Goal: Task Accomplishment & Management: Complete application form

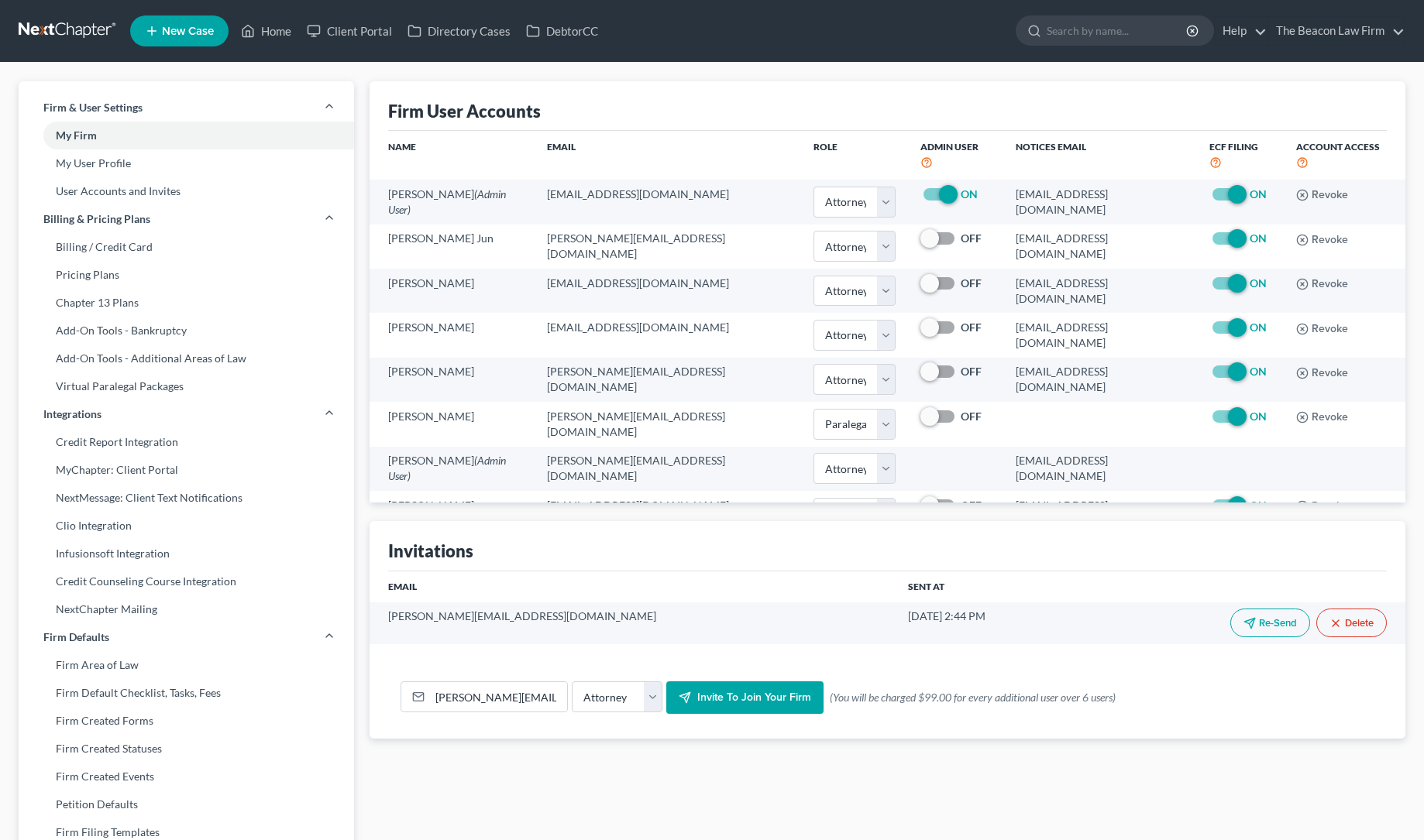
select select "0"
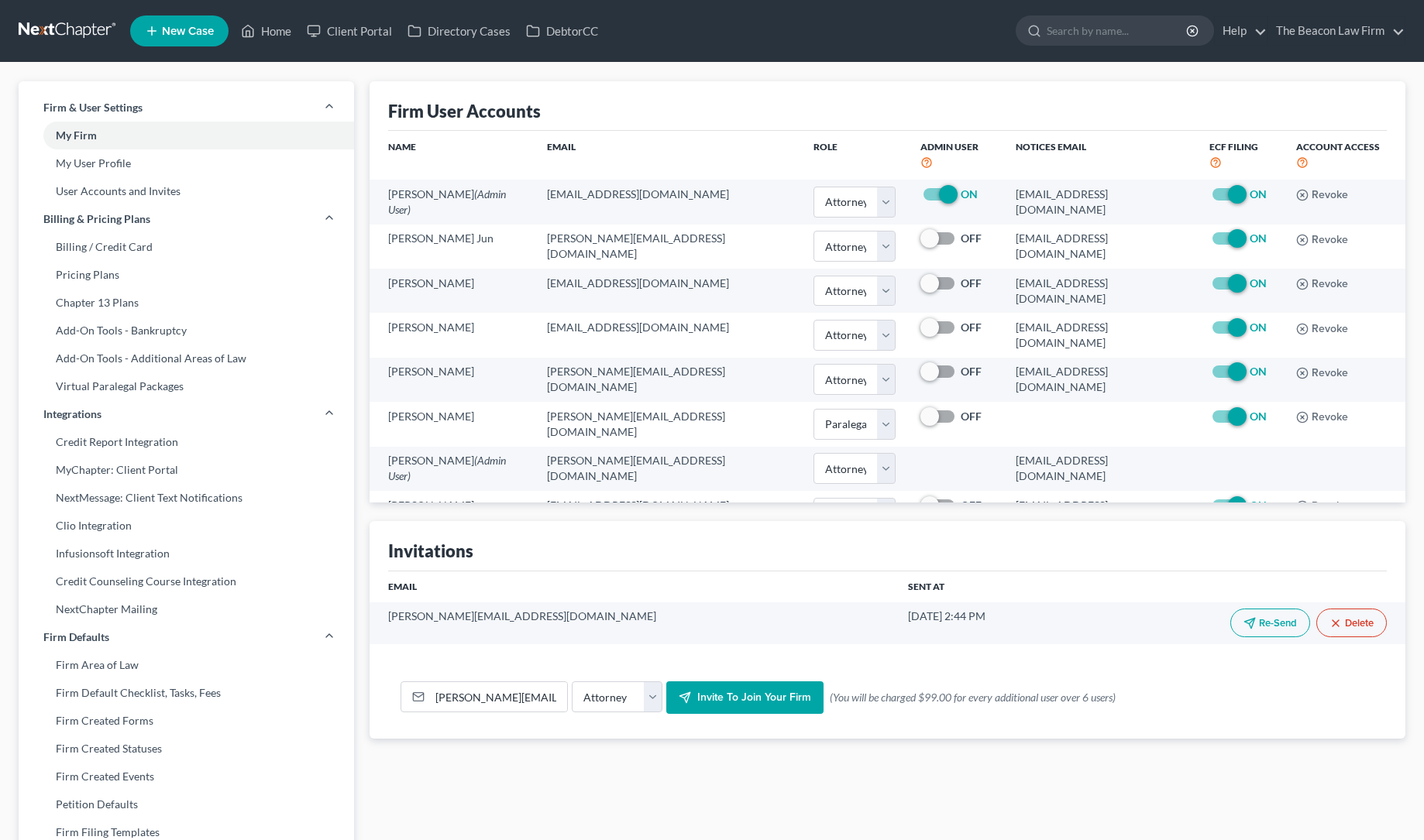
select select "1"
select select "0"
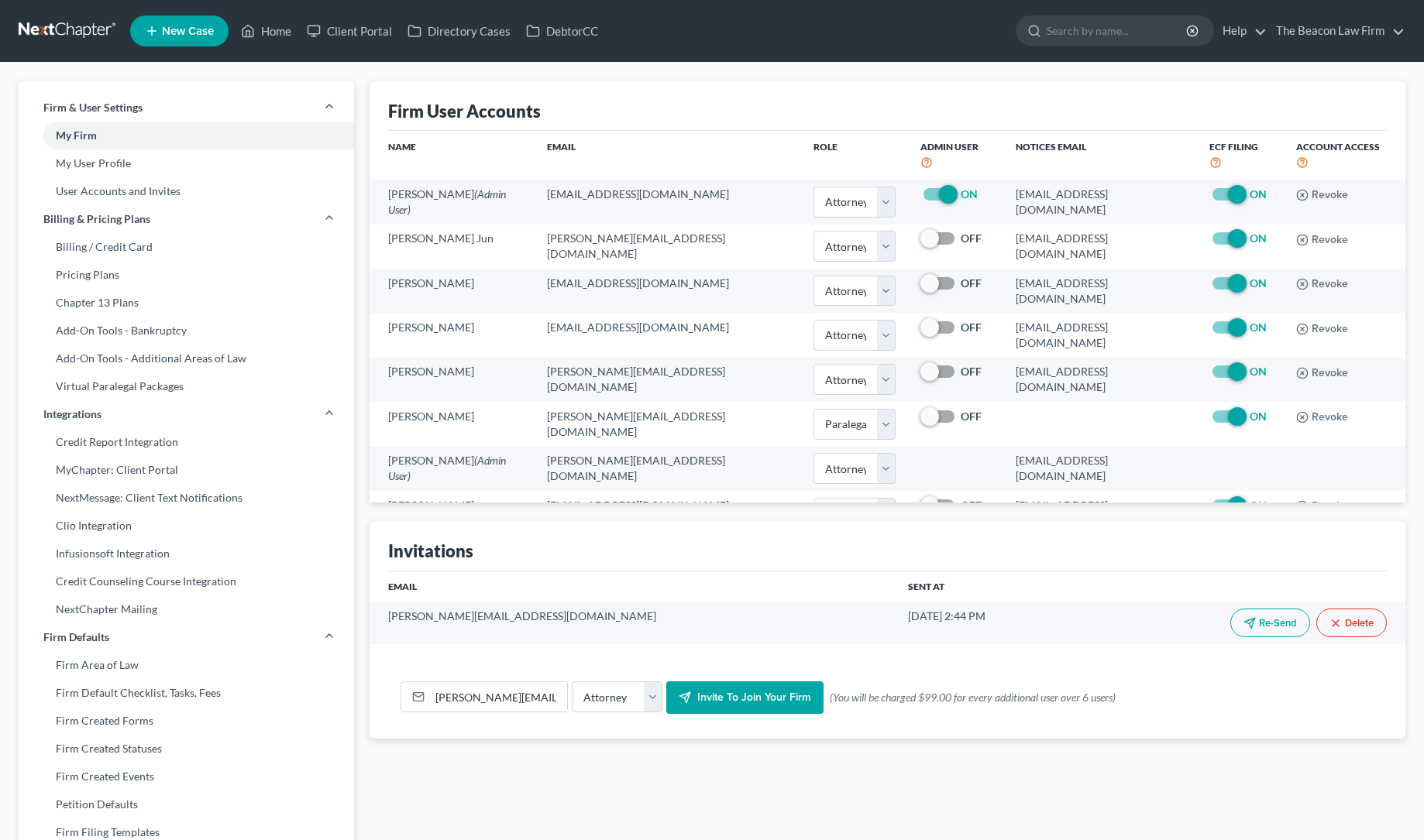
select select "0"
select select "1"
select select "attorney"
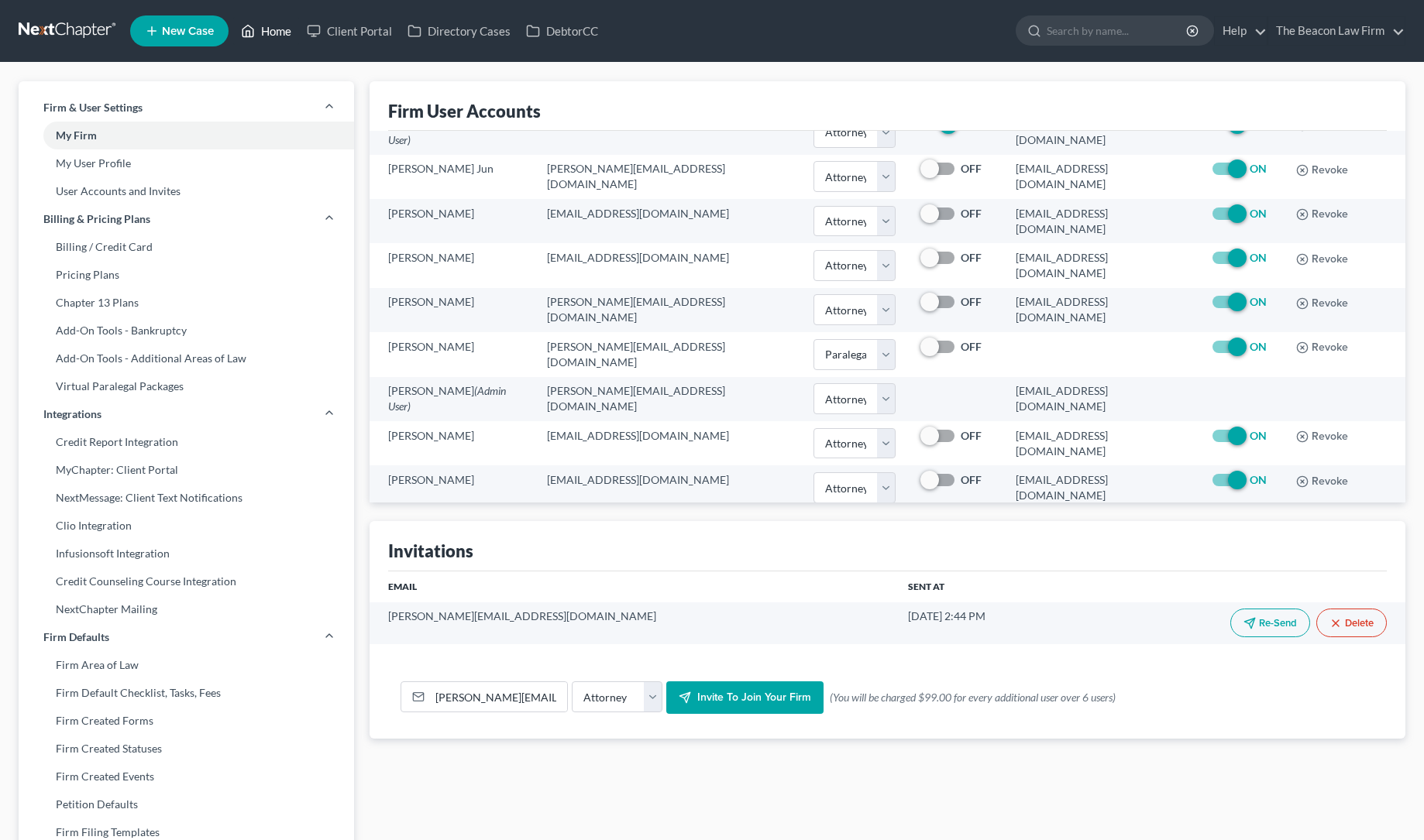
click at [281, 32] on link "Home" at bounding box center [267, 31] width 66 height 28
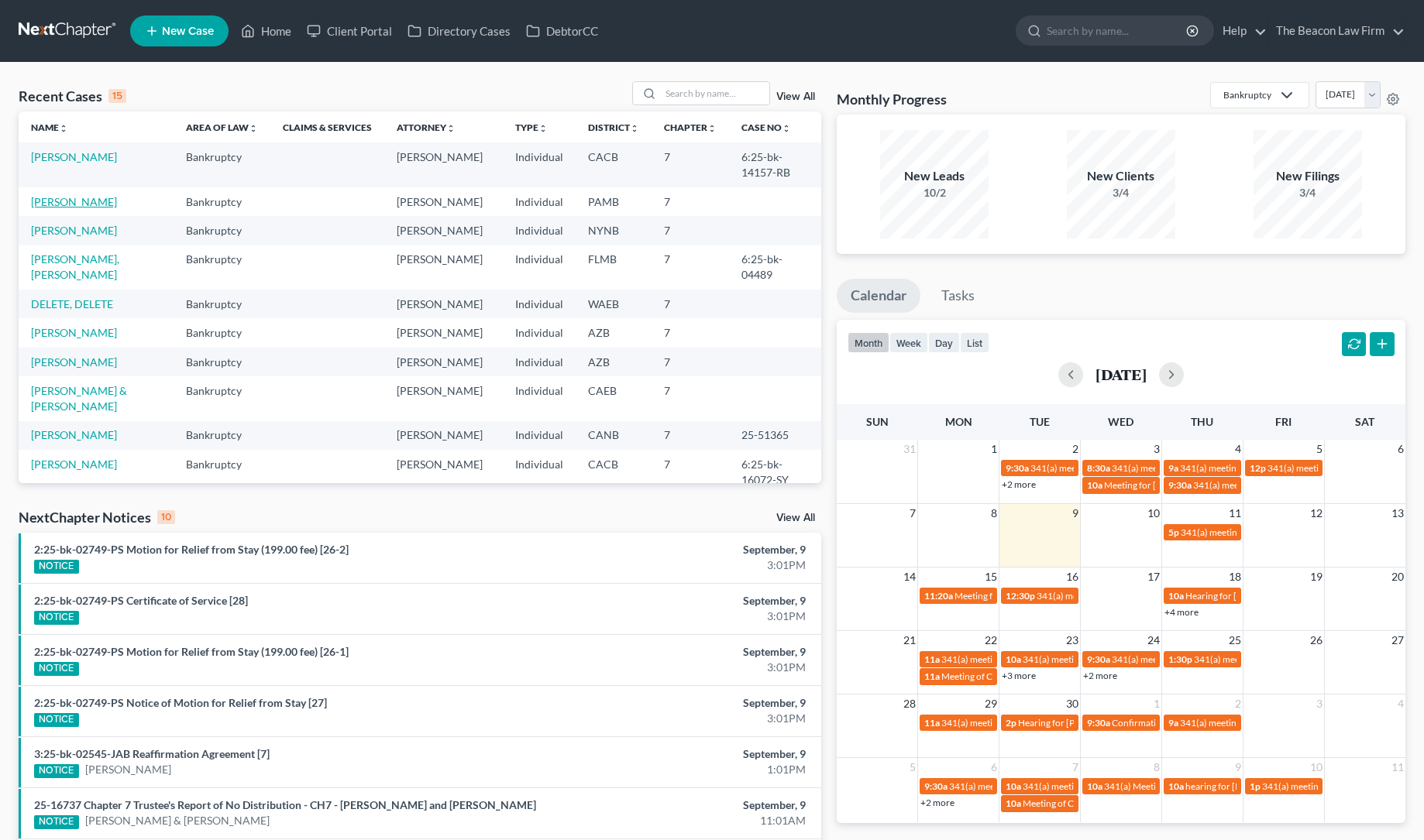
click at [79, 201] on link "[PERSON_NAME]" at bounding box center [74, 202] width 86 height 13
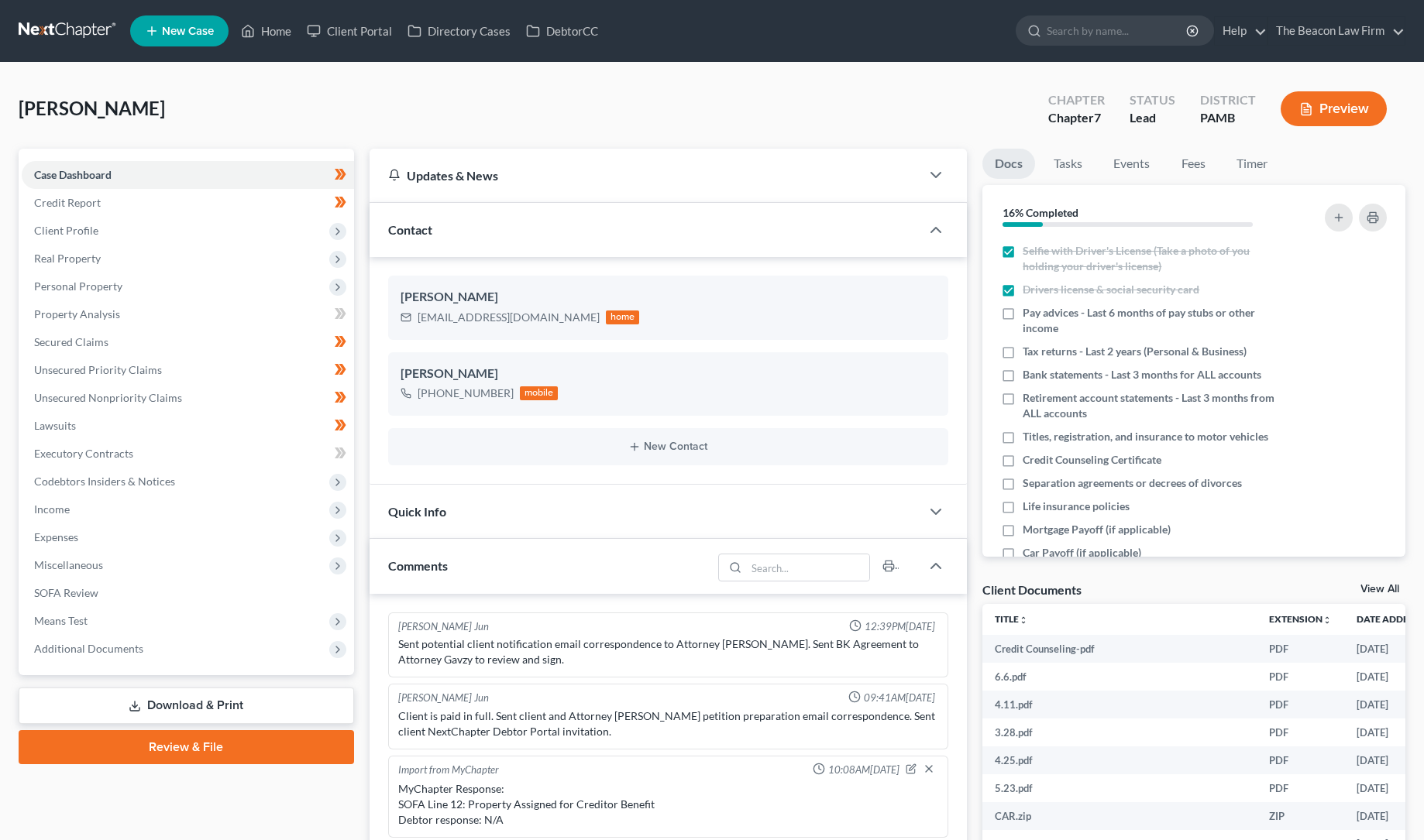
scroll to position [475, 0]
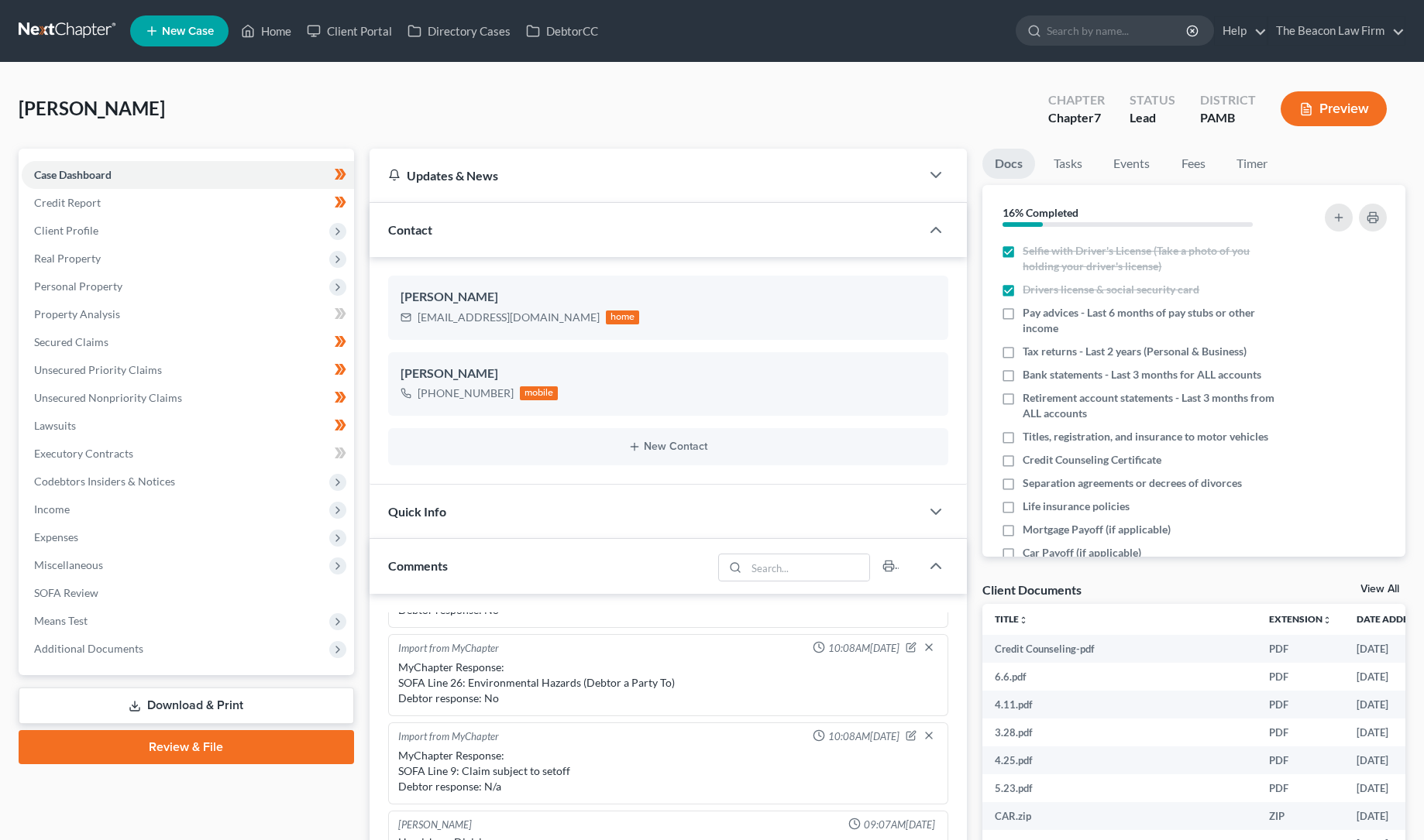
click at [182, 746] on link "Review & File" at bounding box center [185, 746] width 335 height 34
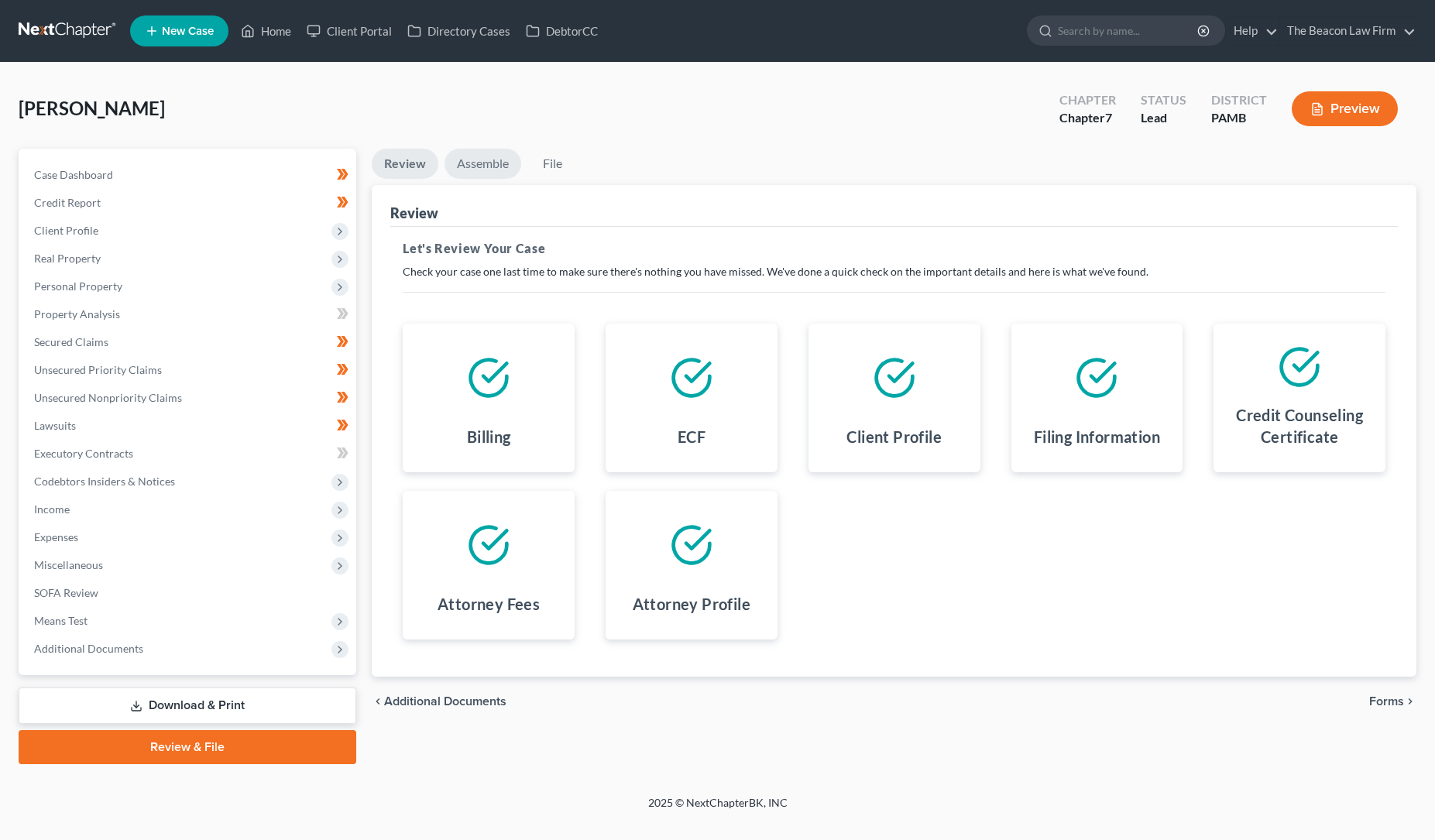
click at [484, 163] on link "Assemble" at bounding box center [482, 164] width 77 height 30
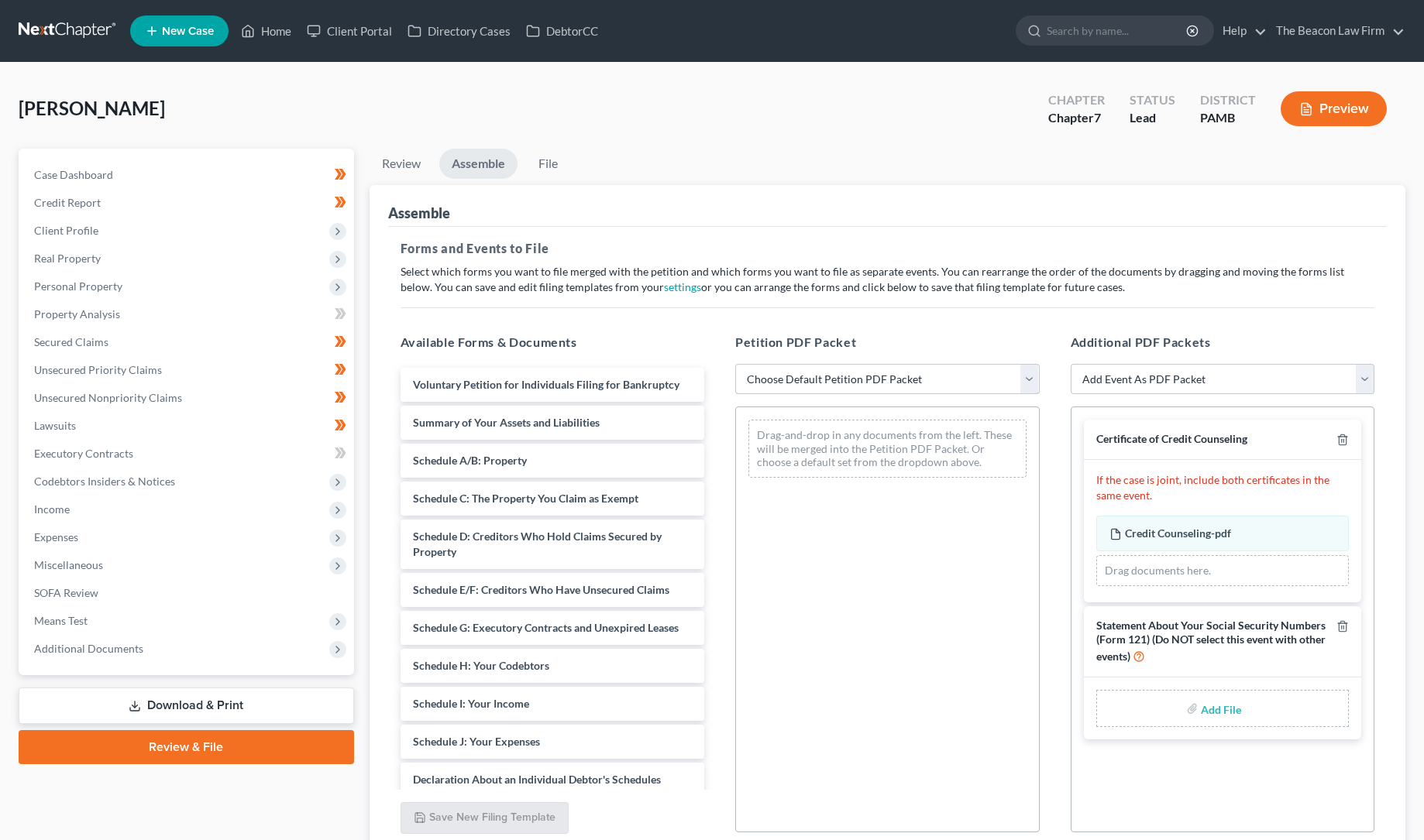
click at [767, 376] on select "Choose Default Petition PDF Packet Emergency Filing (Voluntary Petition and Cre…" at bounding box center [888, 379] width 305 height 31
click at [735, 364] on select "Choose Default Petition PDF Packet Emergency Filing (Voluntary Petition and Cre…" at bounding box center [888, 379] width 305 height 31
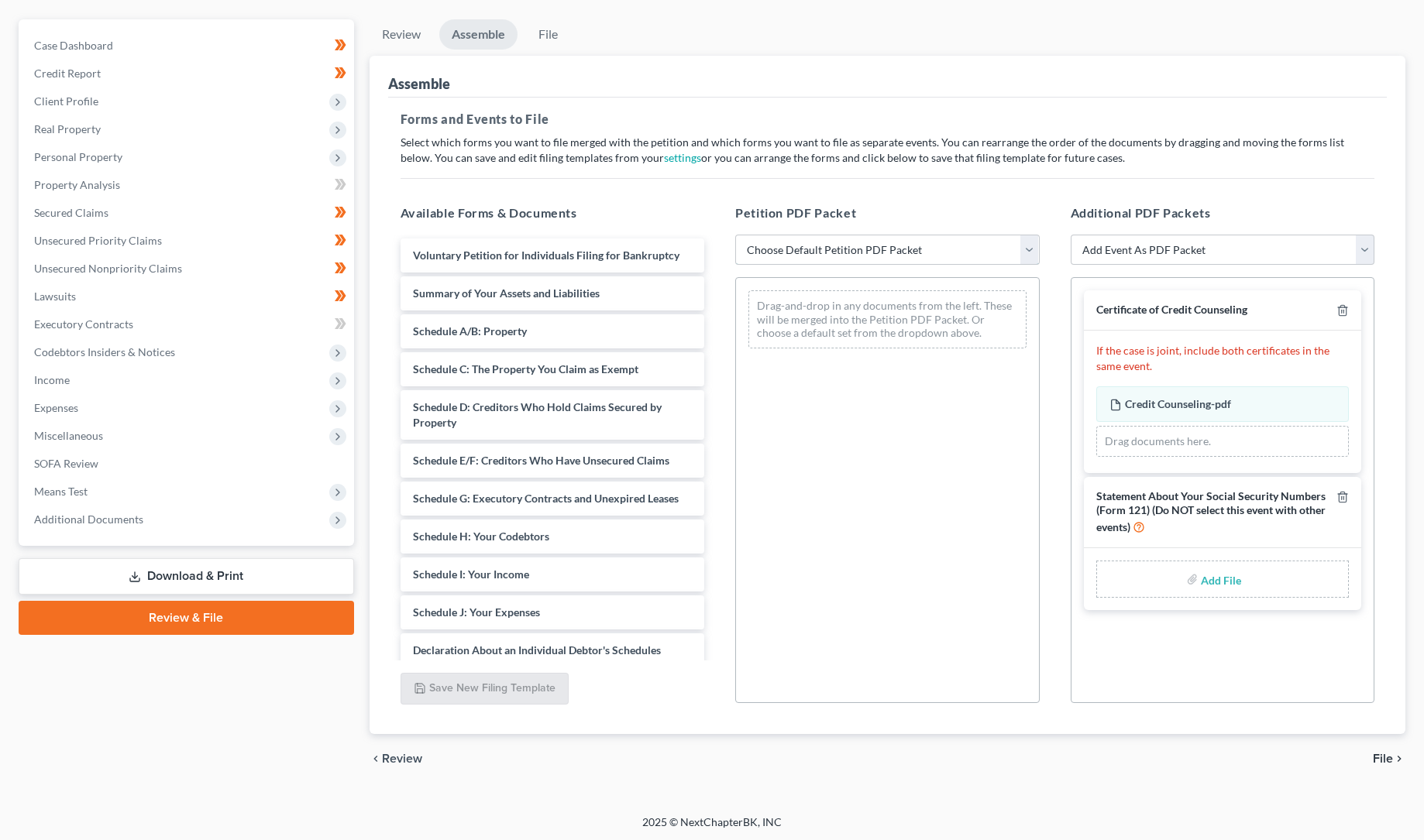
scroll to position [131, 0]
click at [1384, 755] on span "File" at bounding box center [1383, 757] width 20 height 12
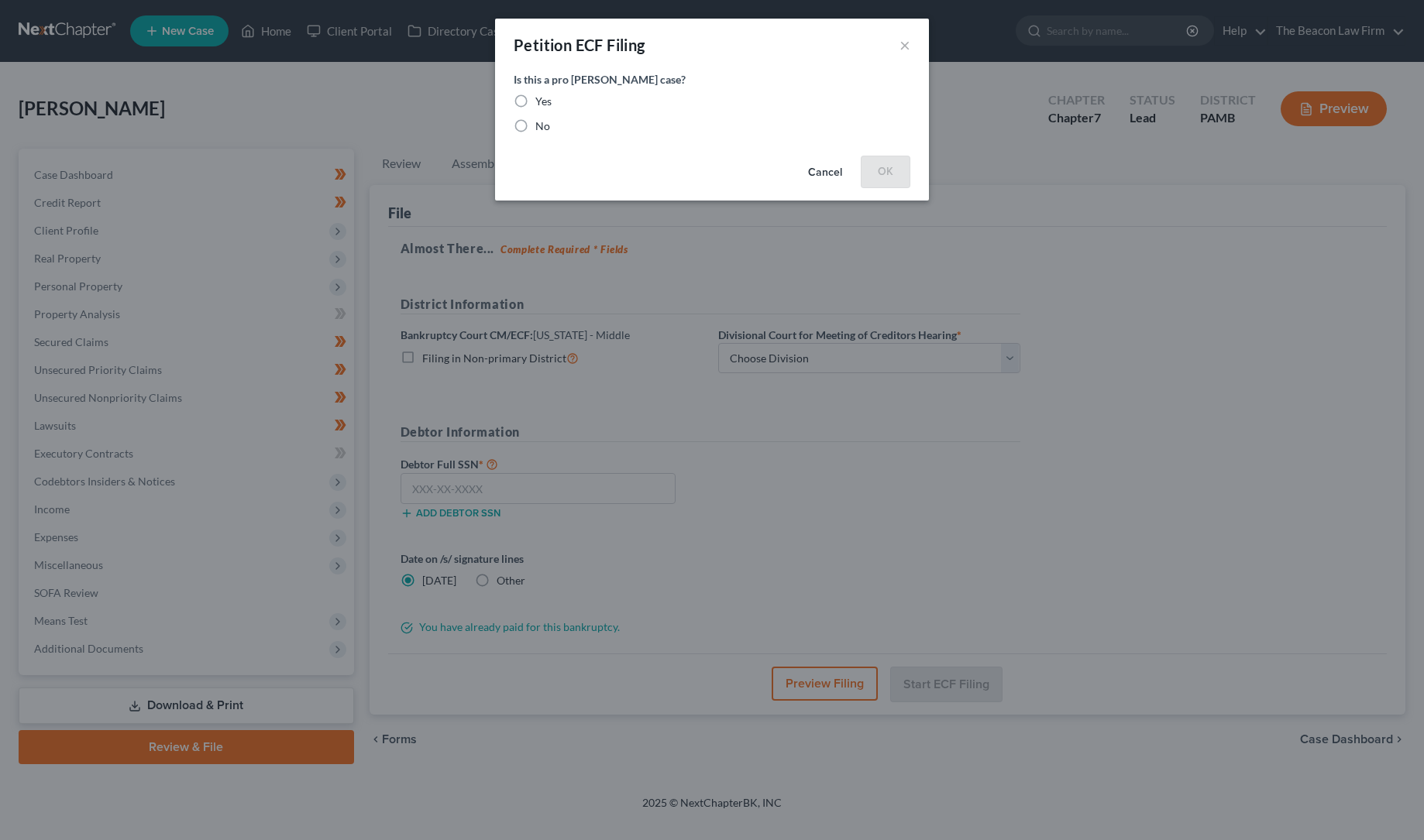
scroll to position [0, 0]
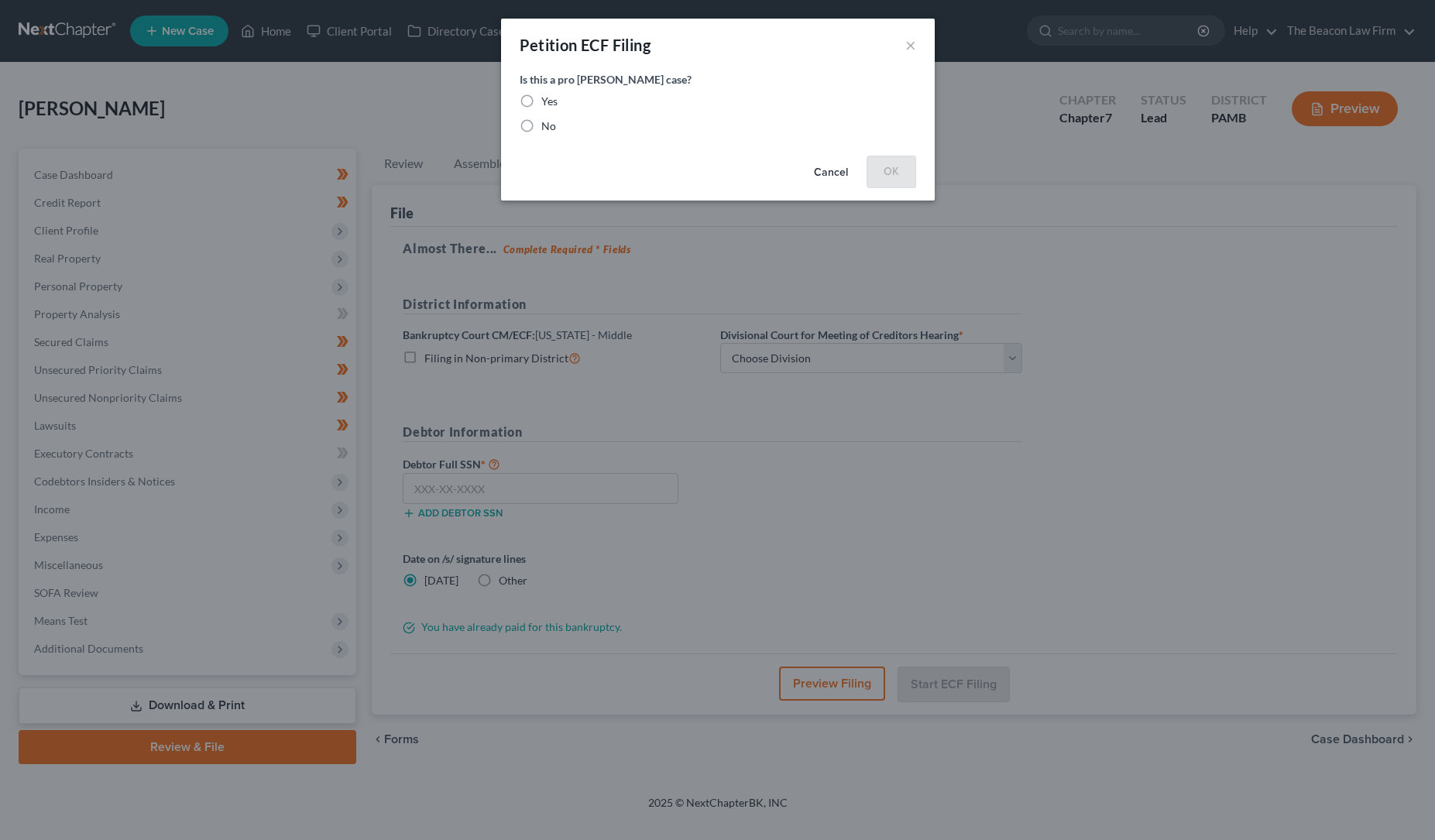
click at [541, 123] on label "No" at bounding box center [549, 126] width 15 height 16
click at [548, 123] on input "No" at bounding box center [553, 123] width 10 height 10
radio input "true"
click at [887, 170] on button "OK" at bounding box center [891, 170] width 50 height 31
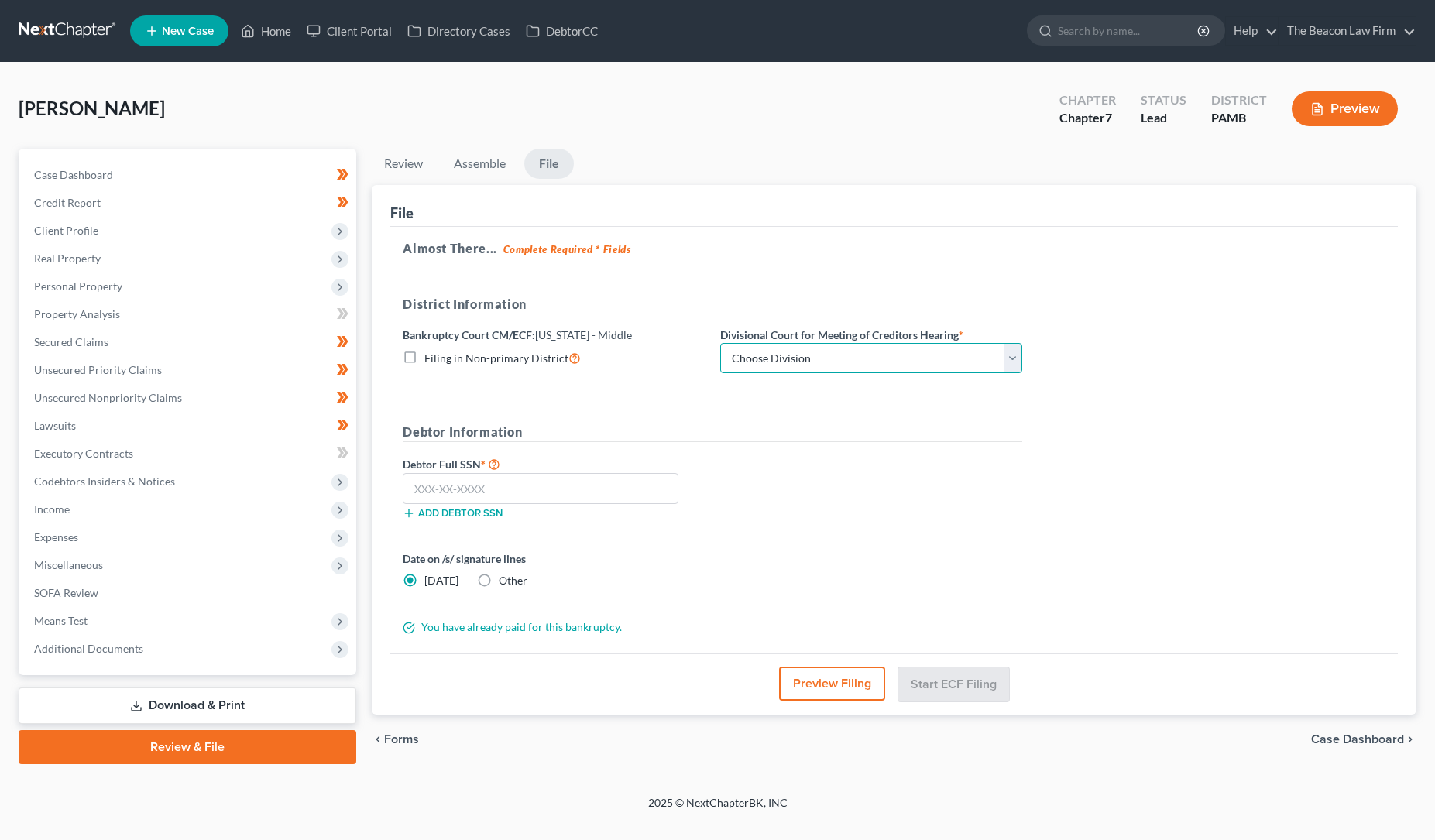
click at [805, 354] on select "Choose Division [GEOGRAPHIC_DATA] [PERSON_NAME] Williamsport [GEOGRAPHIC_DATA]/…" at bounding box center [871, 358] width 302 height 31
select select "0"
click at [720, 343] on select "Choose Division [GEOGRAPHIC_DATA] [PERSON_NAME] Williamsport [GEOGRAPHIC_DATA]/…" at bounding box center [871, 358] width 302 height 31
click at [103, 648] on span "Additional Documents" at bounding box center [89, 649] width 109 height 13
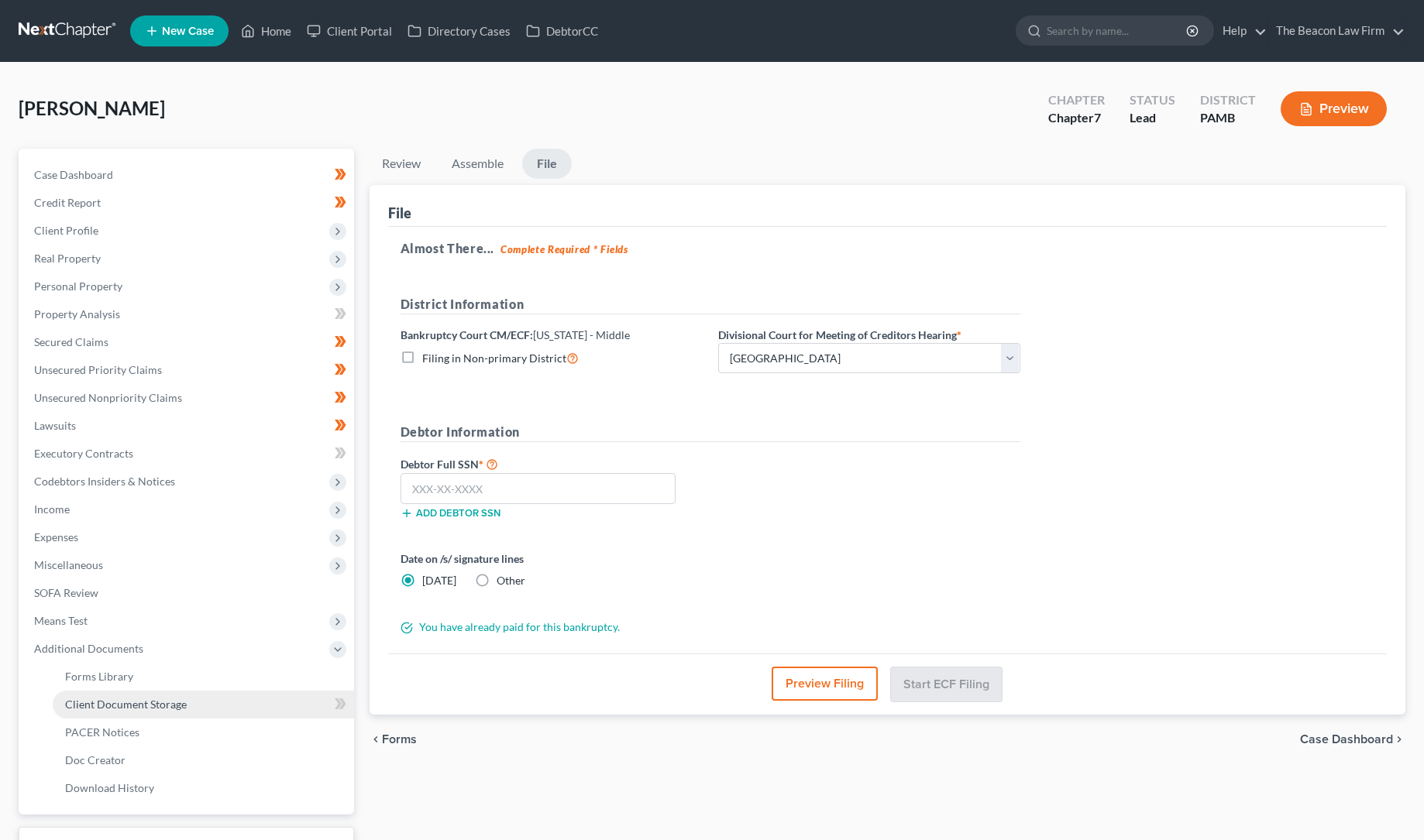
click at [123, 698] on span "Client Document Storage" at bounding box center [126, 704] width 122 height 13
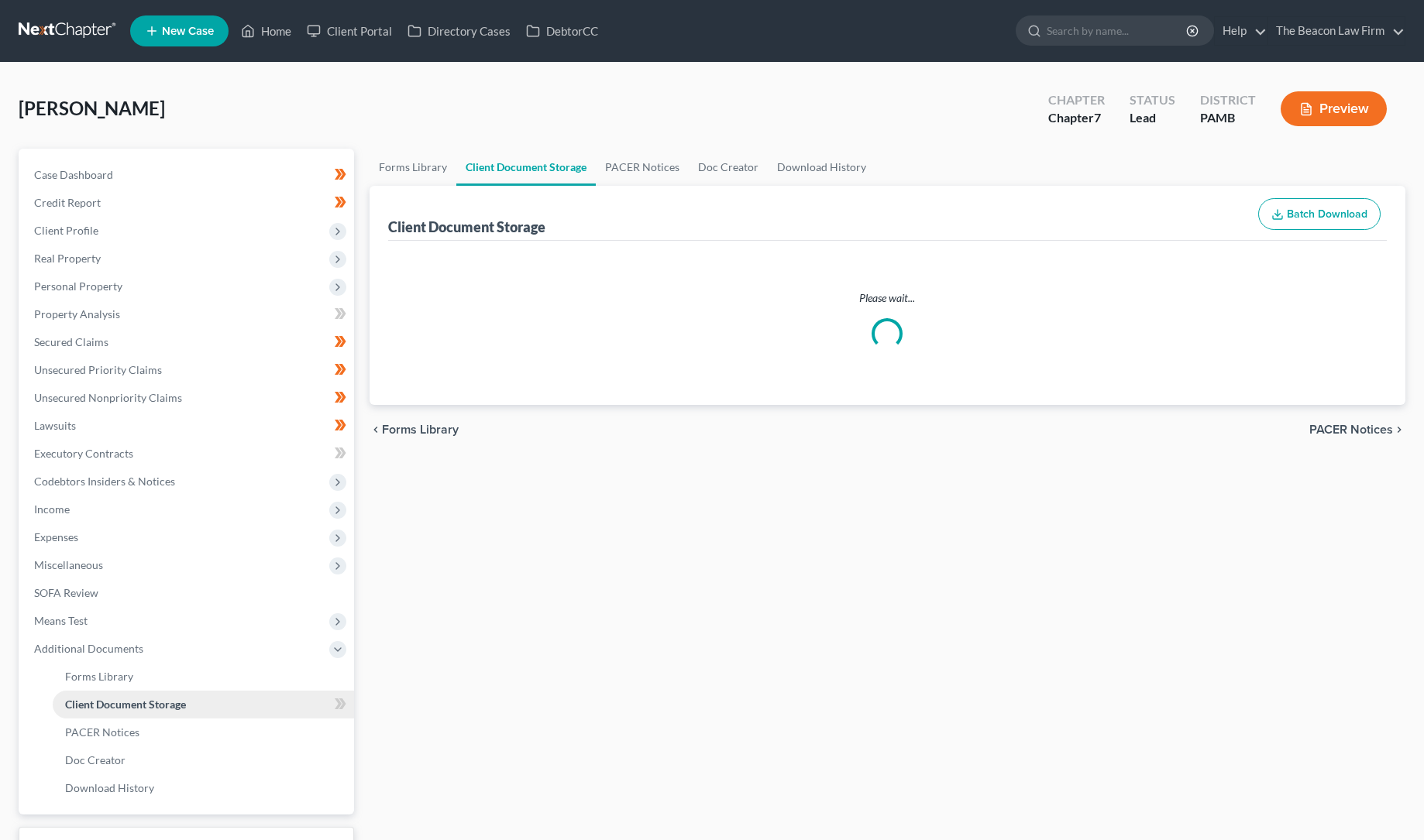
select select "0"
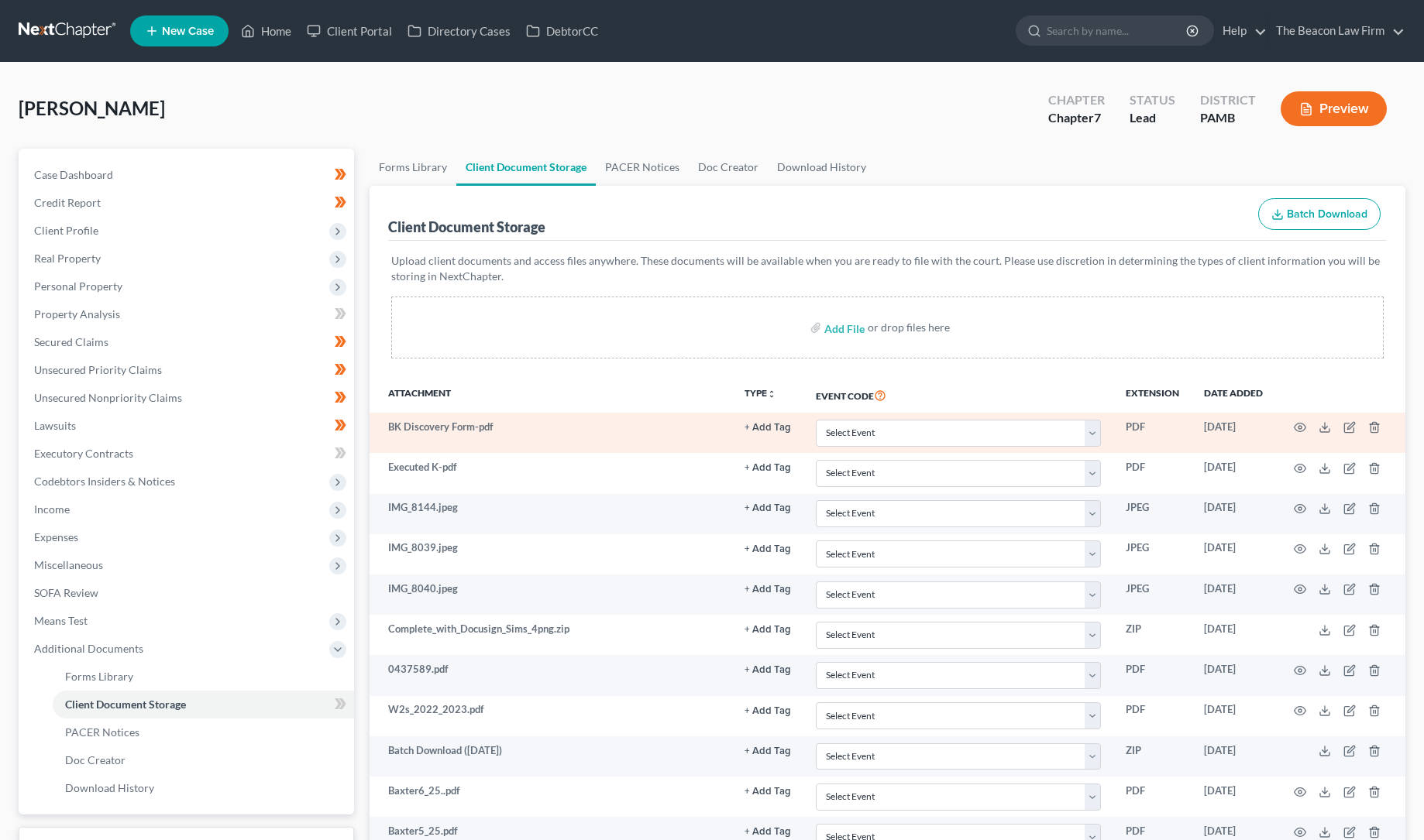
click at [458, 425] on td "BK Discovery Form-pdf" at bounding box center [551, 433] width 363 height 41
click at [1309, 426] on td at bounding box center [1340, 433] width 130 height 41
click at [1303, 428] on icon "button" at bounding box center [1300, 427] width 12 height 12
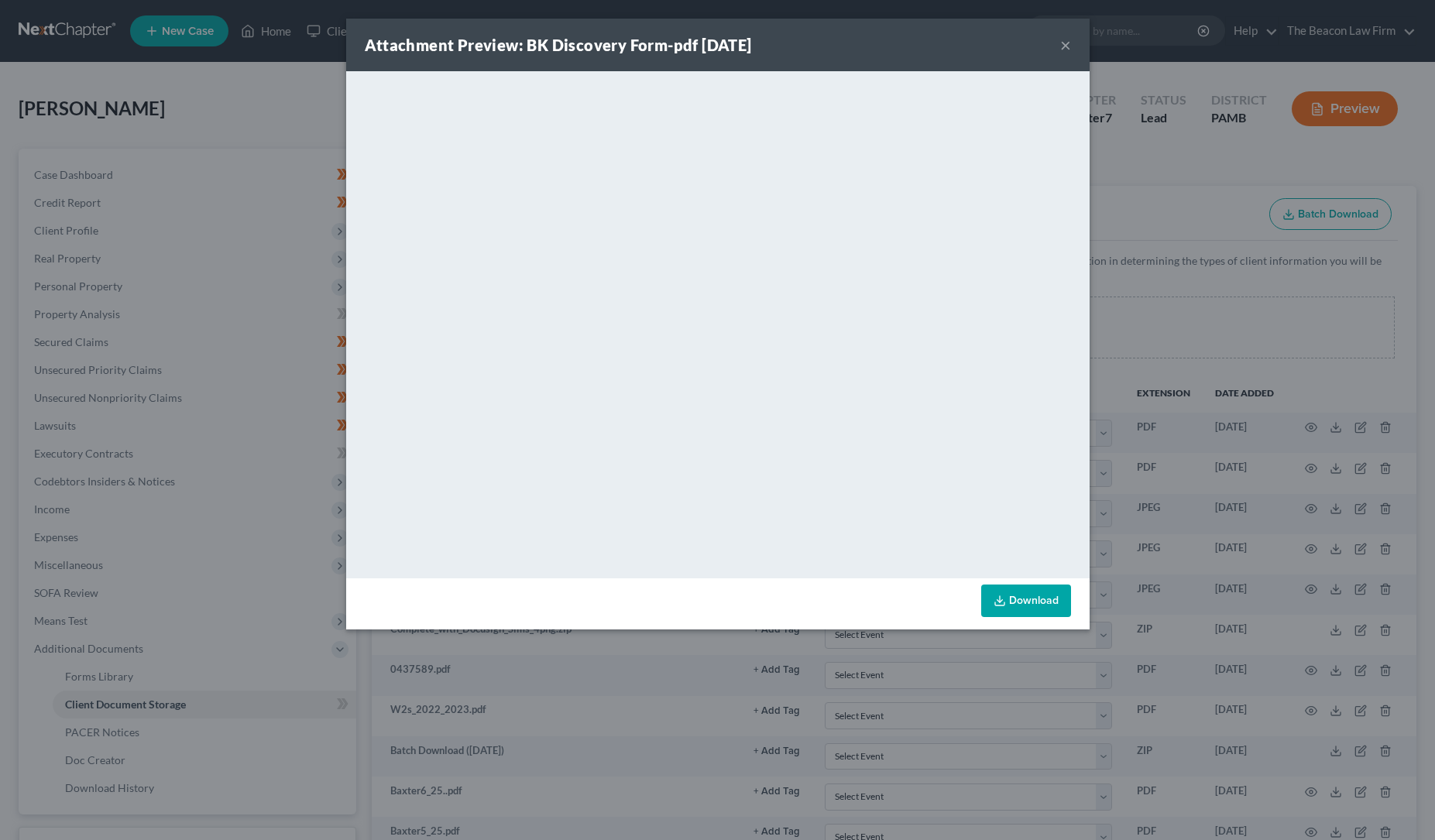
click at [1064, 42] on button "×" at bounding box center [1065, 45] width 11 height 18
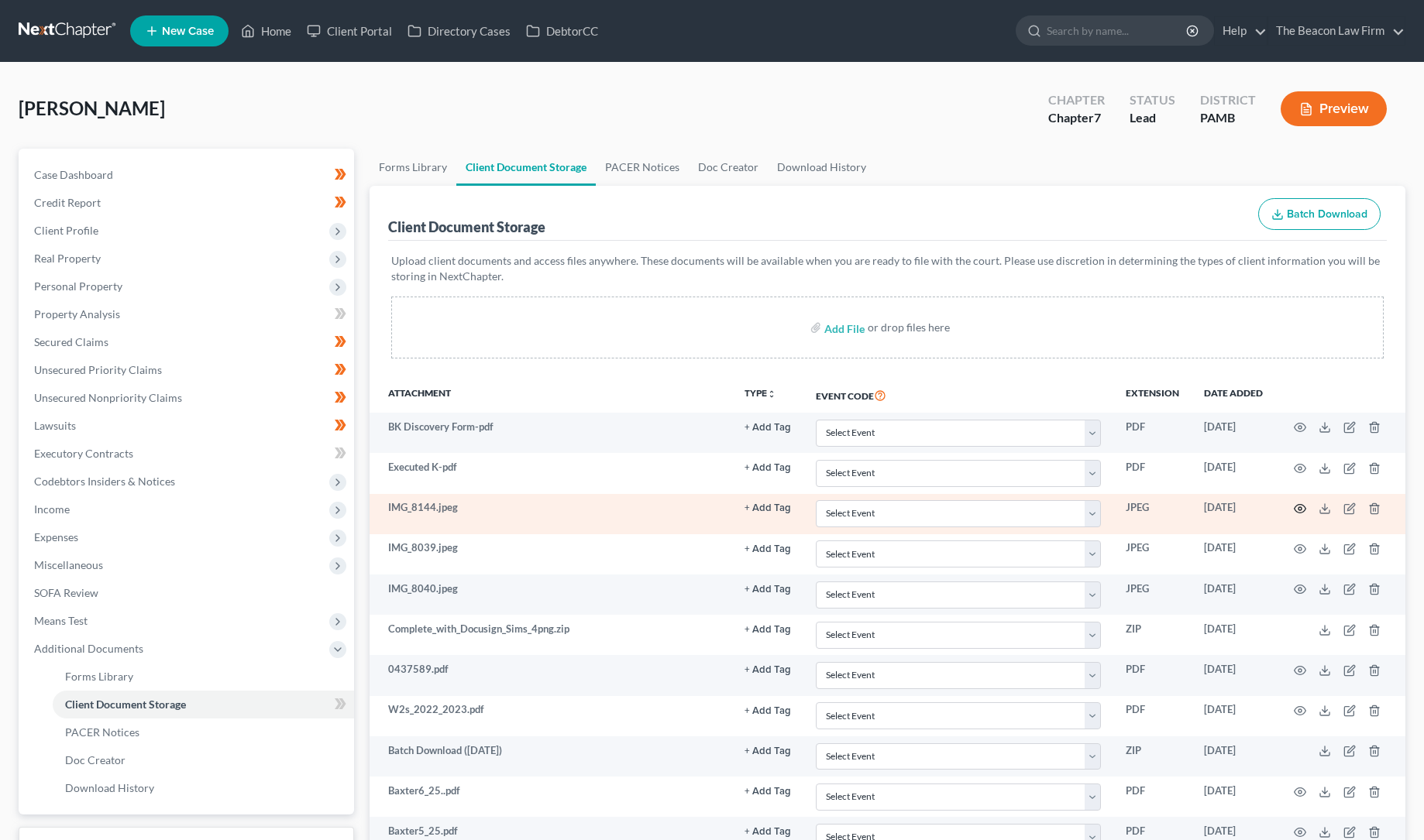
click at [1300, 507] on icon "button" at bounding box center [1300, 508] width 12 height 12
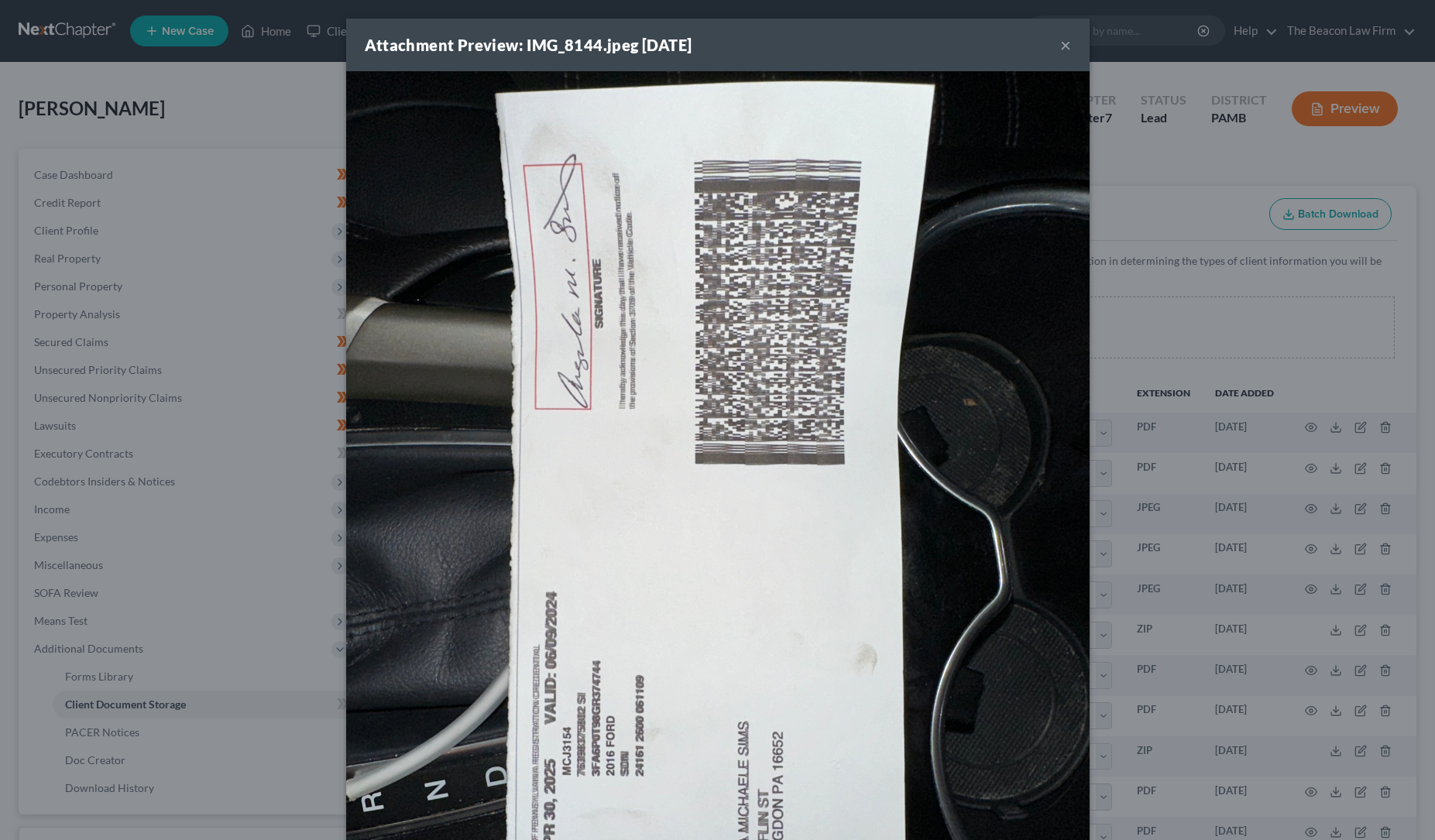
click at [1063, 38] on button "×" at bounding box center [1065, 45] width 11 height 18
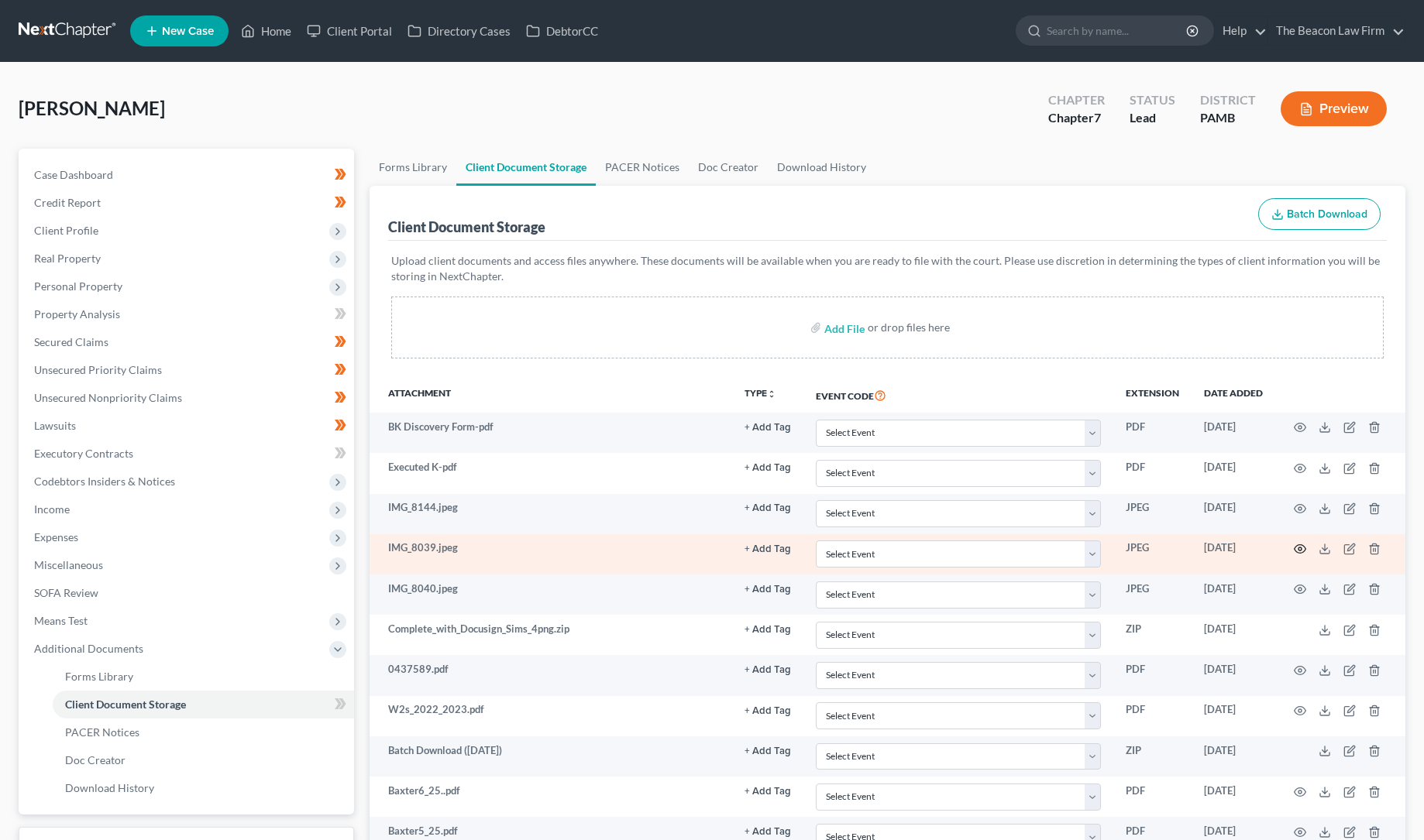
click at [1302, 547] on icon "button" at bounding box center [1300, 549] width 12 height 12
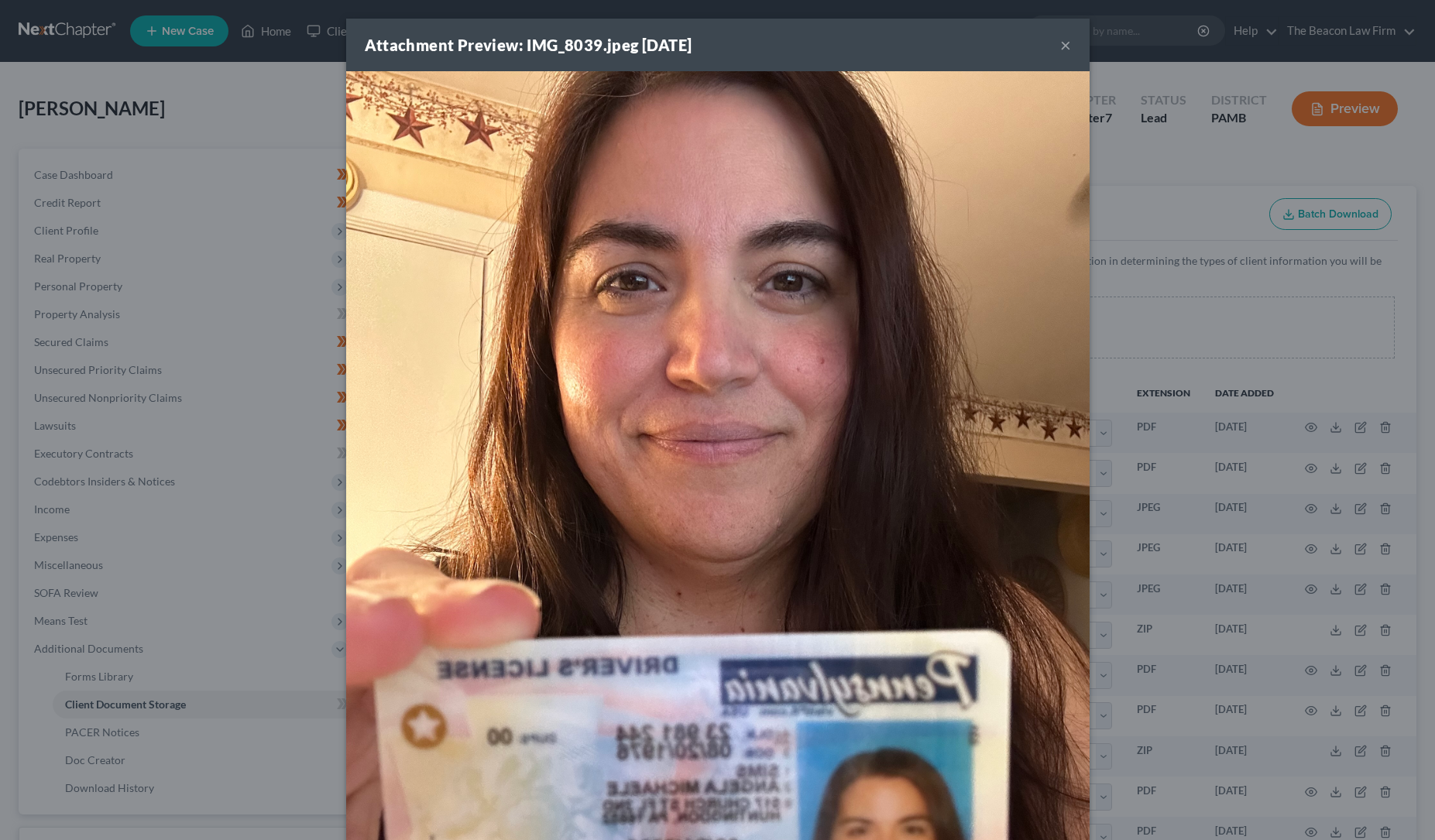
click at [1063, 42] on button "×" at bounding box center [1065, 45] width 11 height 18
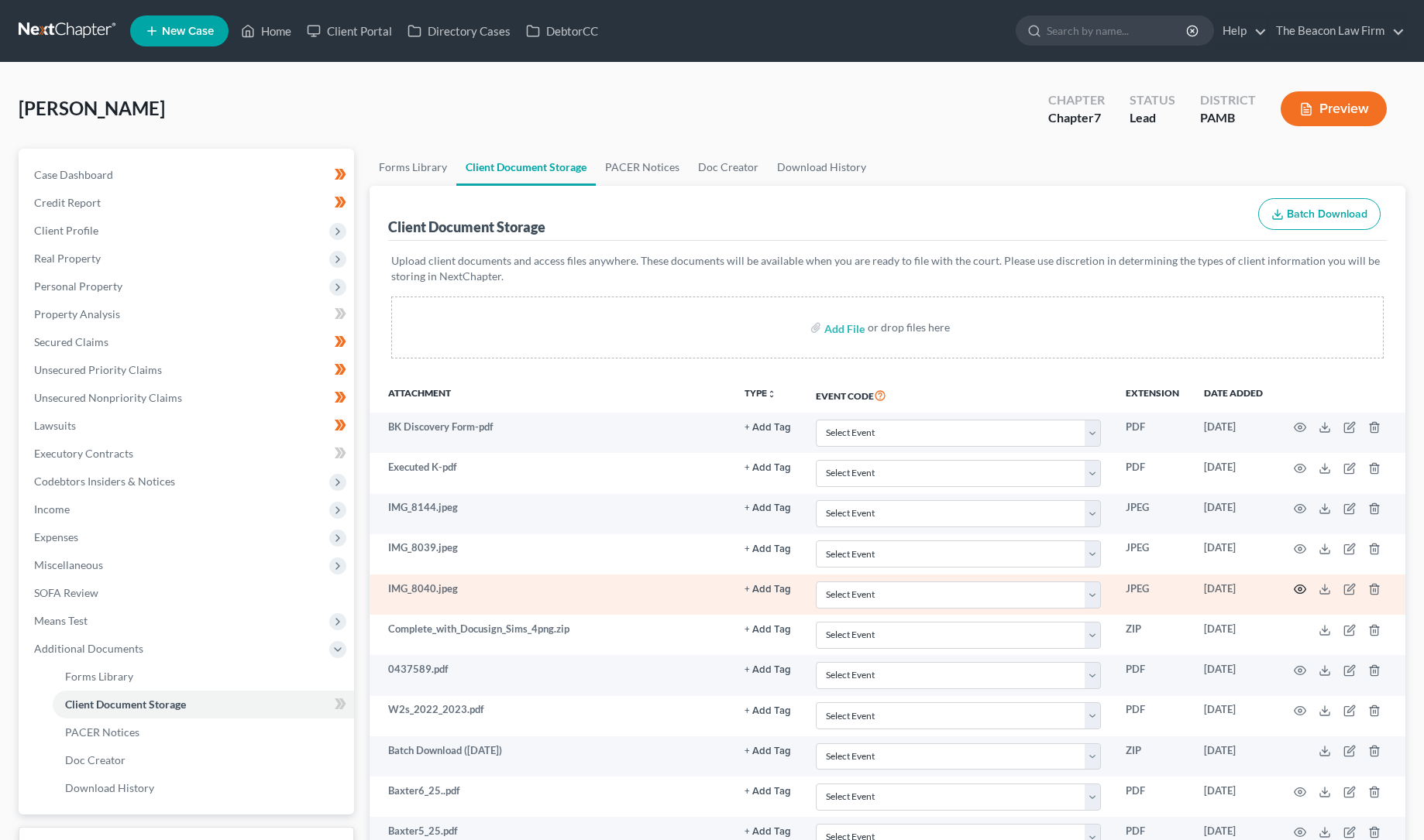
click at [1300, 585] on icon "button" at bounding box center [1300, 589] width 12 height 12
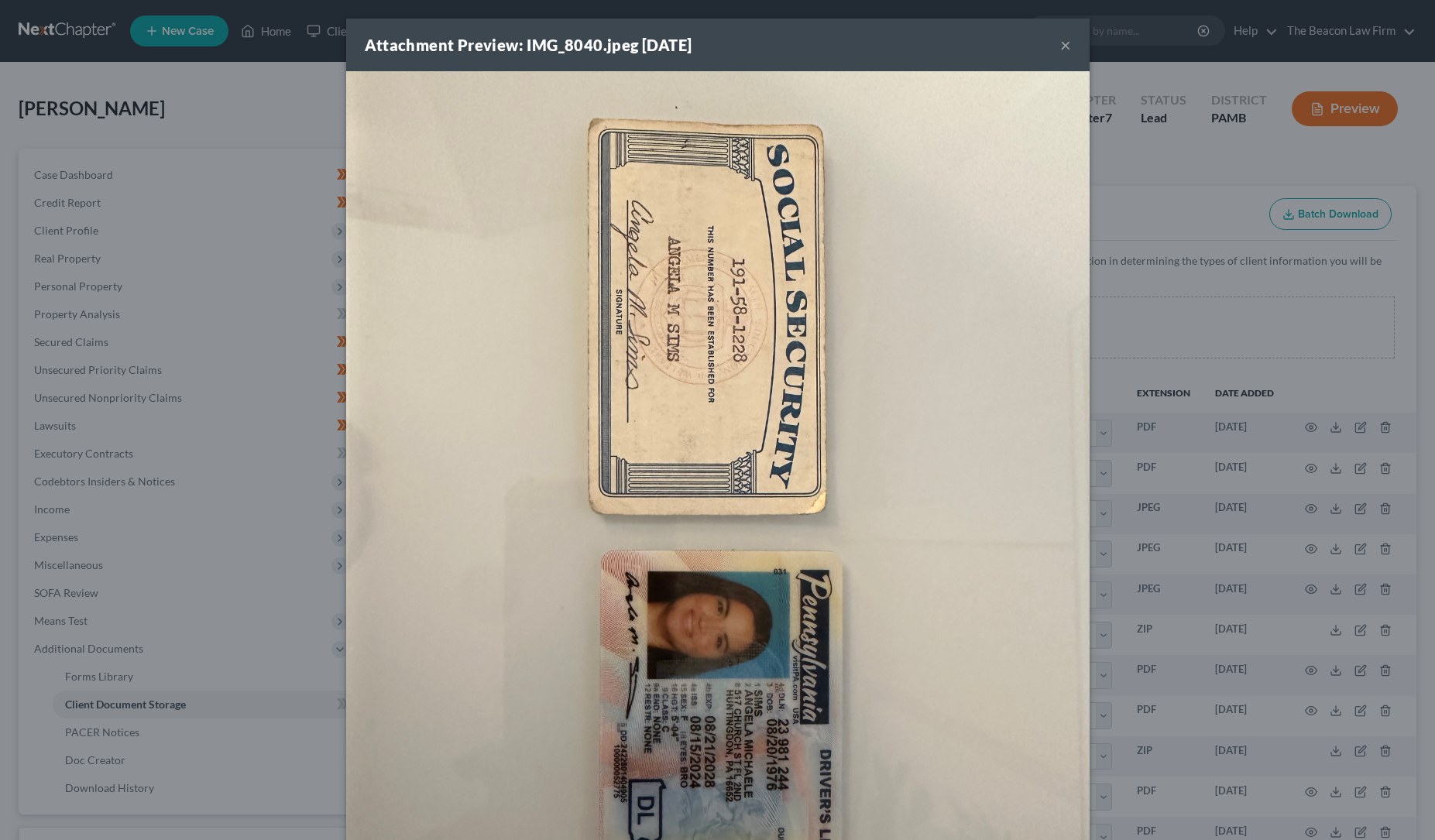
click at [1062, 43] on button "×" at bounding box center [1065, 45] width 11 height 18
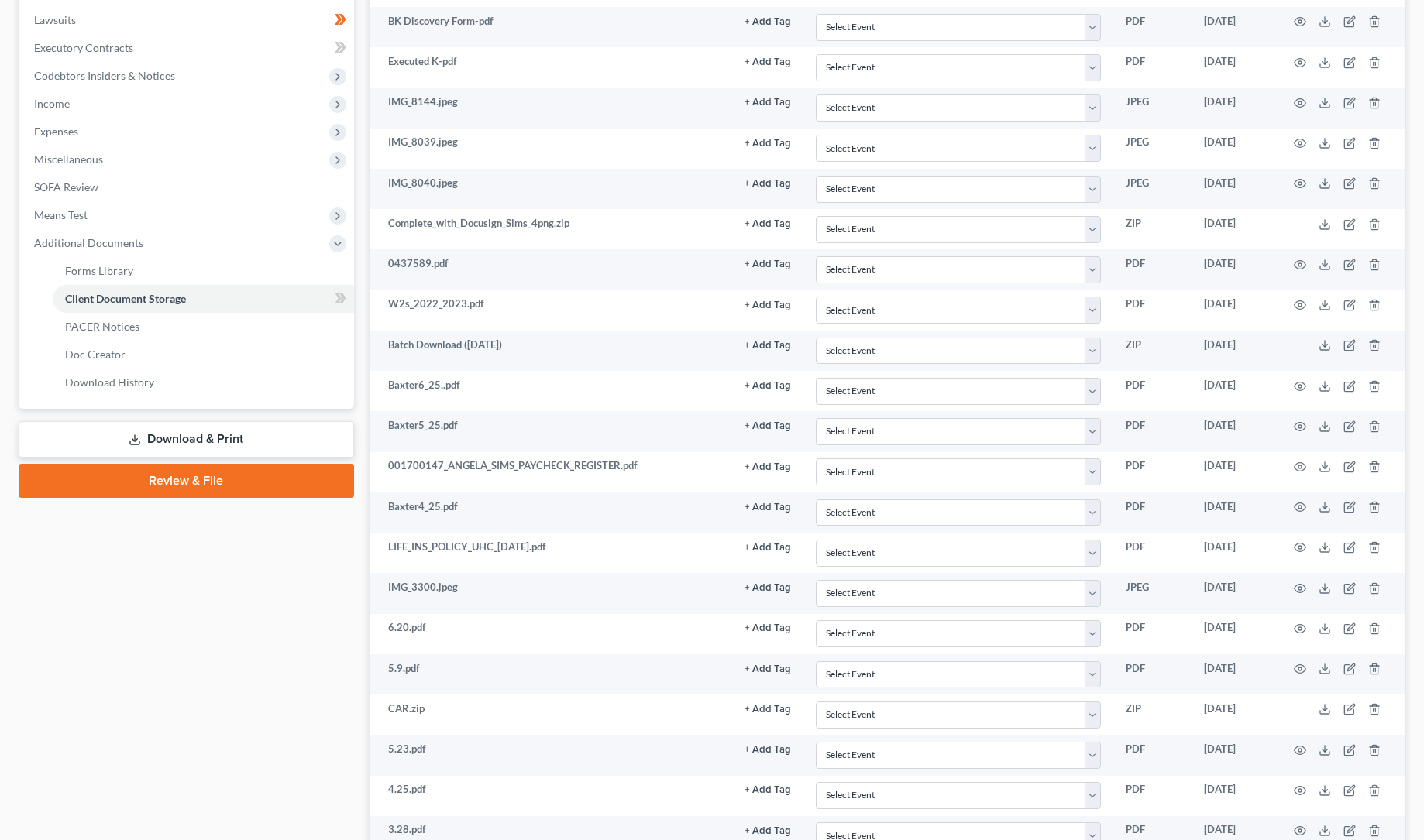
scroll to position [590, 0]
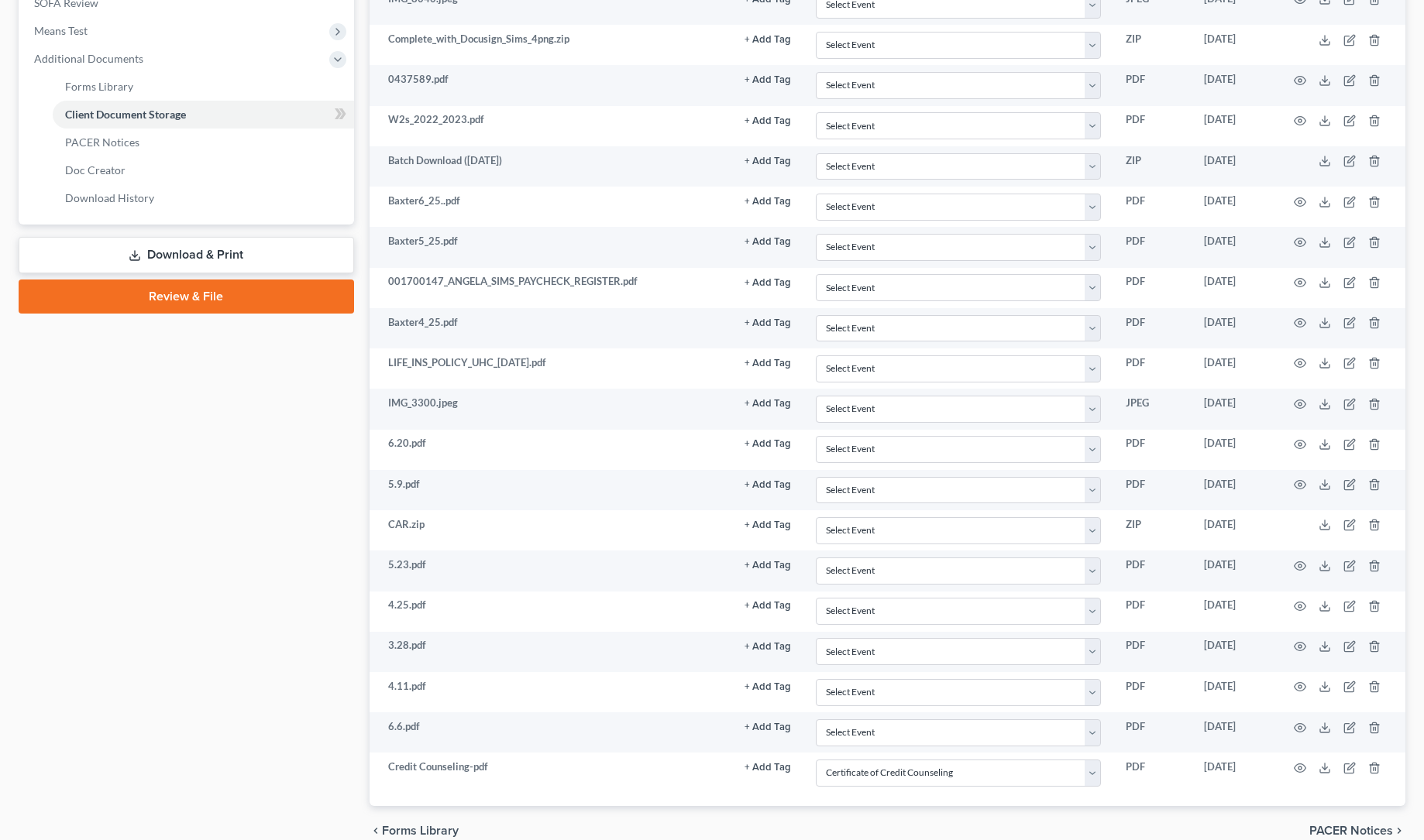
click at [182, 293] on link "Review & File" at bounding box center [185, 296] width 335 height 34
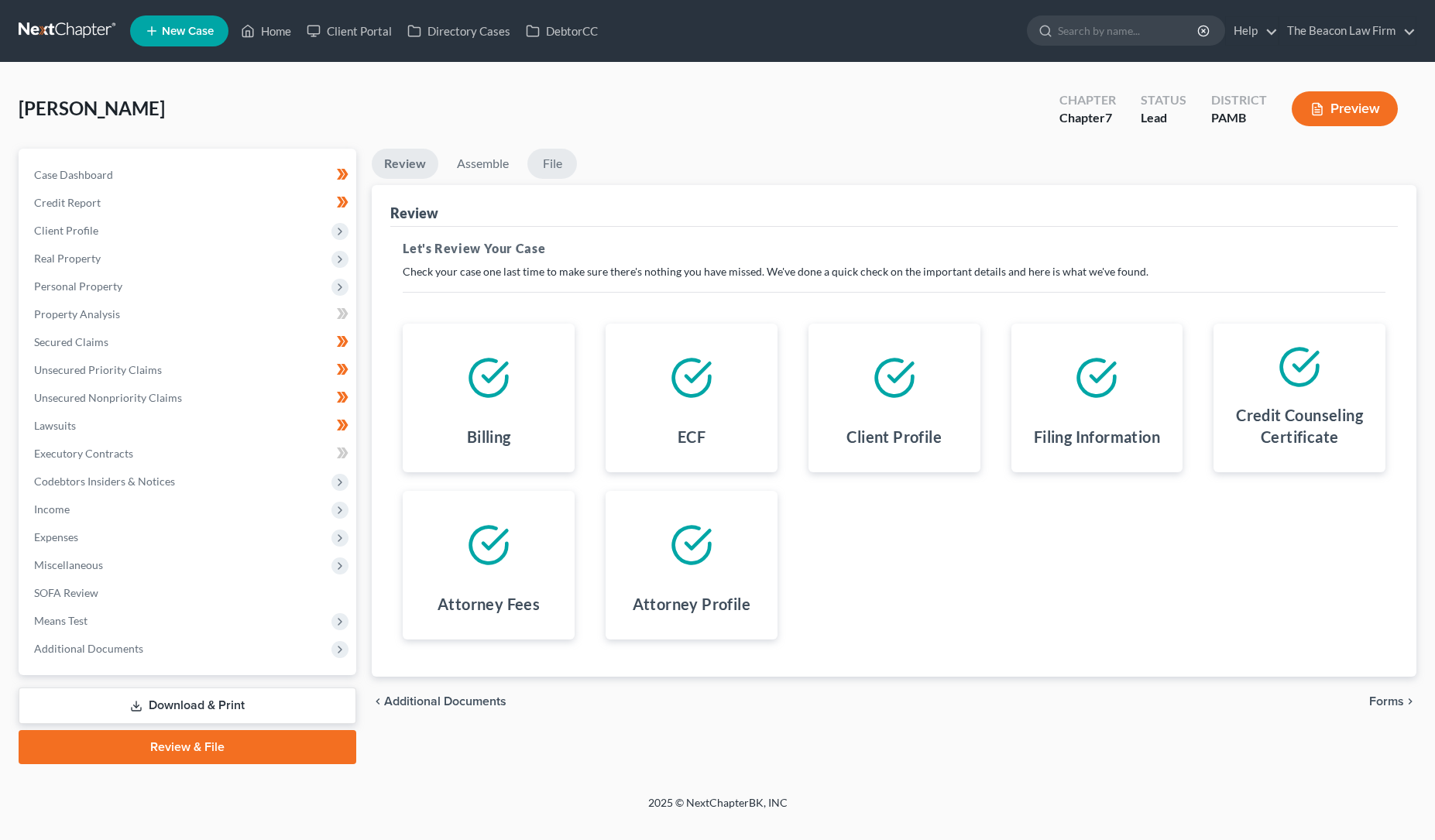
click at [555, 161] on link "File" at bounding box center [552, 164] width 50 height 30
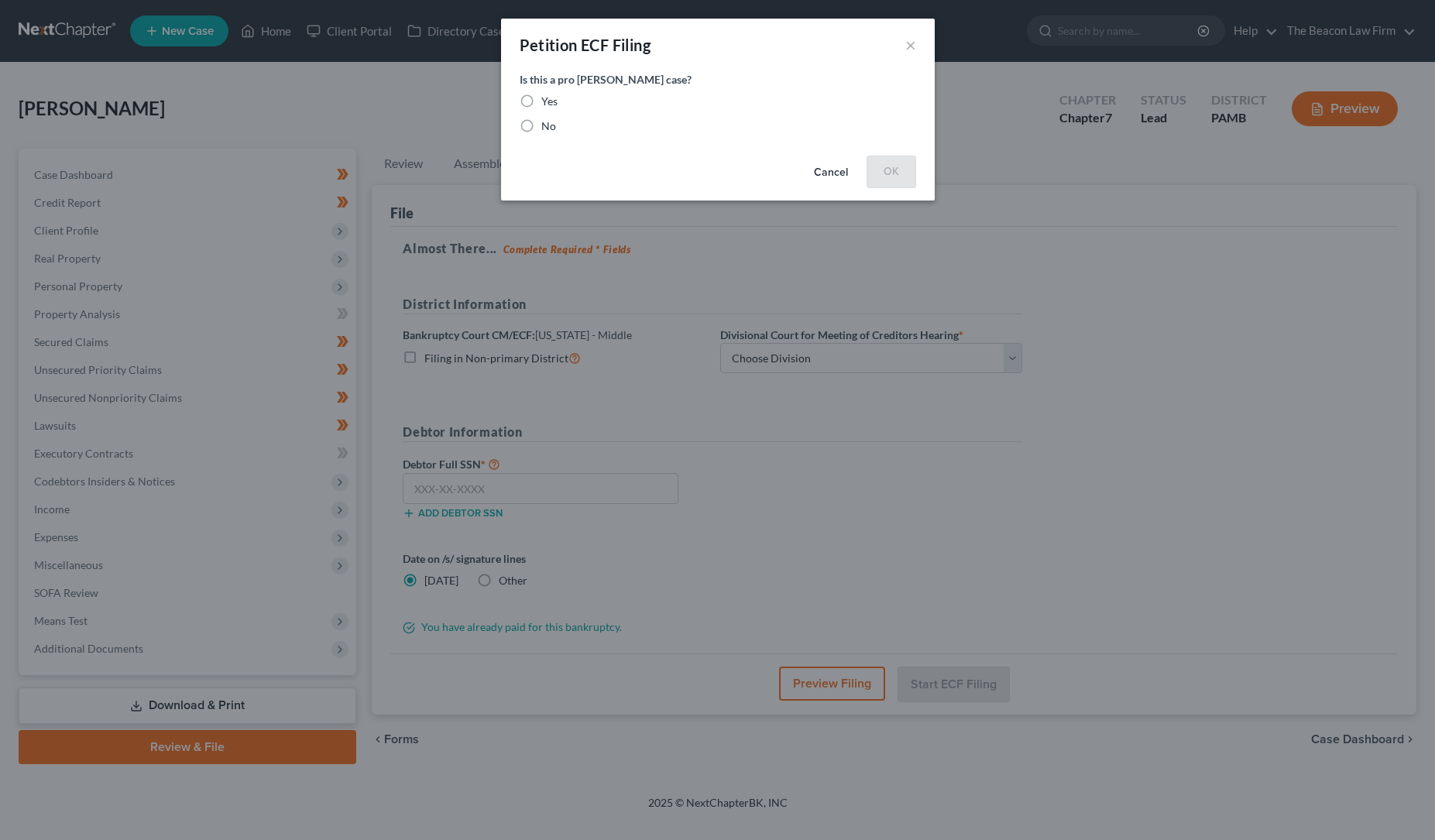
click at [541, 127] on label "No" at bounding box center [549, 126] width 15 height 16
click at [548, 127] on input "No" at bounding box center [553, 123] width 10 height 10
radio input "true"
click at [880, 169] on button "OK" at bounding box center [891, 170] width 50 height 31
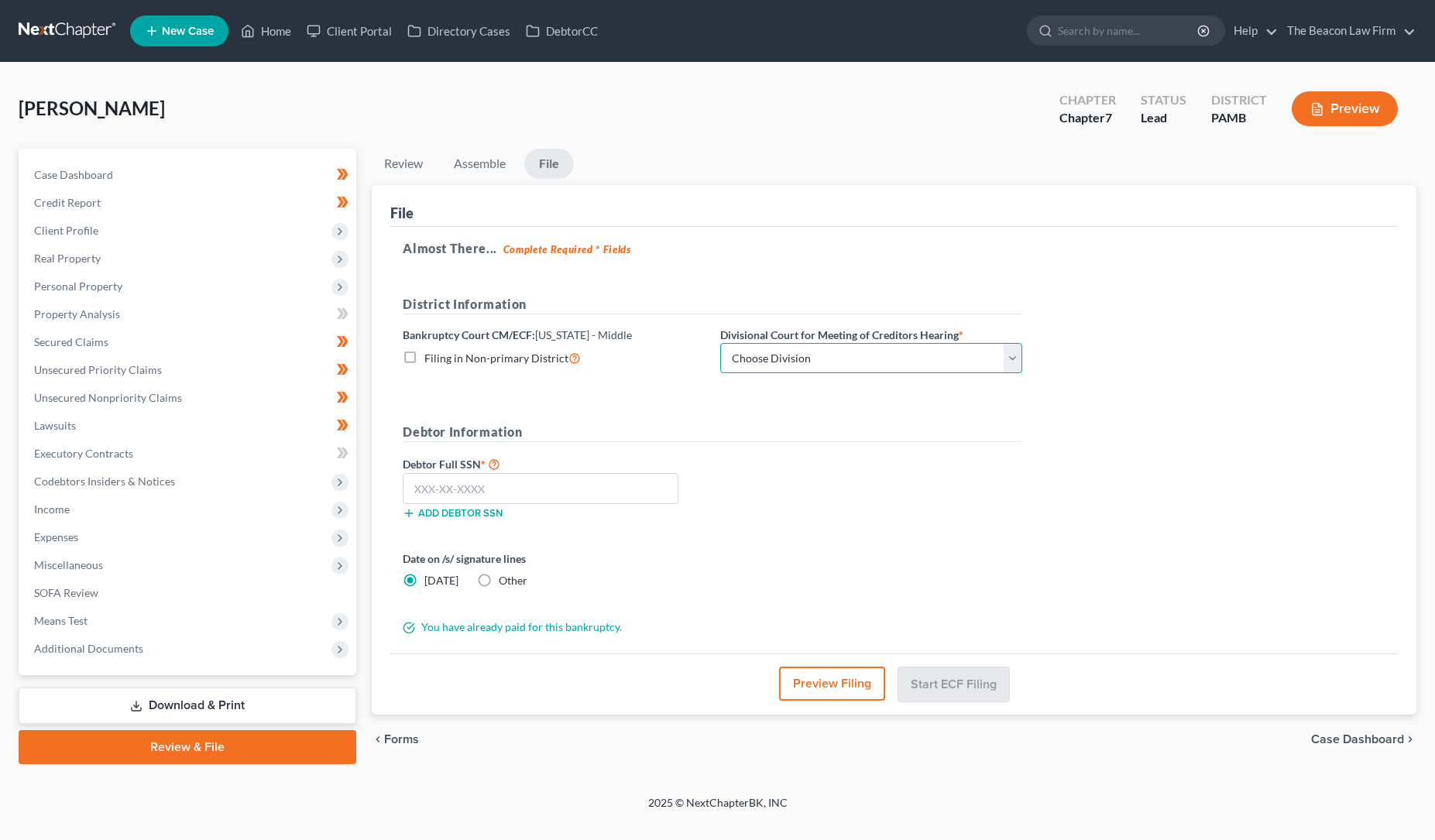
click at [789, 355] on select "Choose Division [GEOGRAPHIC_DATA] [PERSON_NAME] Williamsport [GEOGRAPHIC_DATA]/…" at bounding box center [871, 358] width 302 height 31
select select "0"
click at [720, 343] on select "Choose Division [GEOGRAPHIC_DATA] [PERSON_NAME] Williamsport [GEOGRAPHIC_DATA]/…" at bounding box center [871, 358] width 302 height 31
click at [419, 485] on input "text" at bounding box center [540, 488] width 276 height 31
type input "191-58-1228"
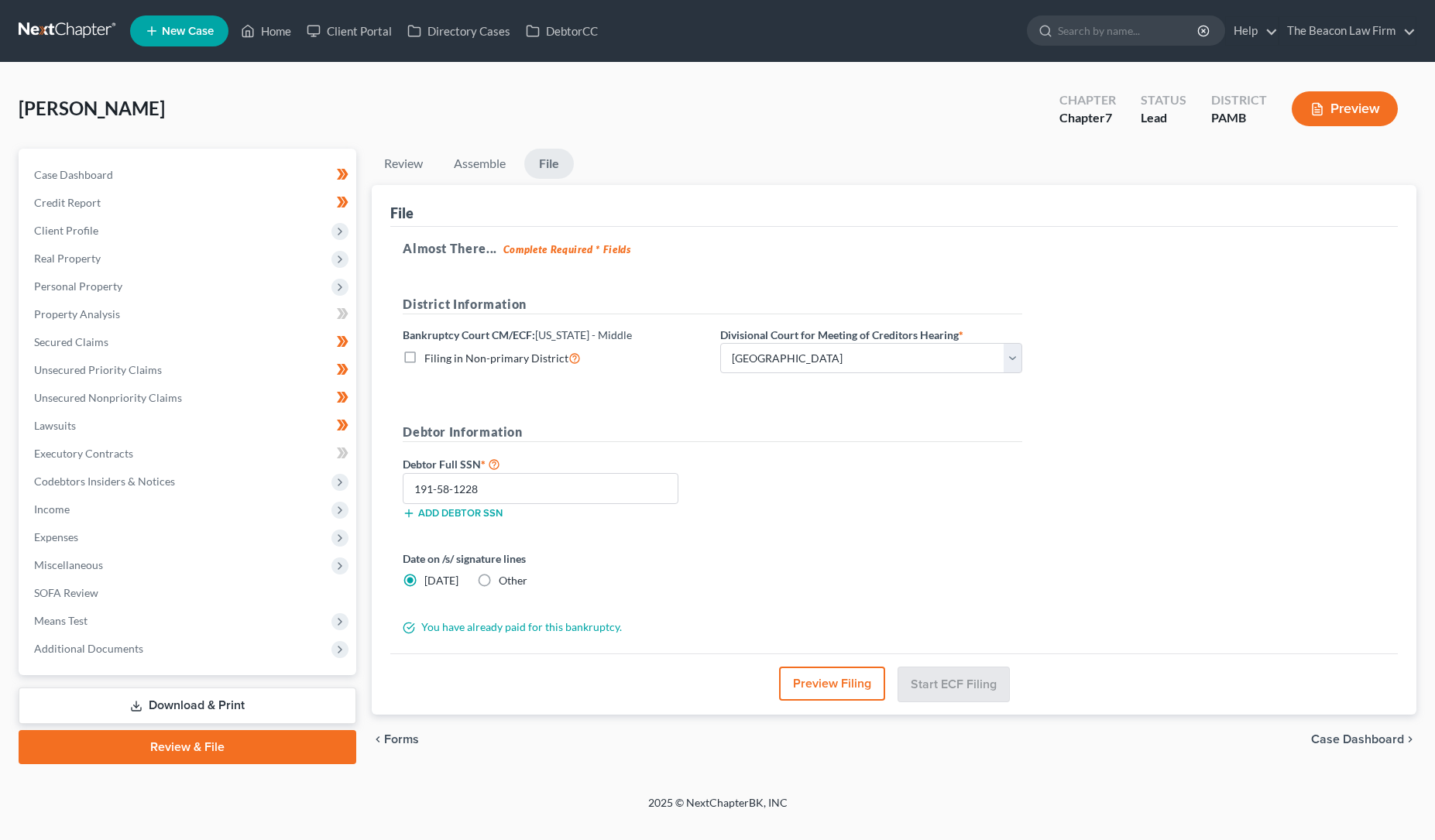
click at [837, 682] on button "Preview Filing" at bounding box center [832, 684] width 106 height 34
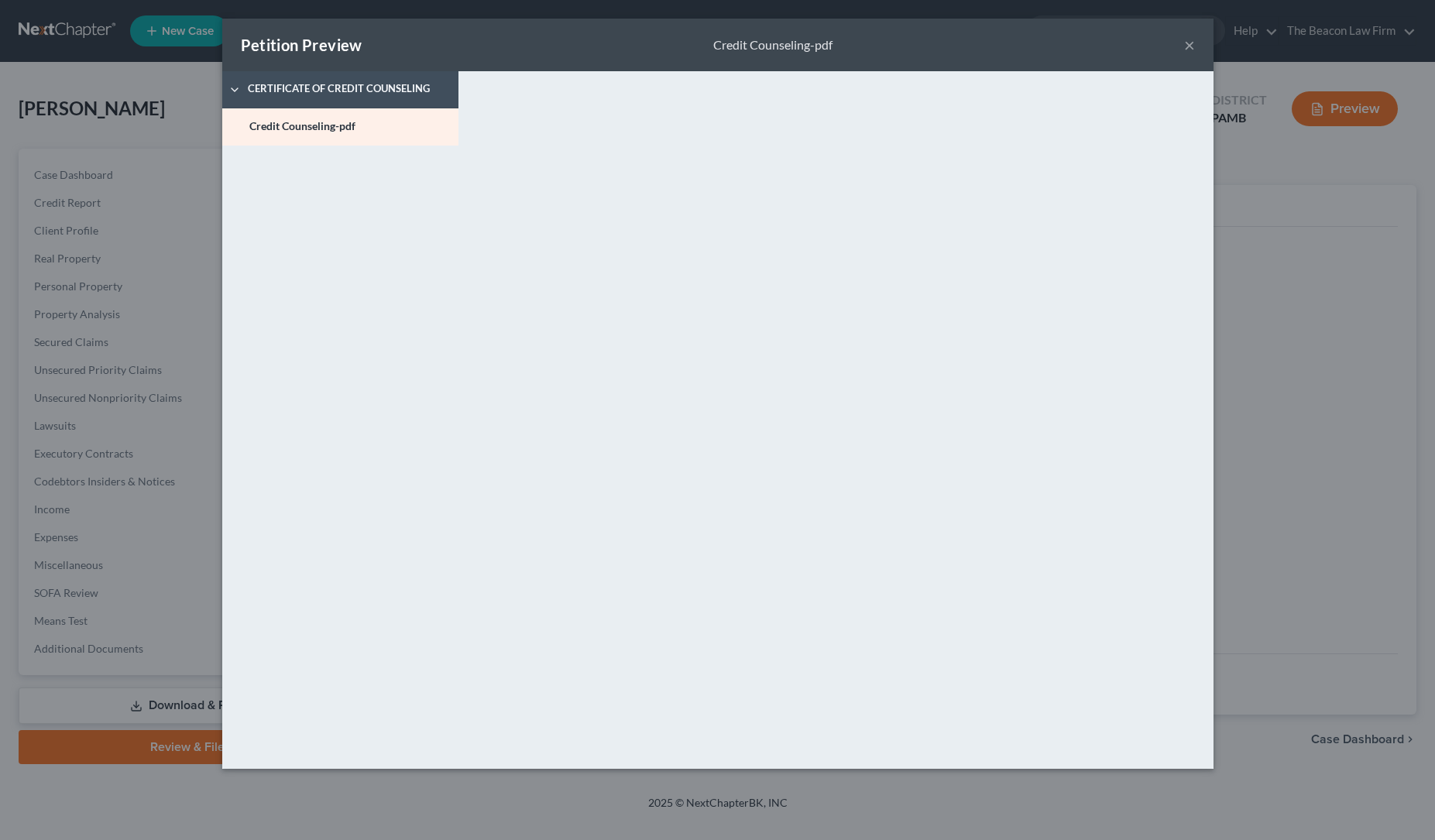
click at [1188, 42] on button "×" at bounding box center [1189, 45] width 11 height 18
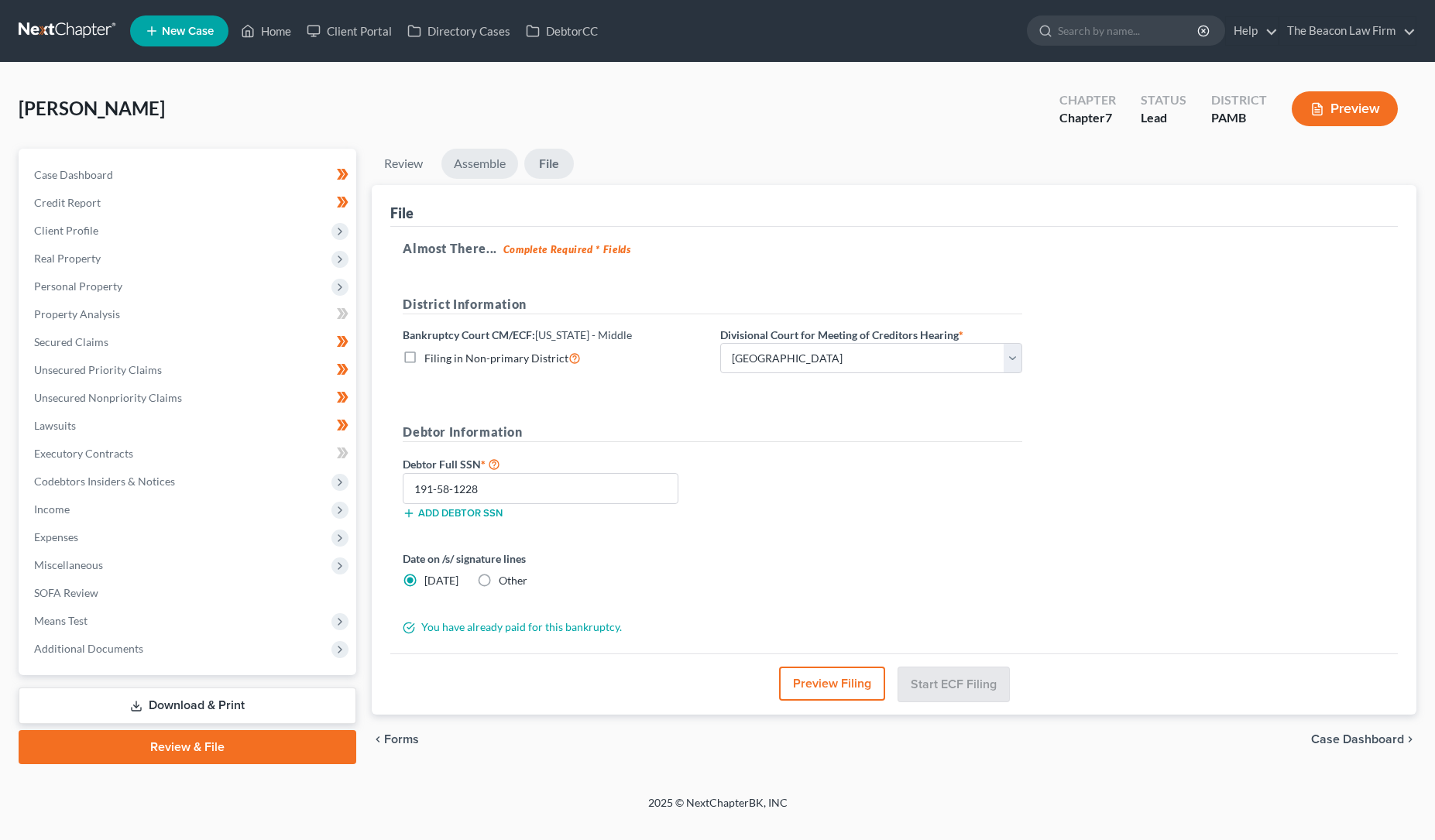
click at [484, 163] on link "Assemble" at bounding box center [479, 164] width 77 height 30
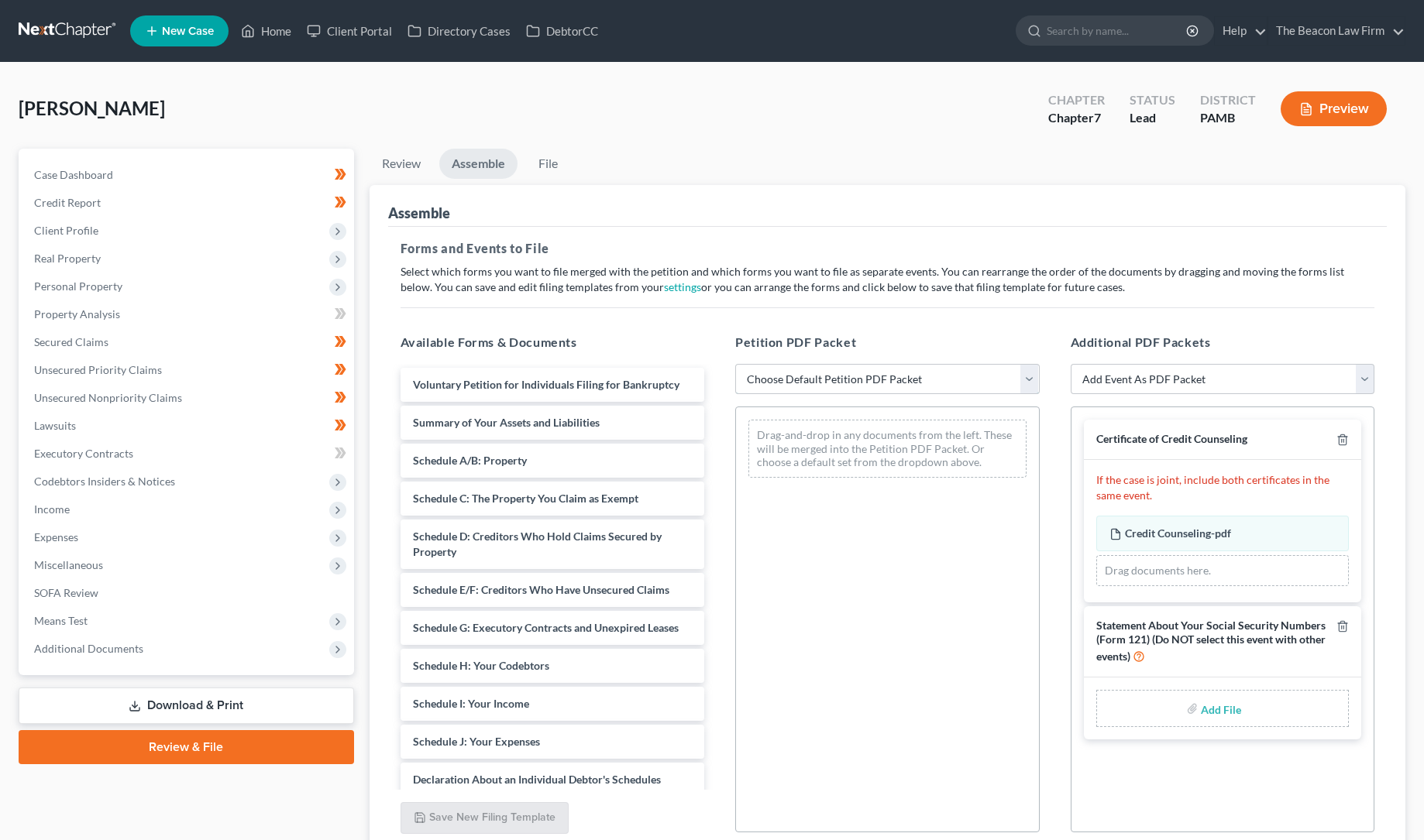
click at [793, 372] on select "Choose Default Petition PDF Packet Emergency Filing (Voluntary Petition and Cre…" at bounding box center [888, 379] width 305 height 31
click at [735, 364] on select "Choose Default Petition PDF Packet Emergency Filing (Voluntary Petition and Cre…" at bounding box center [888, 379] width 305 height 31
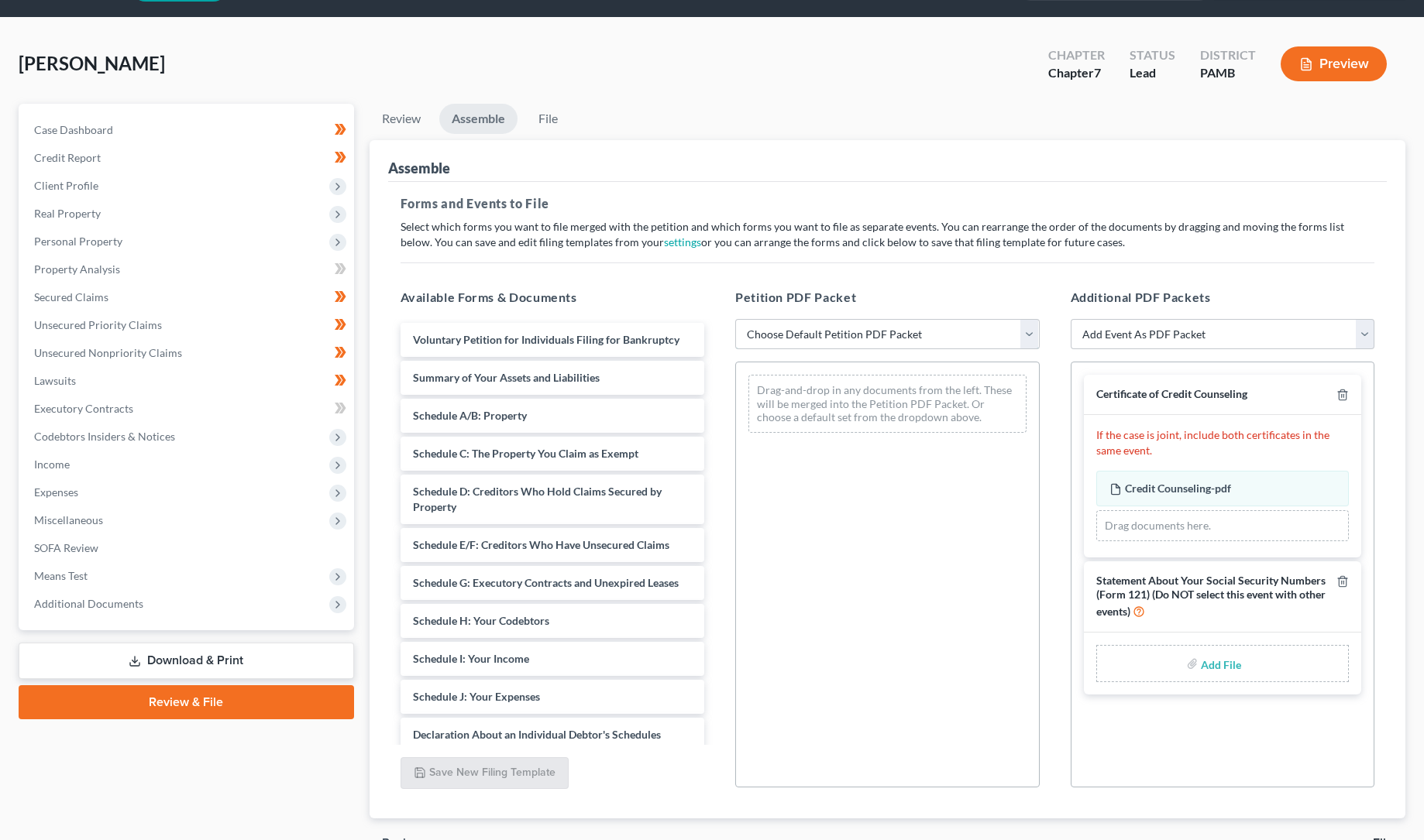
scroll to position [131, 0]
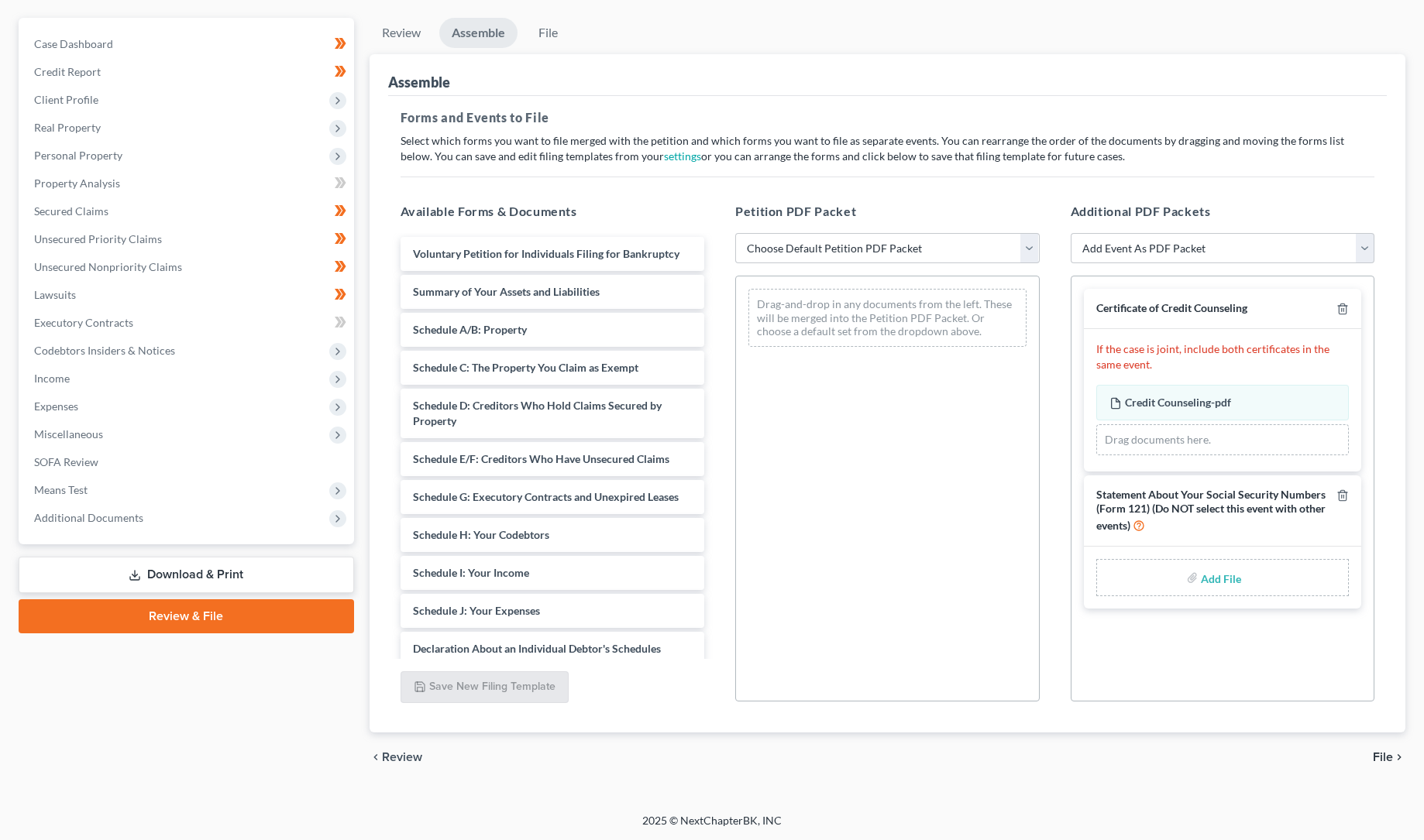
click at [1384, 755] on span "File" at bounding box center [1383, 757] width 20 height 12
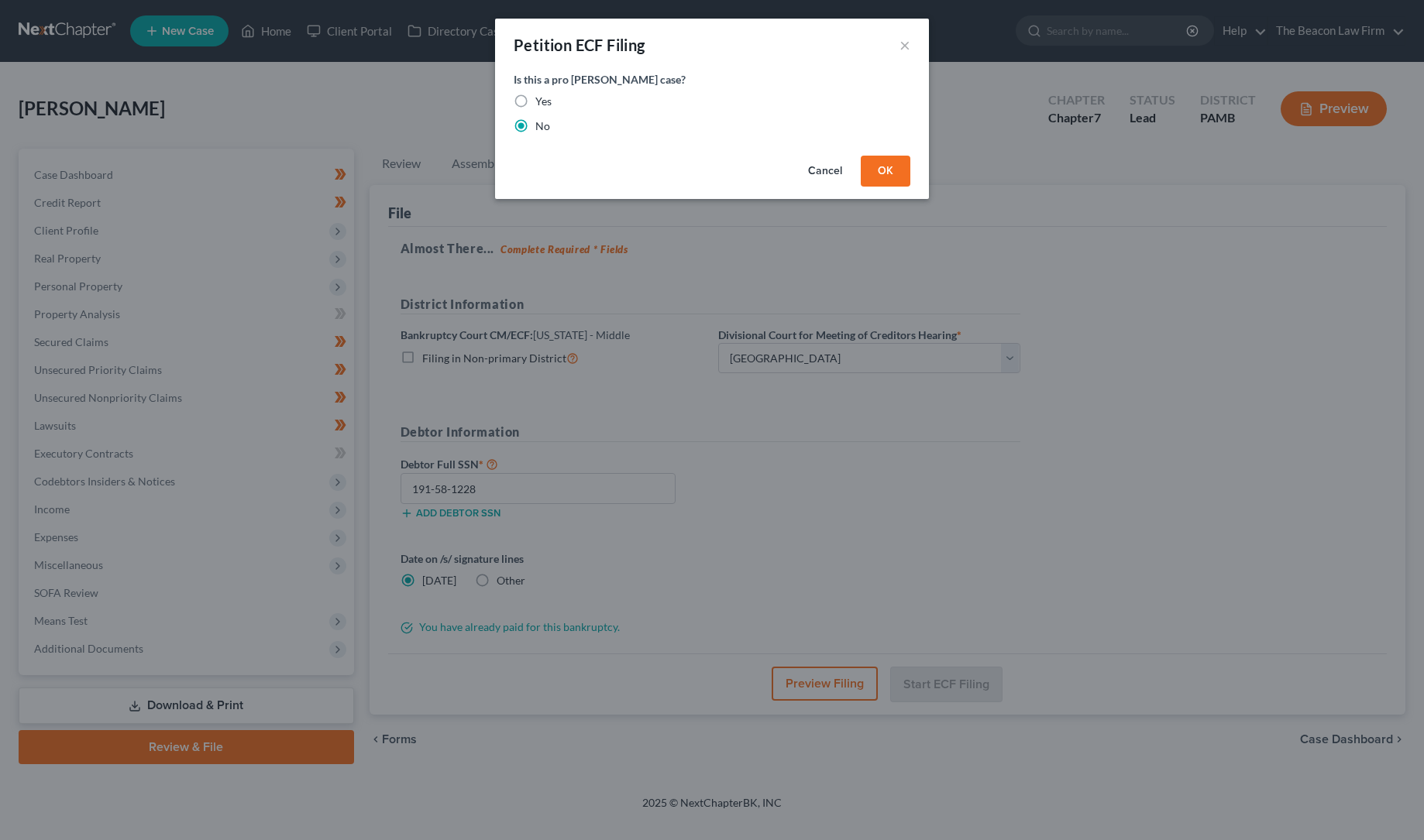
scroll to position [0, 0]
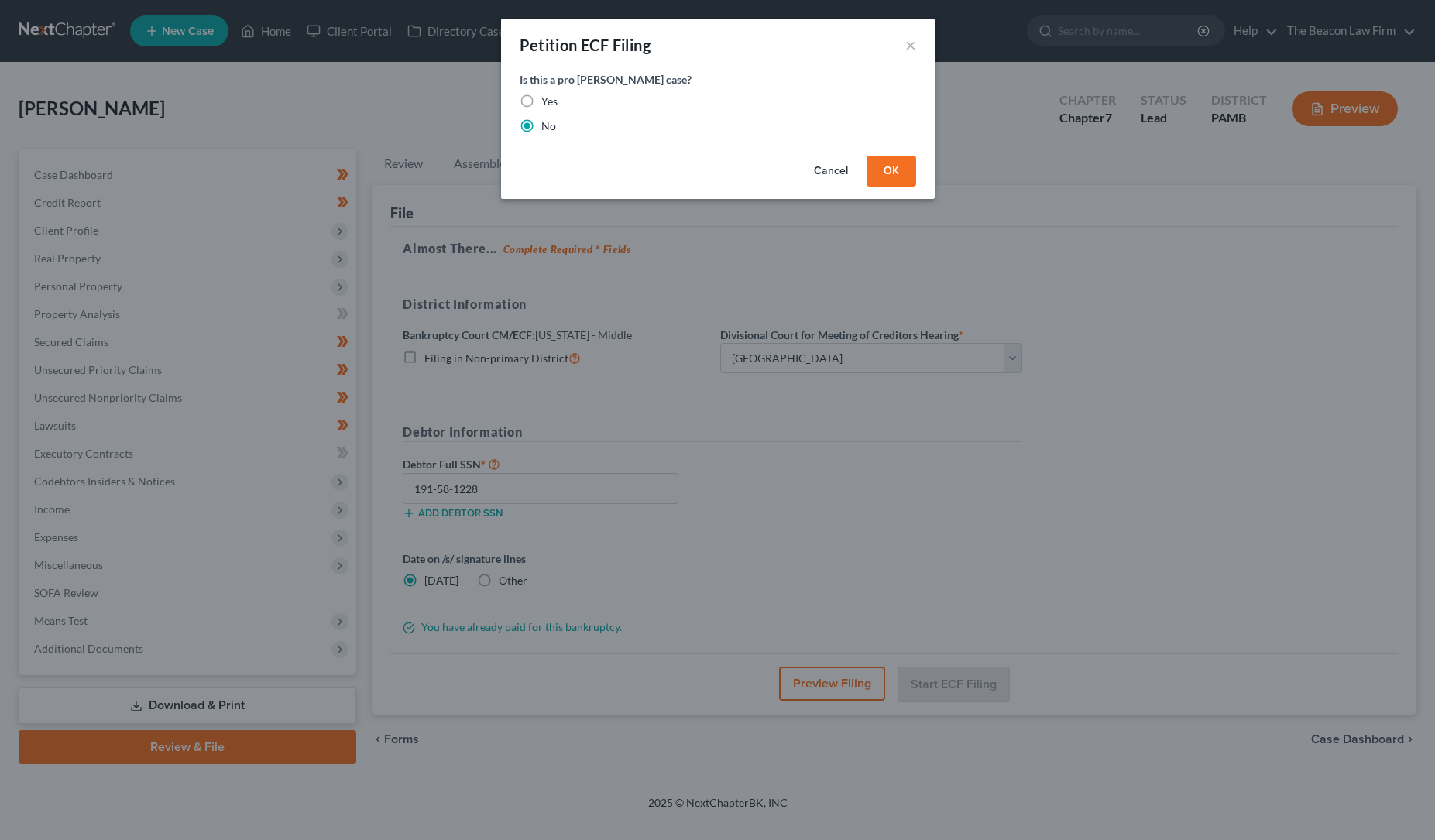
click at [888, 170] on button "OK" at bounding box center [891, 170] width 50 height 31
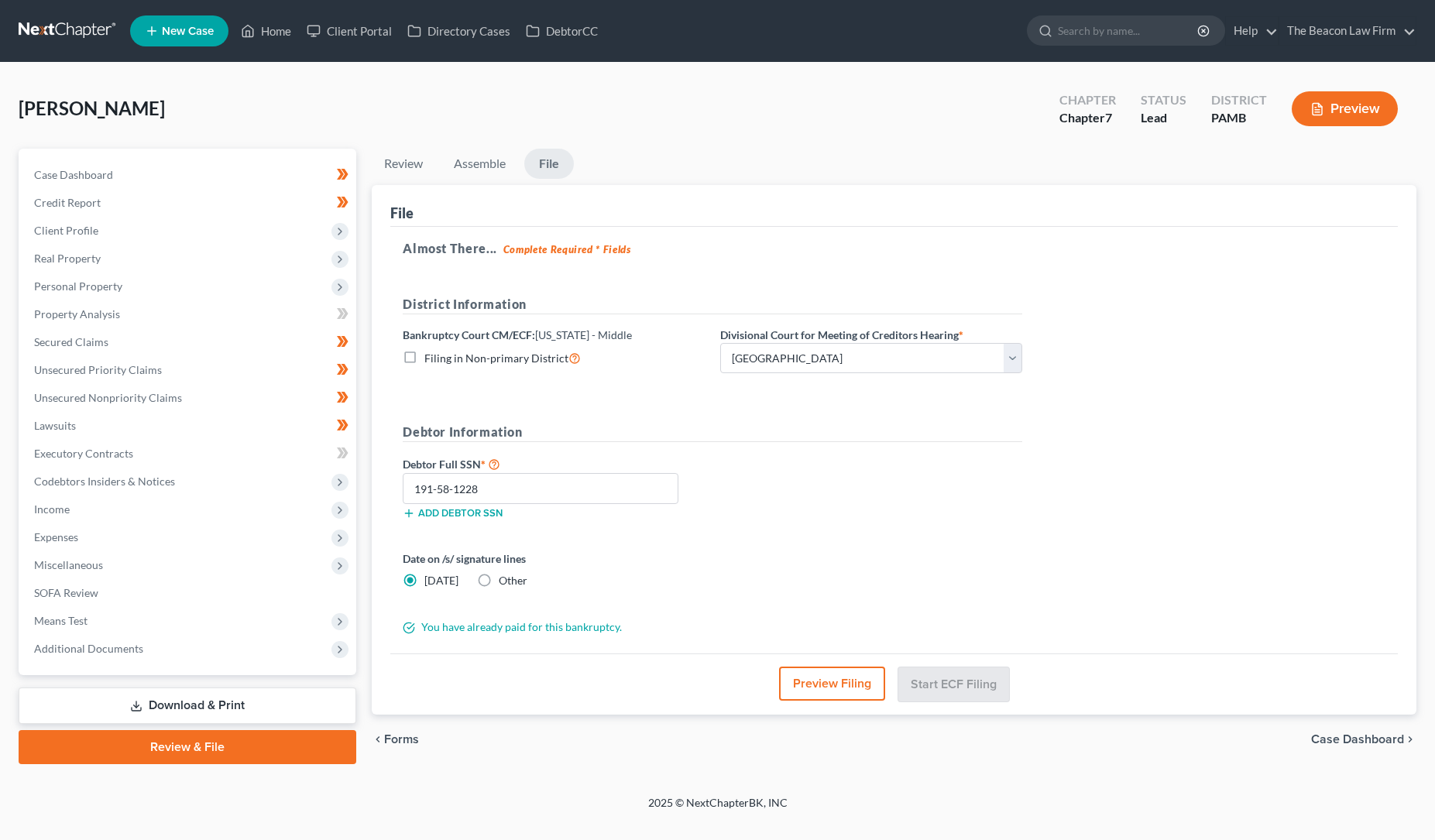
click at [827, 682] on button "Preview Filing" at bounding box center [832, 684] width 106 height 34
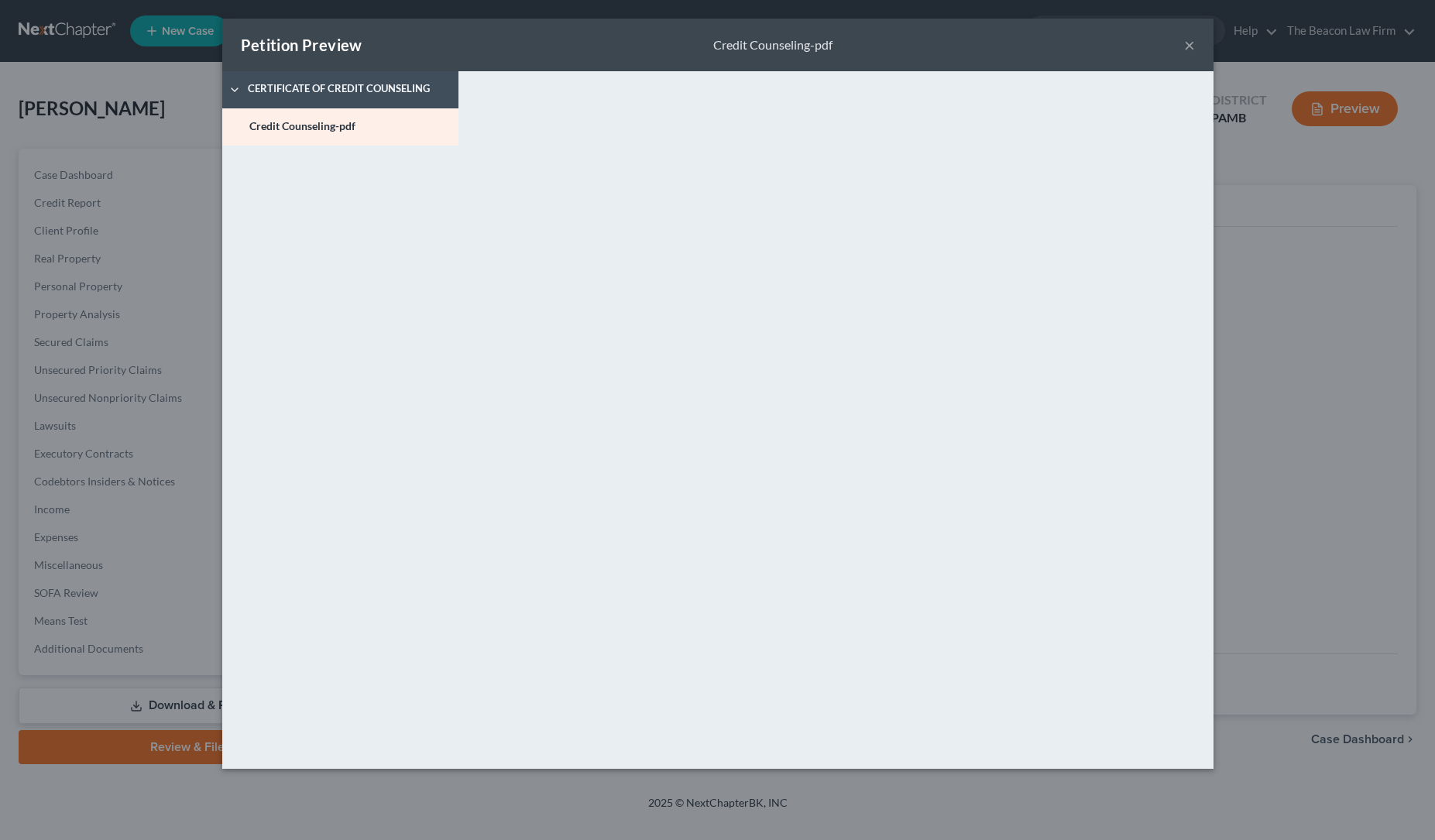
click at [1187, 45] on button "×" at bounding box center [1189, 45] width 11 height 18
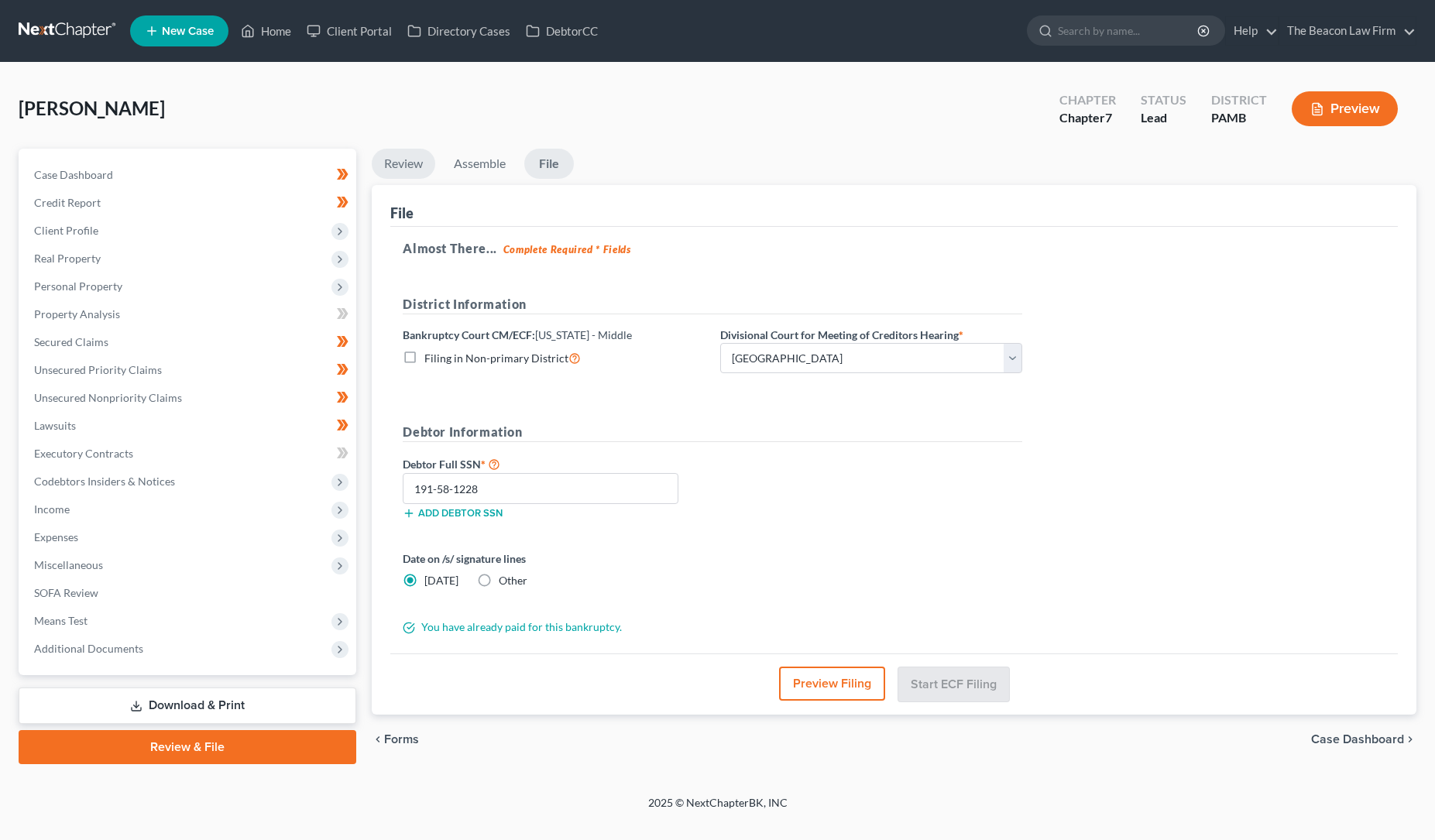
click at [414, 163] on link "Review" at bounding box center [403, 164] width 64 height 30
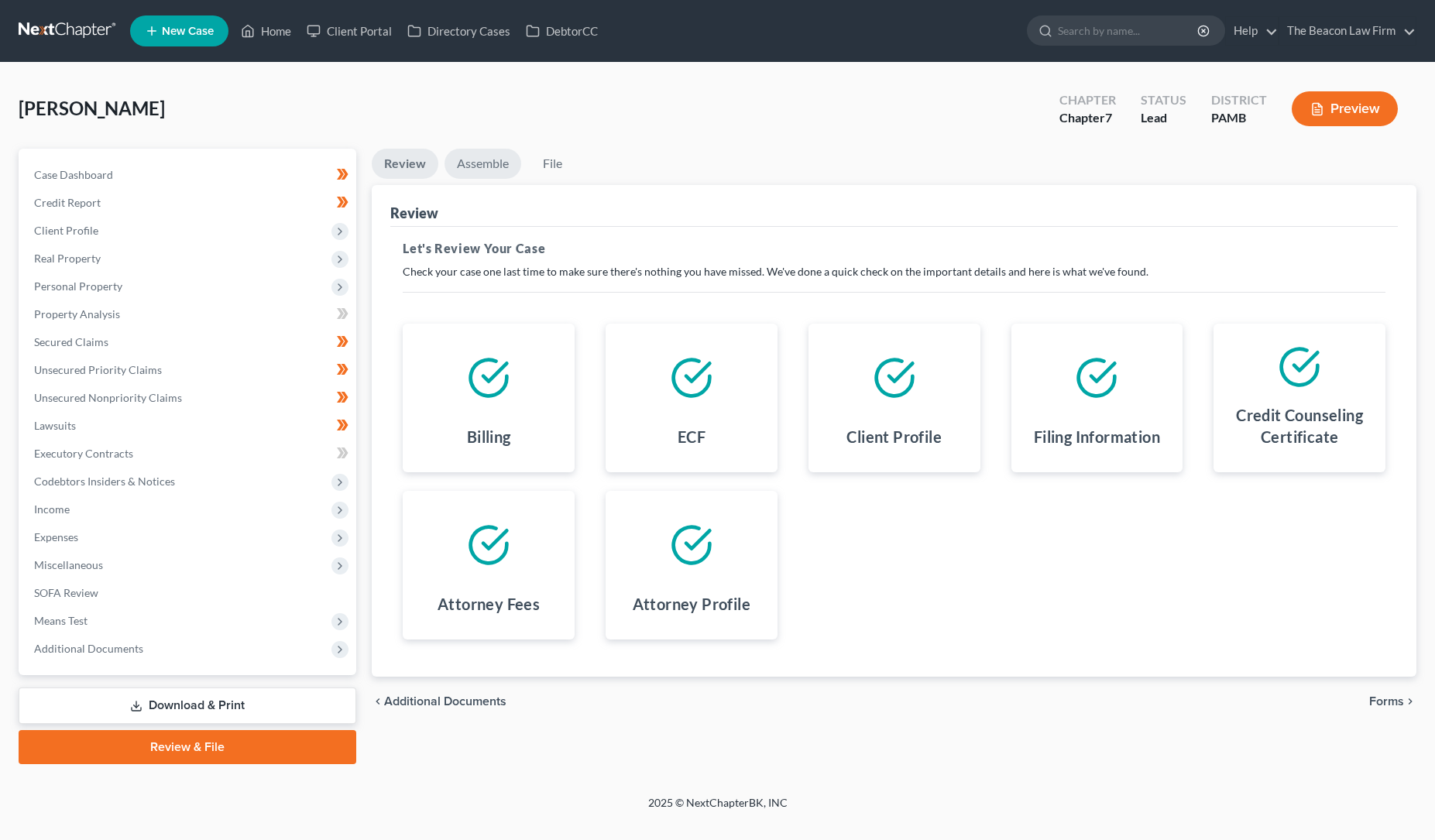
click at [481, 163] on link "Assemble" at bounding box center [482, 164] width 77 height 30
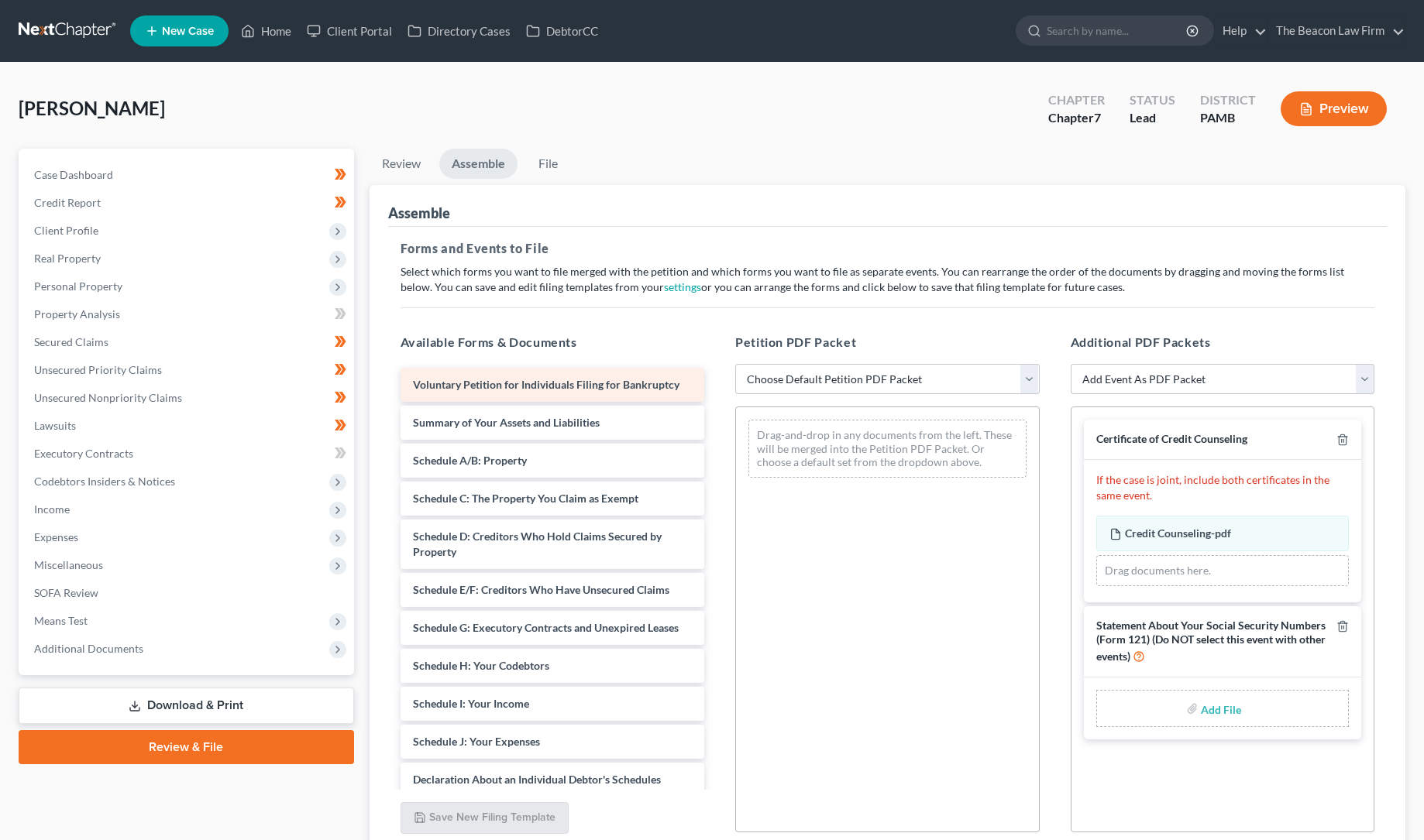
click at [599, 379] on span "Voluntary Petition for Individuals Filing for Bankruptcy" at bounding box center [546, 385] width 267 height 13
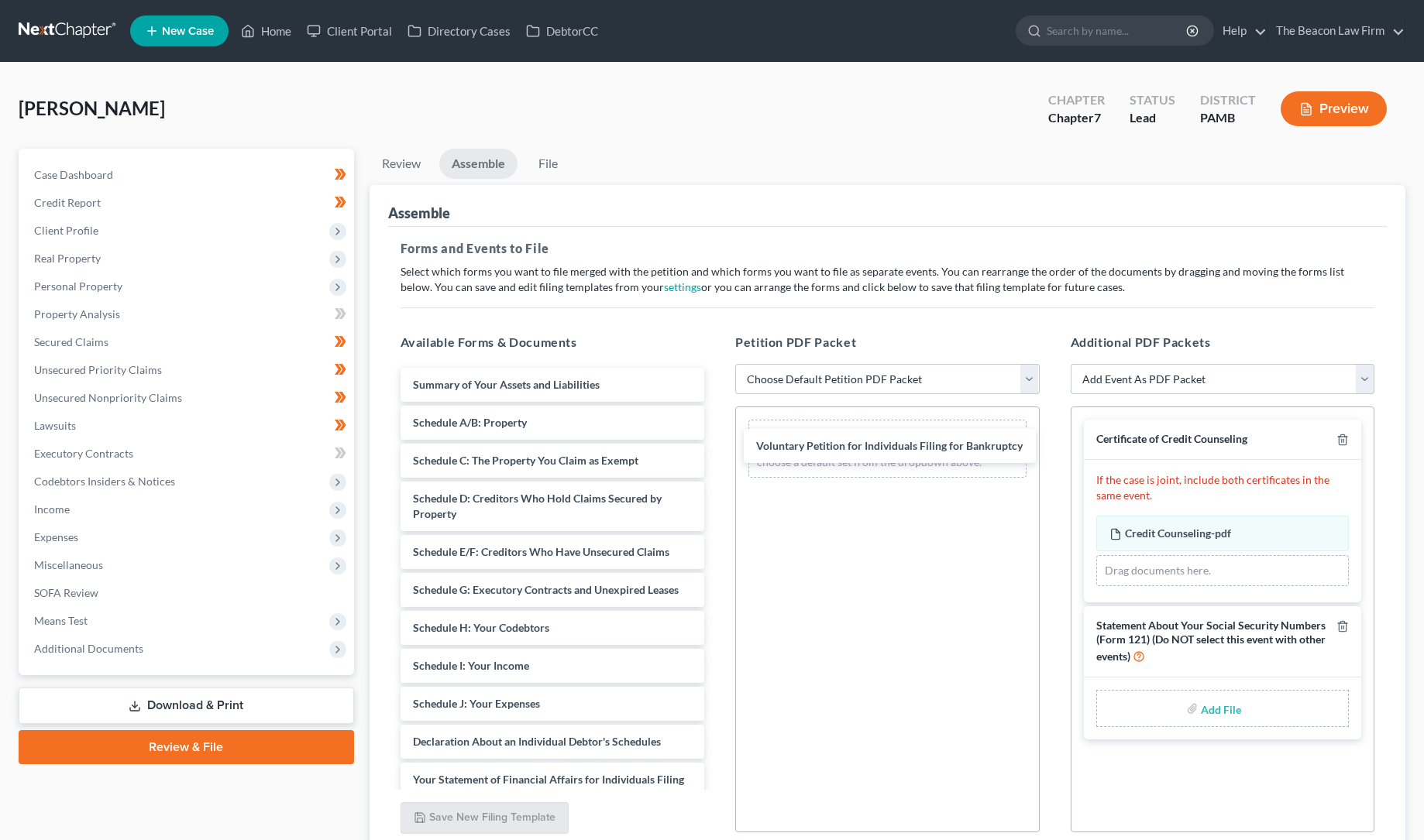
drag, startPoint x: 599, startPoint y: 379, endPoint x: 944, endPoint y: 438, distance: 350.0
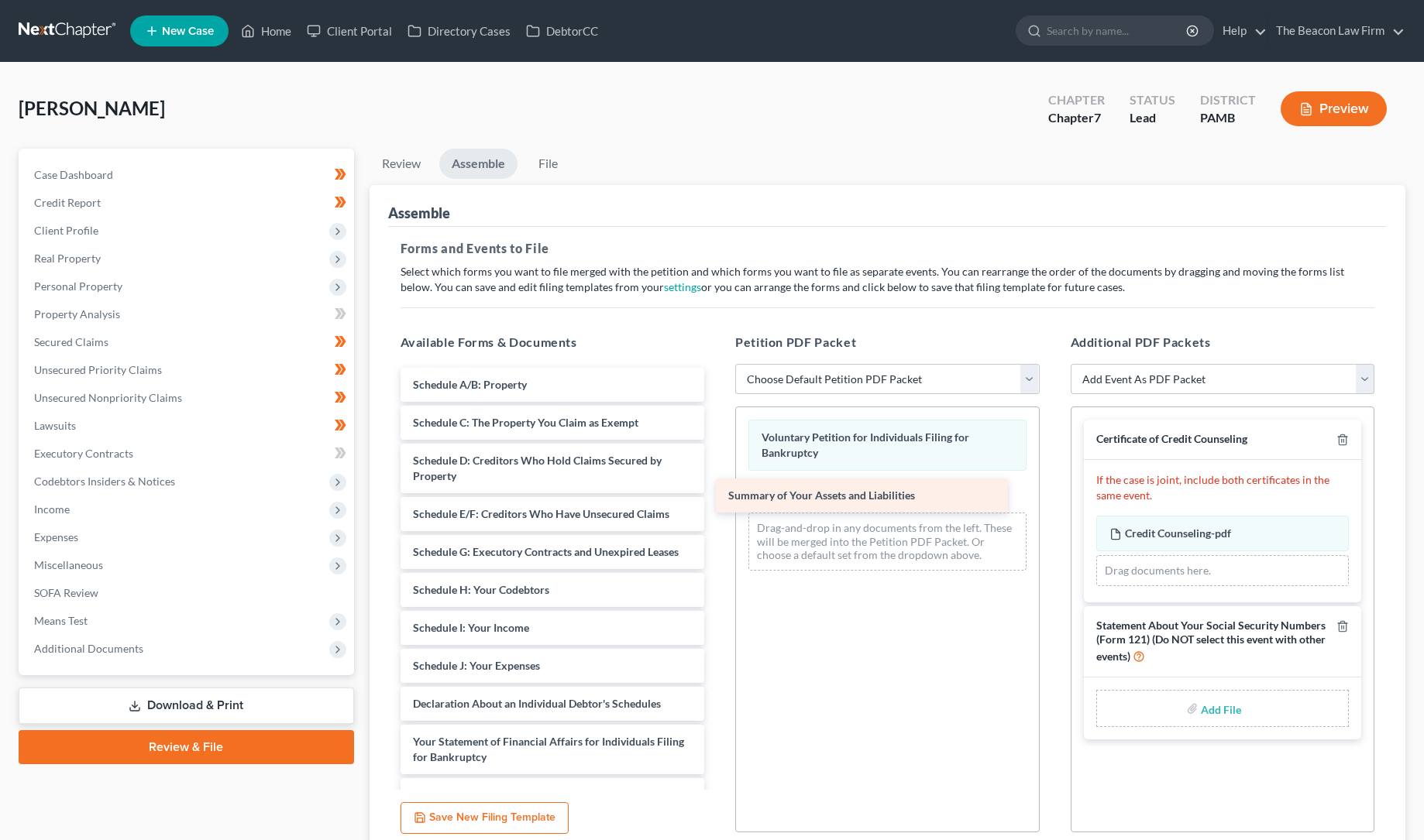
drag, startPoint x: 520, startPoint y: 381, endPoint x: 835, endPoint y: 492, distance: 334.0
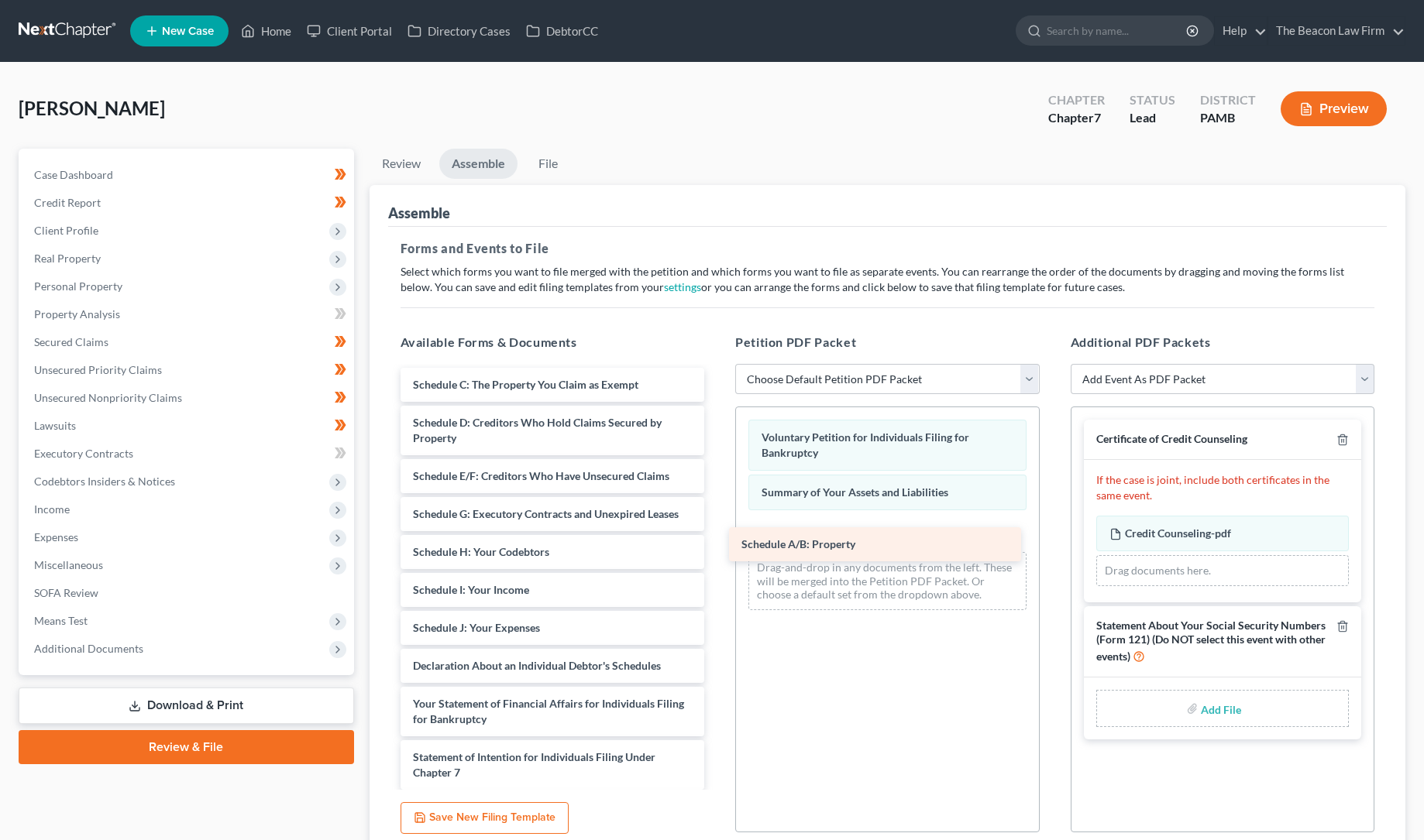
drag, startPoint x: 513, startPoint y: 379, endPoint x: 843, endPoint y: 537, distance: 365.9
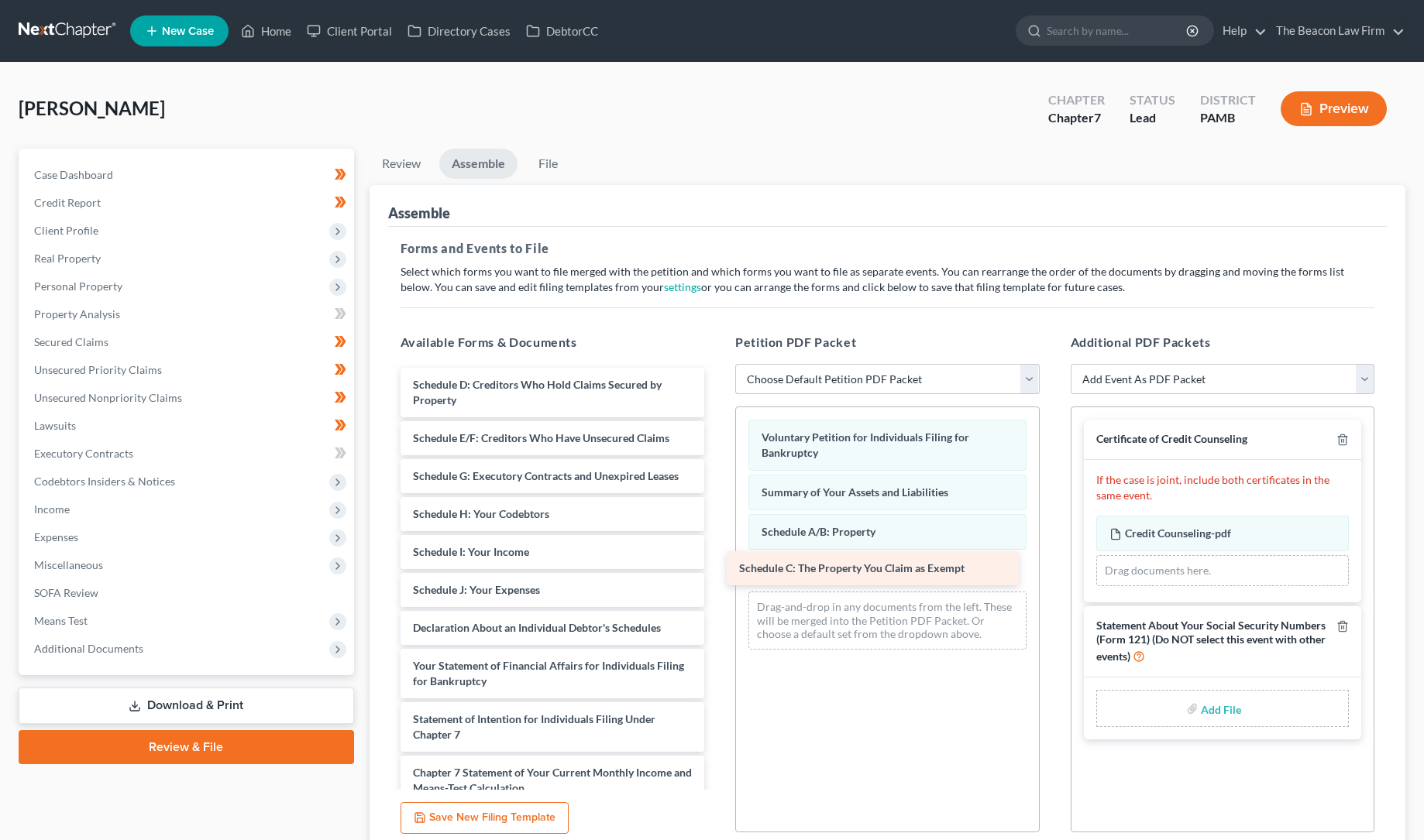
drag, startPoint x: 525, startPoint y: 386, endPoint x: 851, endPoint y: 569, distance: 373.9
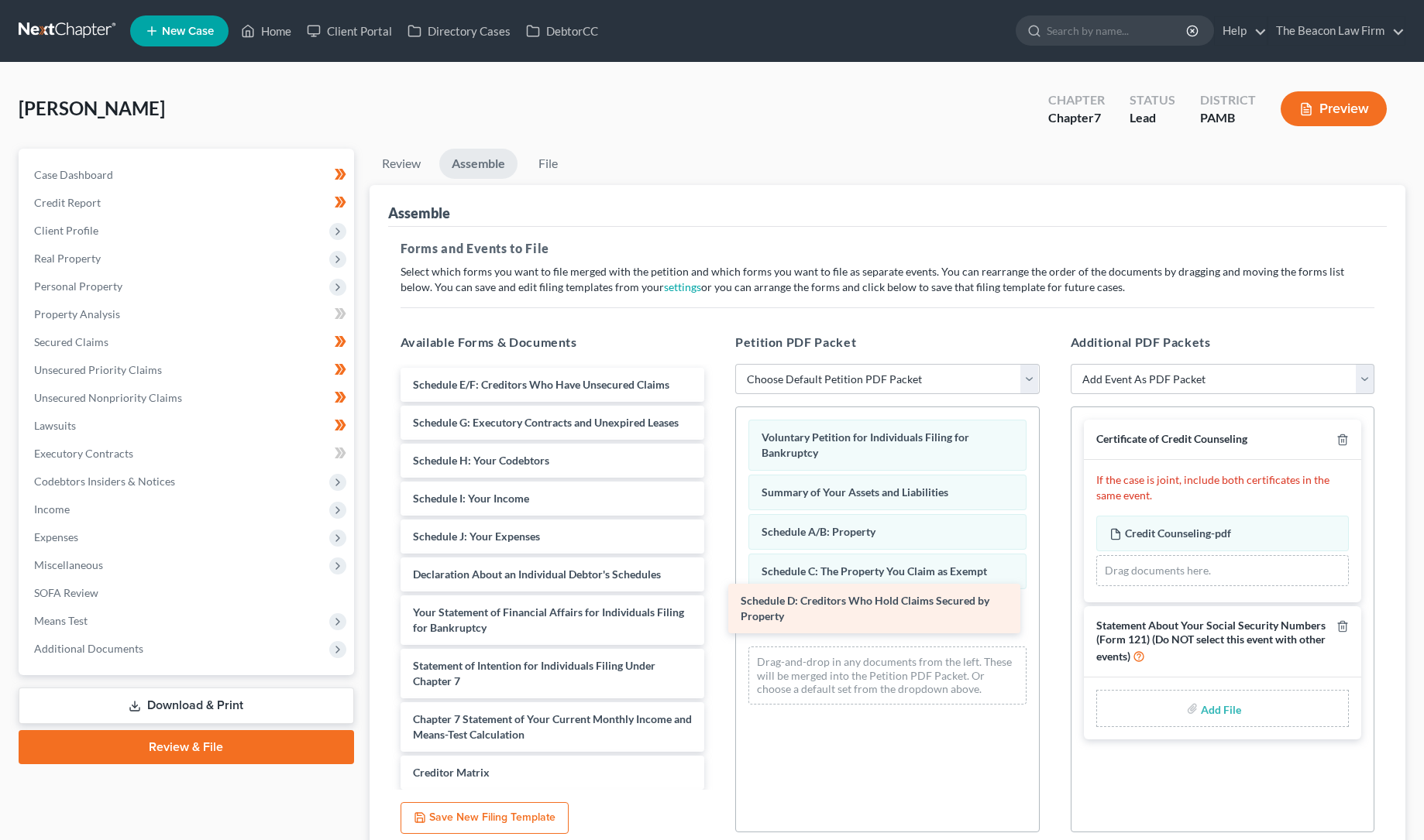
drag, startPoint x: 513, startPoint y: 391, endPoint x: 843, endPoint y: 608, distance: 395.0
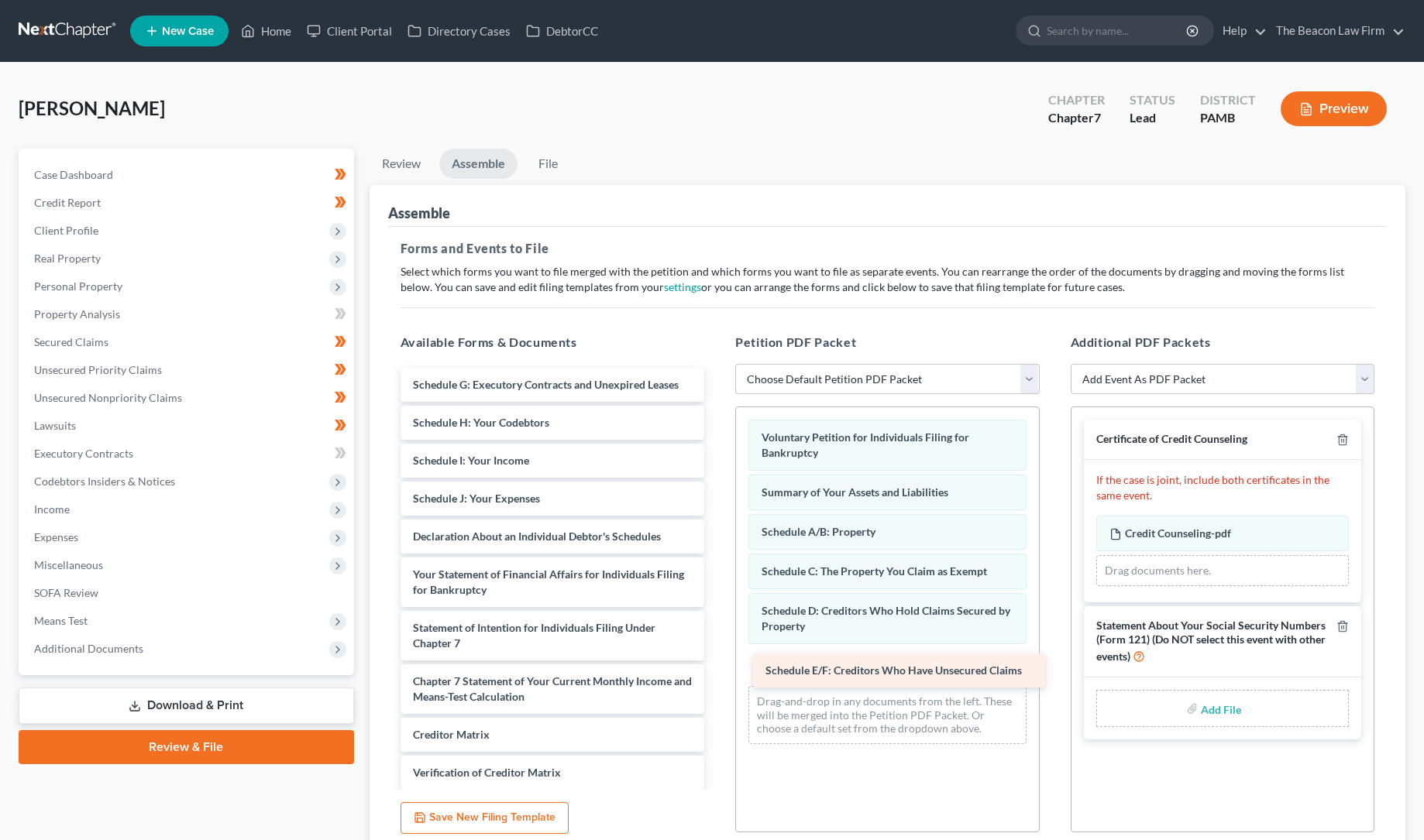
drag, startPoint x: 501, startPoint y: 380, endPoint x: 853, endPoint y: 666, distance: 453.5
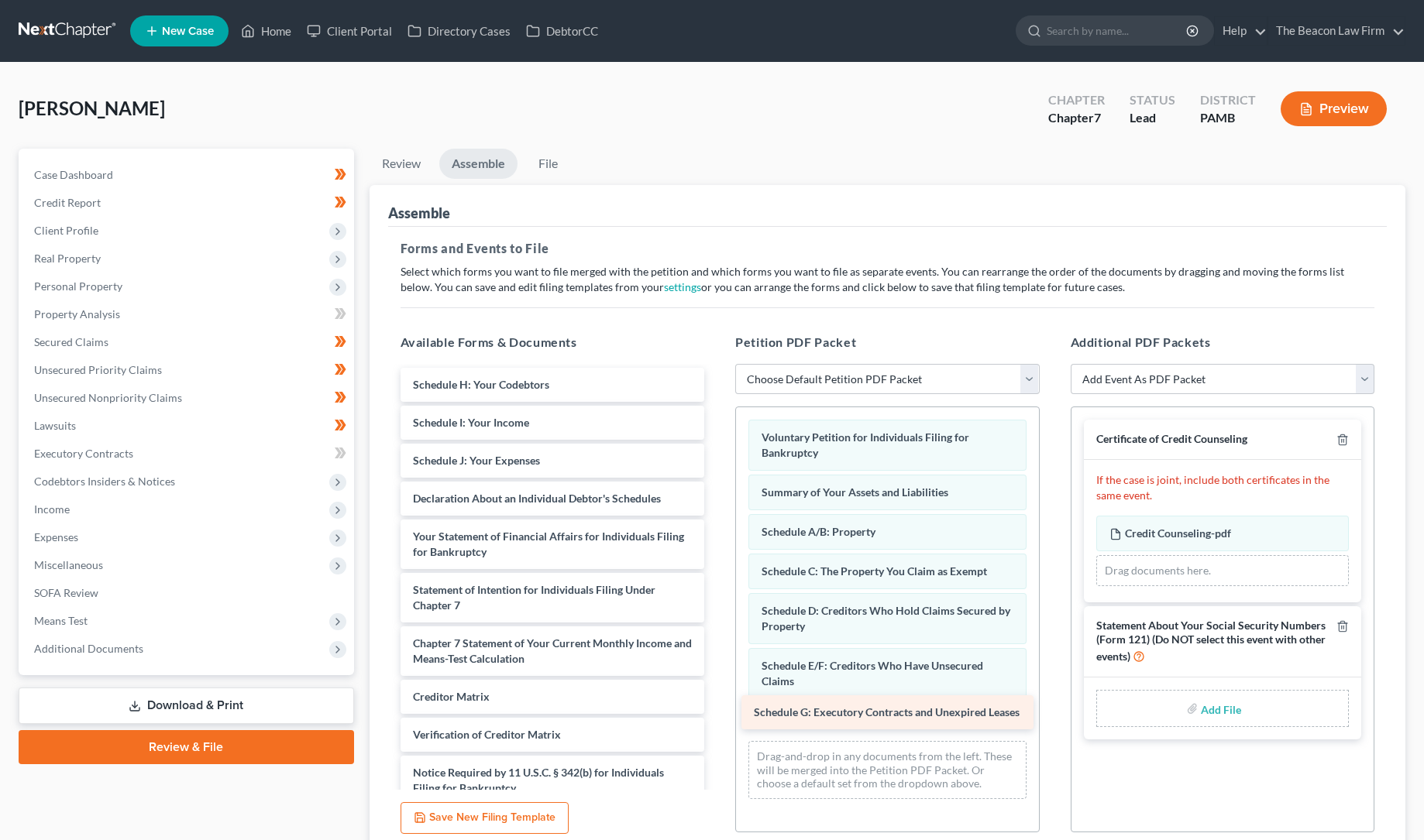
drag, startPoint x: 501, startPoint y: 382, endPoint x: 841, endPoint y: 710, distance: 472.4
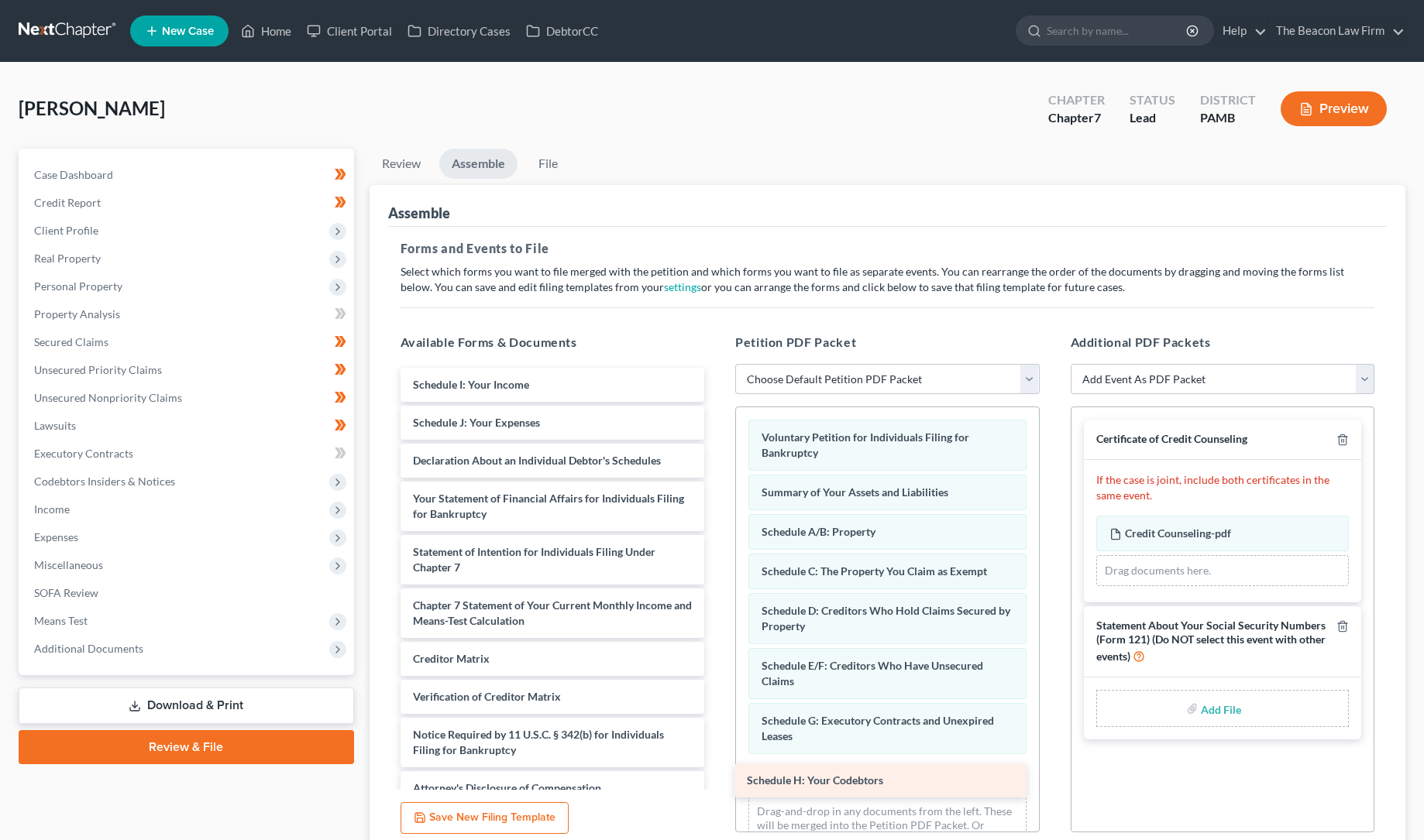
drag, startPoint x: 503, startPoint y: 380, endPoint x: 837, endPoint y: 776, distance: 518.0
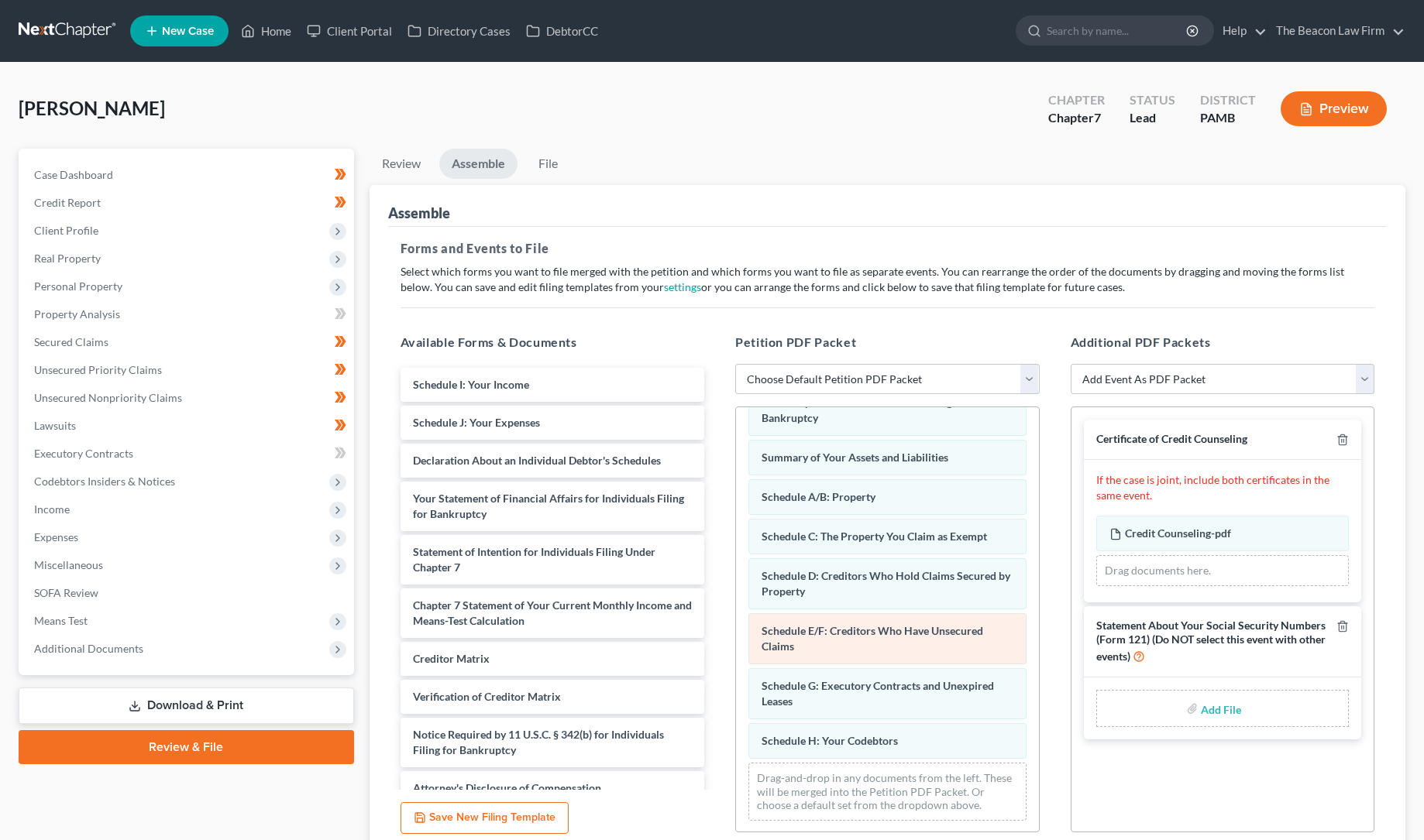
scroll to position [36, 0]
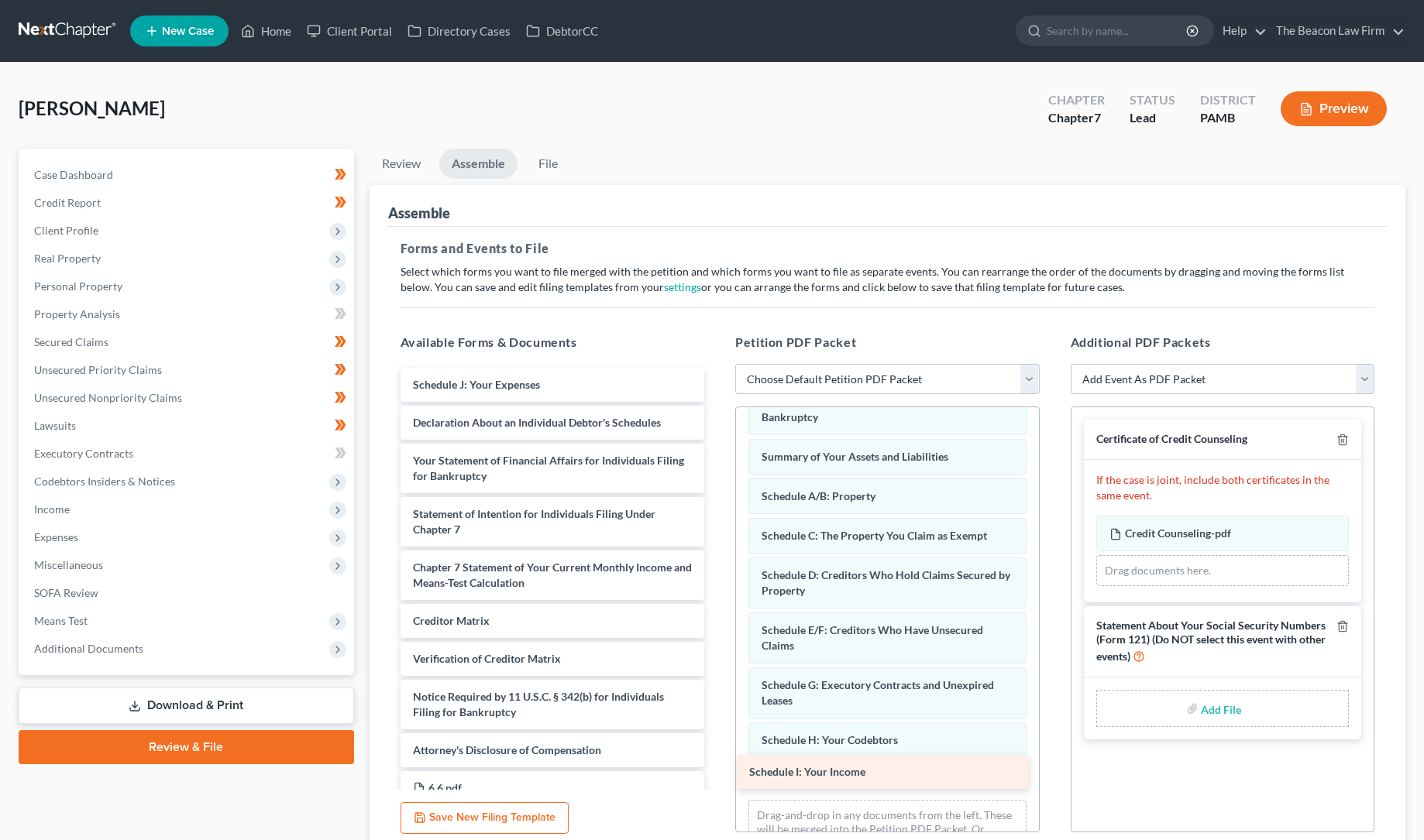
drag, startPoint x: 515, startPoint y: 380, endPoint x: 851, endPoint y: 767, distance: 512.5
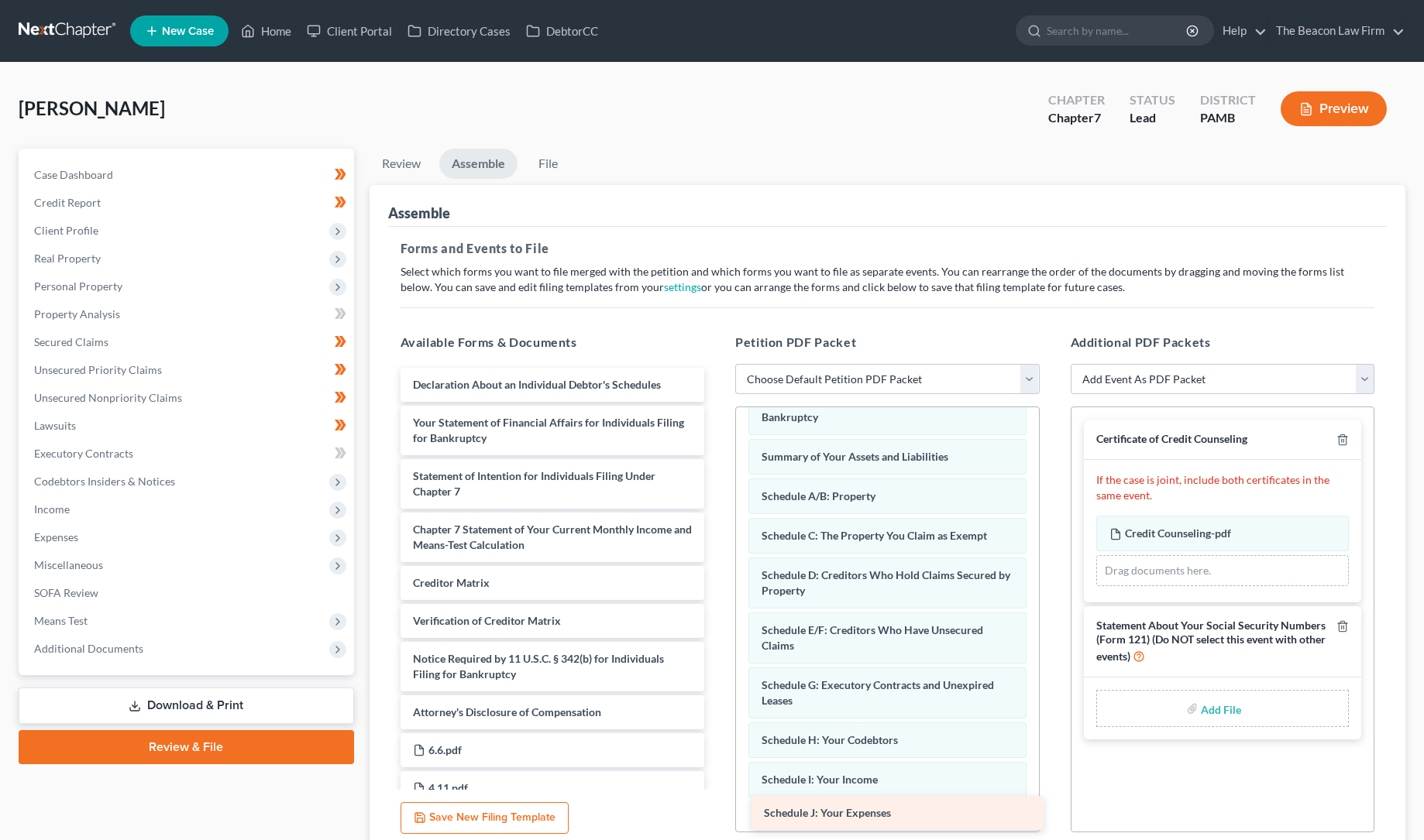
drag, startPoint x: 477, startPoint y: 384, endPoint x: 828, endPoint y: 814, distance: 555.1
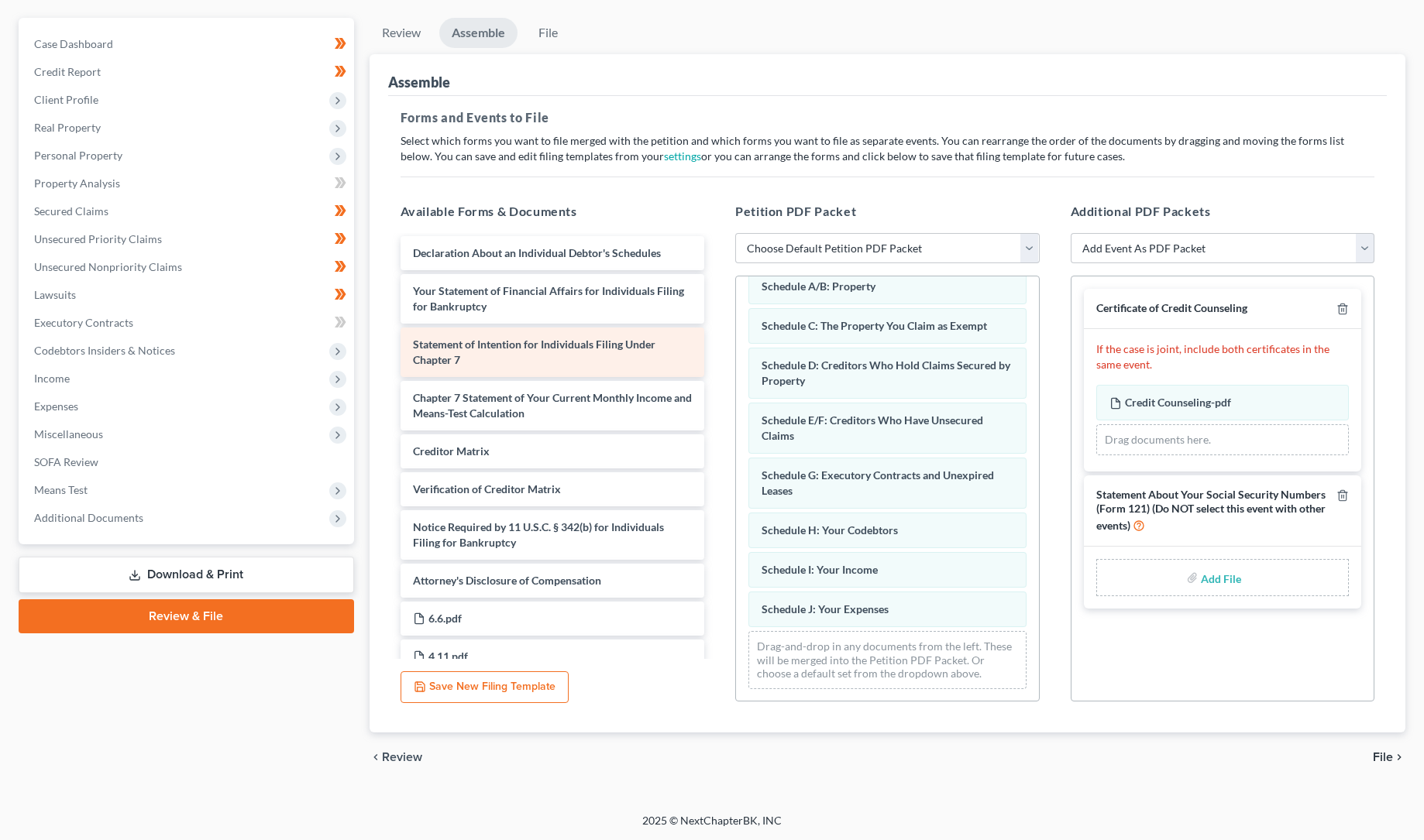
scroll to position [0, 0]
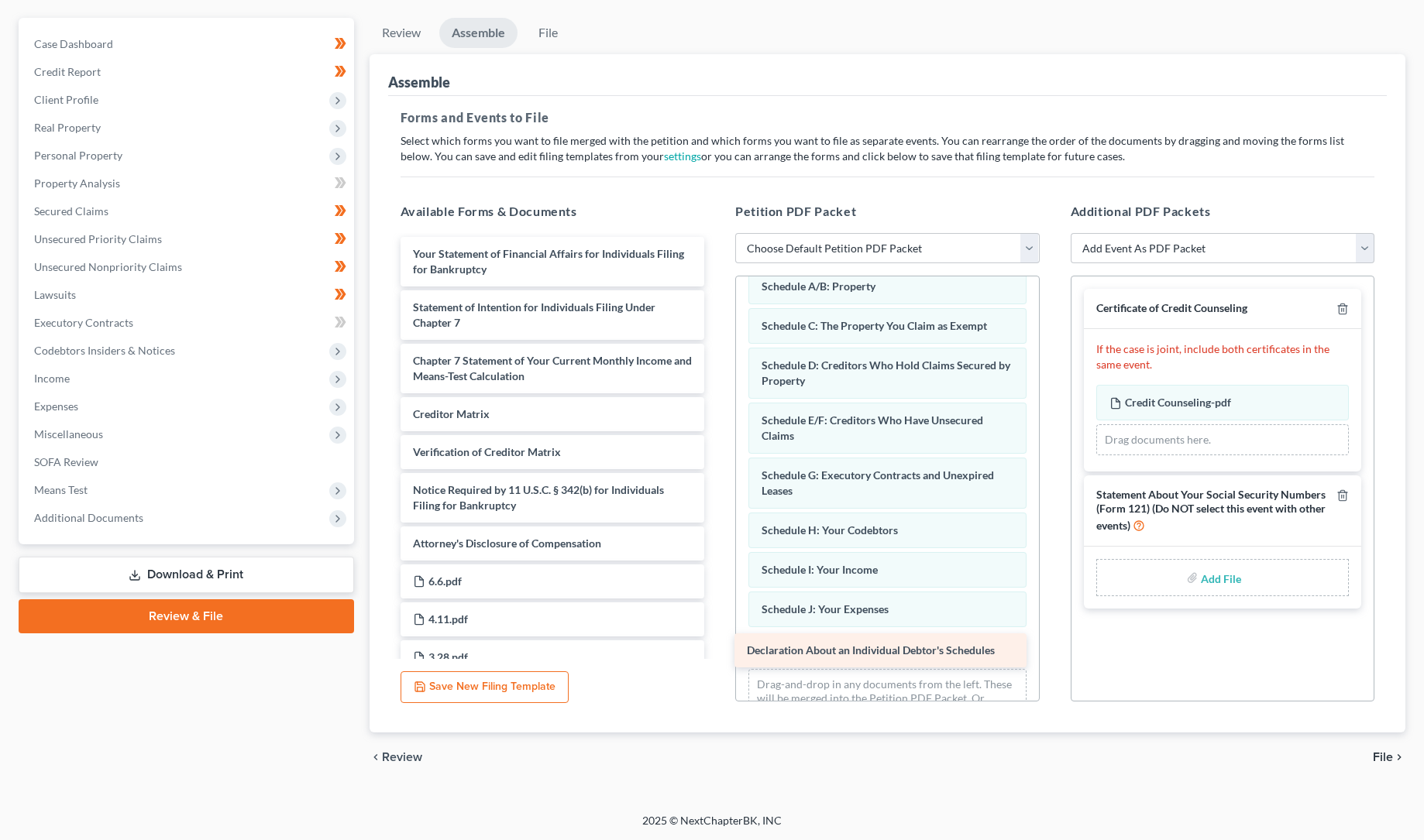
drag, startPoint x: 507, startPoint y: 248, endPoint x: 841, endPoint y: 643, distance: 517.3
click at [718, 646] on div "Declaration About an Individual Debtor's Schedules Declaration About an Individ…" at bounding box center [553, 710] width 330 height 947
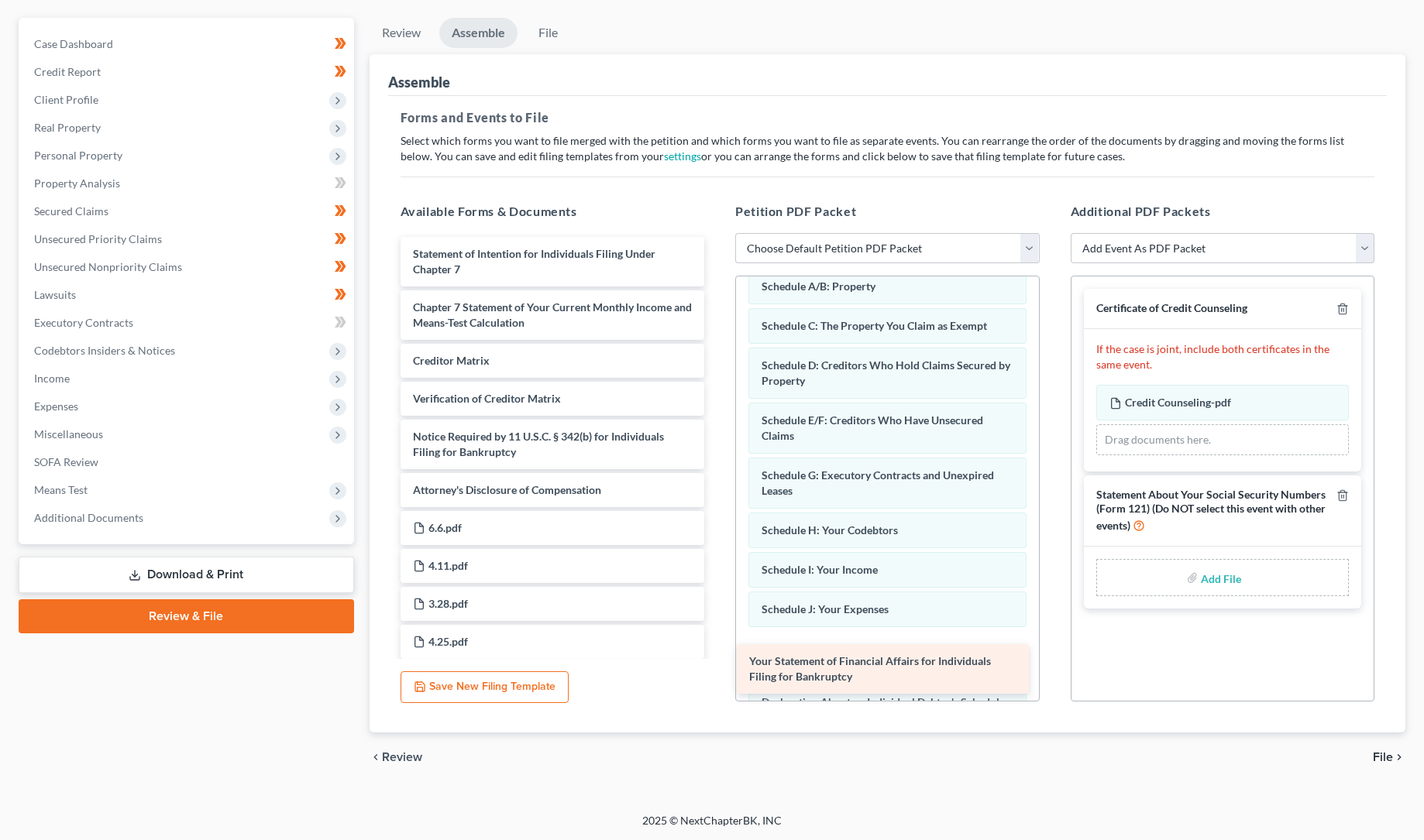
drag, startPoint x: 493, startPoint y: 250, endPoint x: 830, endPoint y: 658, distance: 529.2
click at [718, 658] on div "Your Statement of Financial Affairs for Individuals Filing for Bankruptcy Your …" at bounding box center [553, 683] width 330 height 893
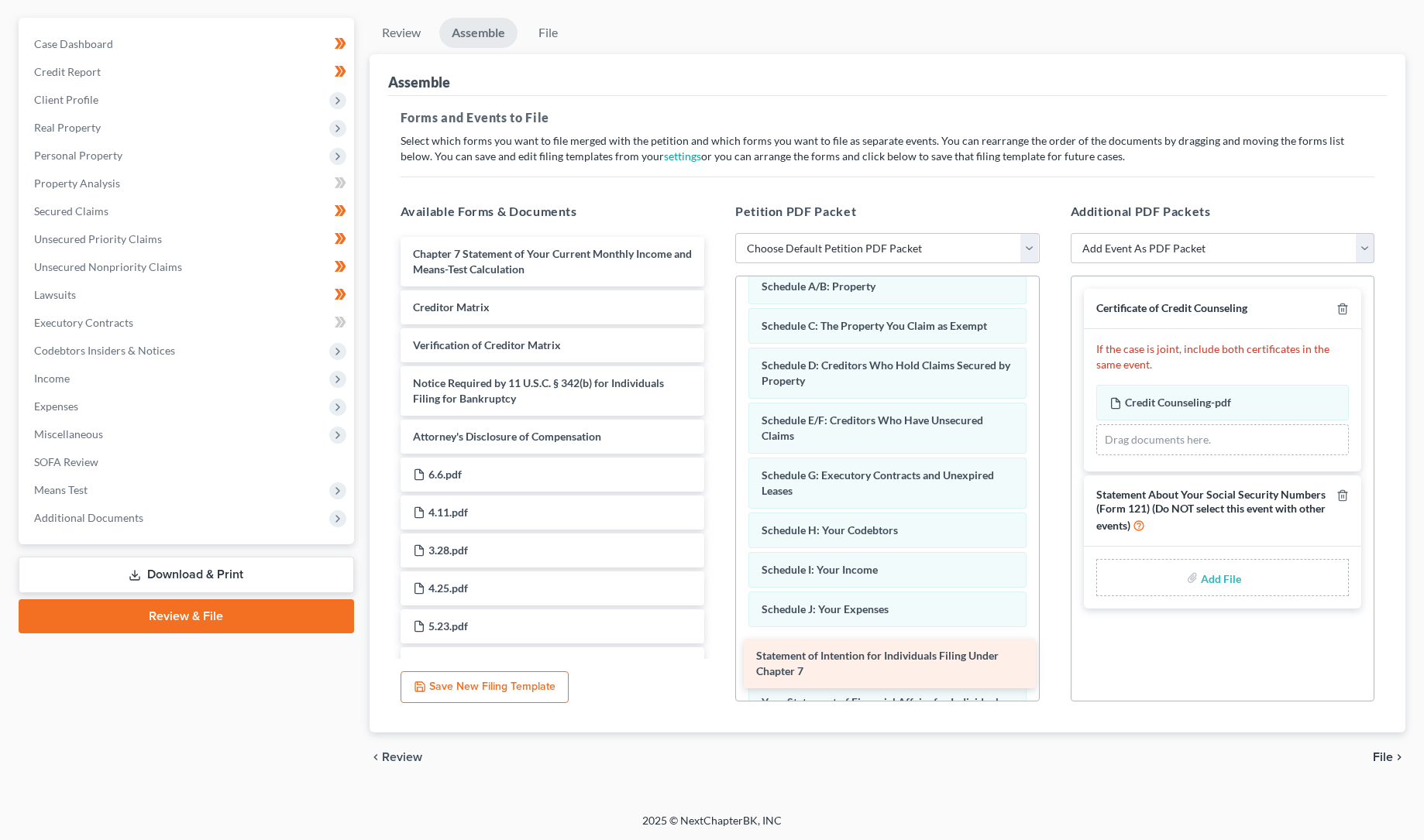
drag, startPoint x: 473, startPoint y: 257, endPoint x: 815, endPoint y: 660, distance: 528.6
click at [718, 660] on div "Statement of Intention for Individuals Filing Under Chapter 7 Statement of Inte…" at bounding box center [553, 656] width 330 height 839
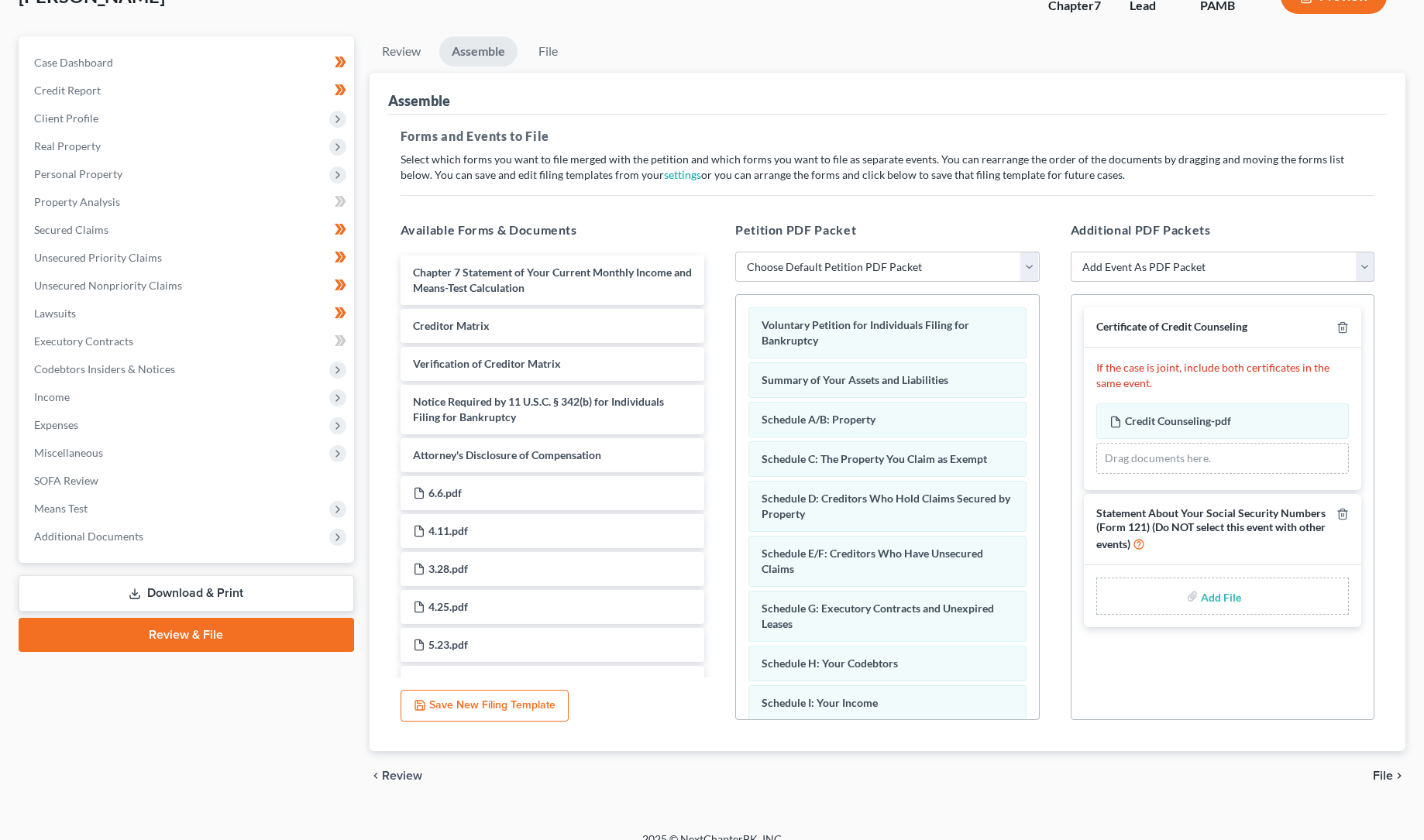
scroll to position [280, 0]
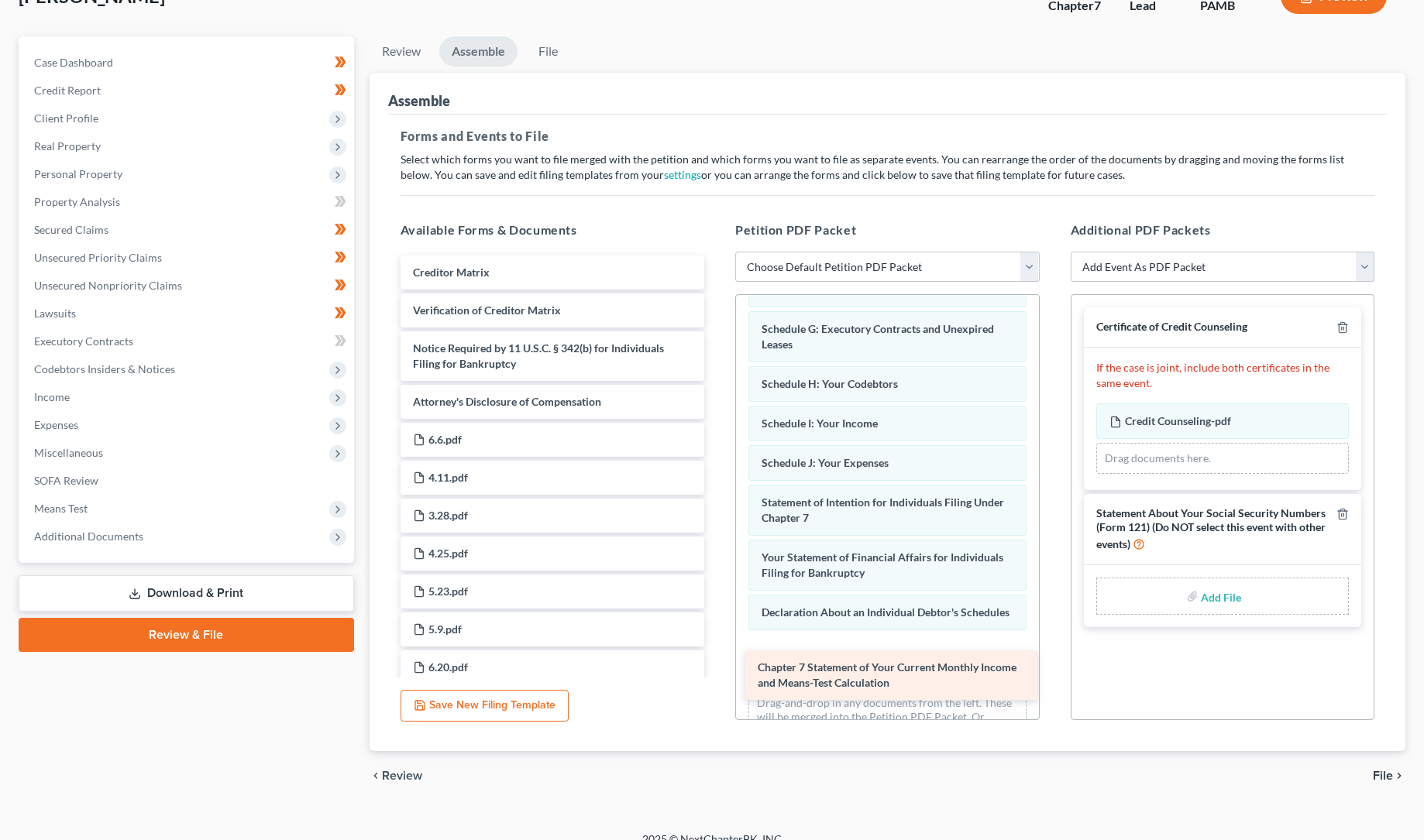
drag, startPoint x: 536, startPoint y: 271, endPoint x: 883, endPoint y: 666, distance: 525.8
click at [718, 668] on div "Chapter 7 Statement of Your Current Monthly Income and Means-Test Calculation C…" at bounding box center [553, 649] width 330 height 786
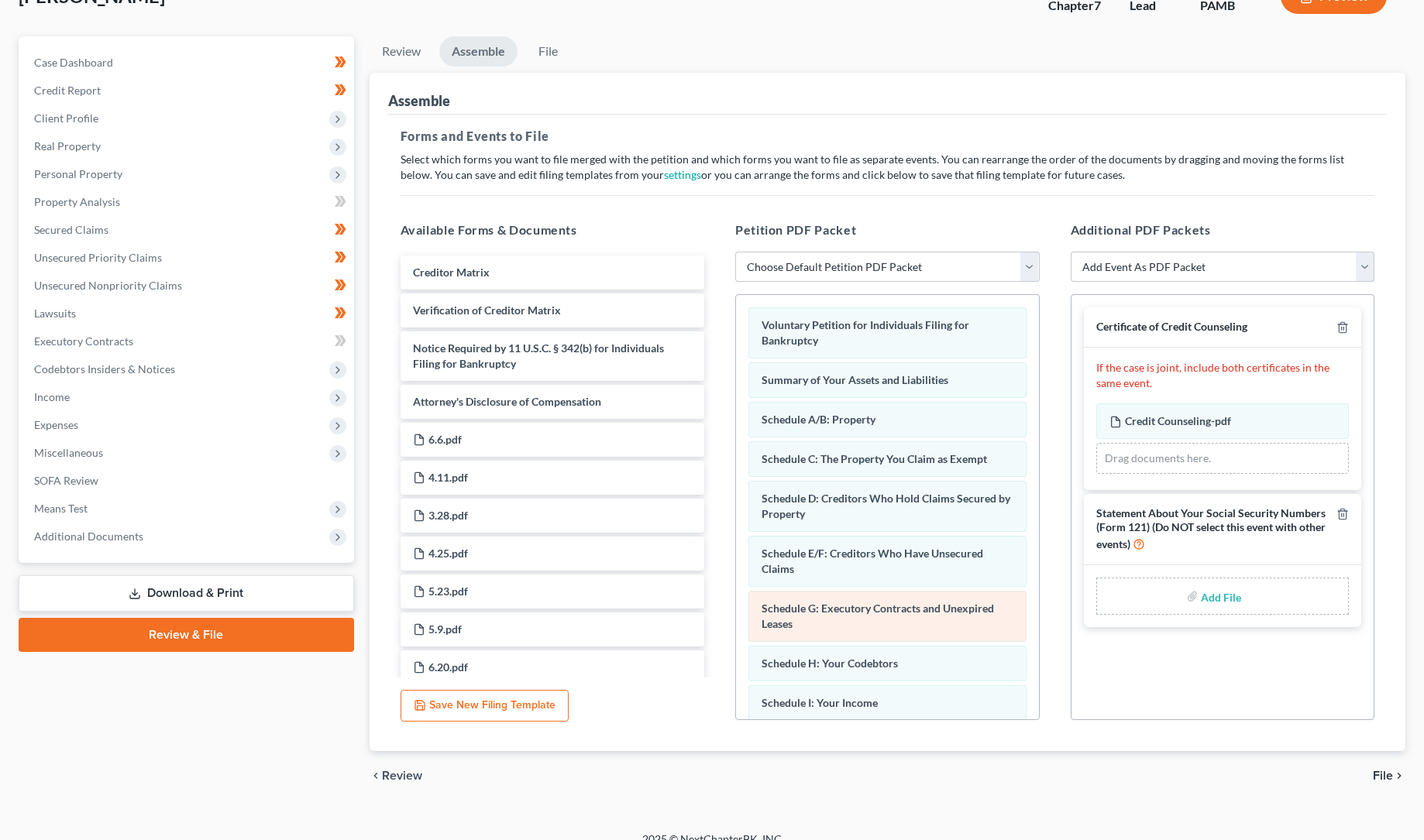
scroll to position [334, 0]
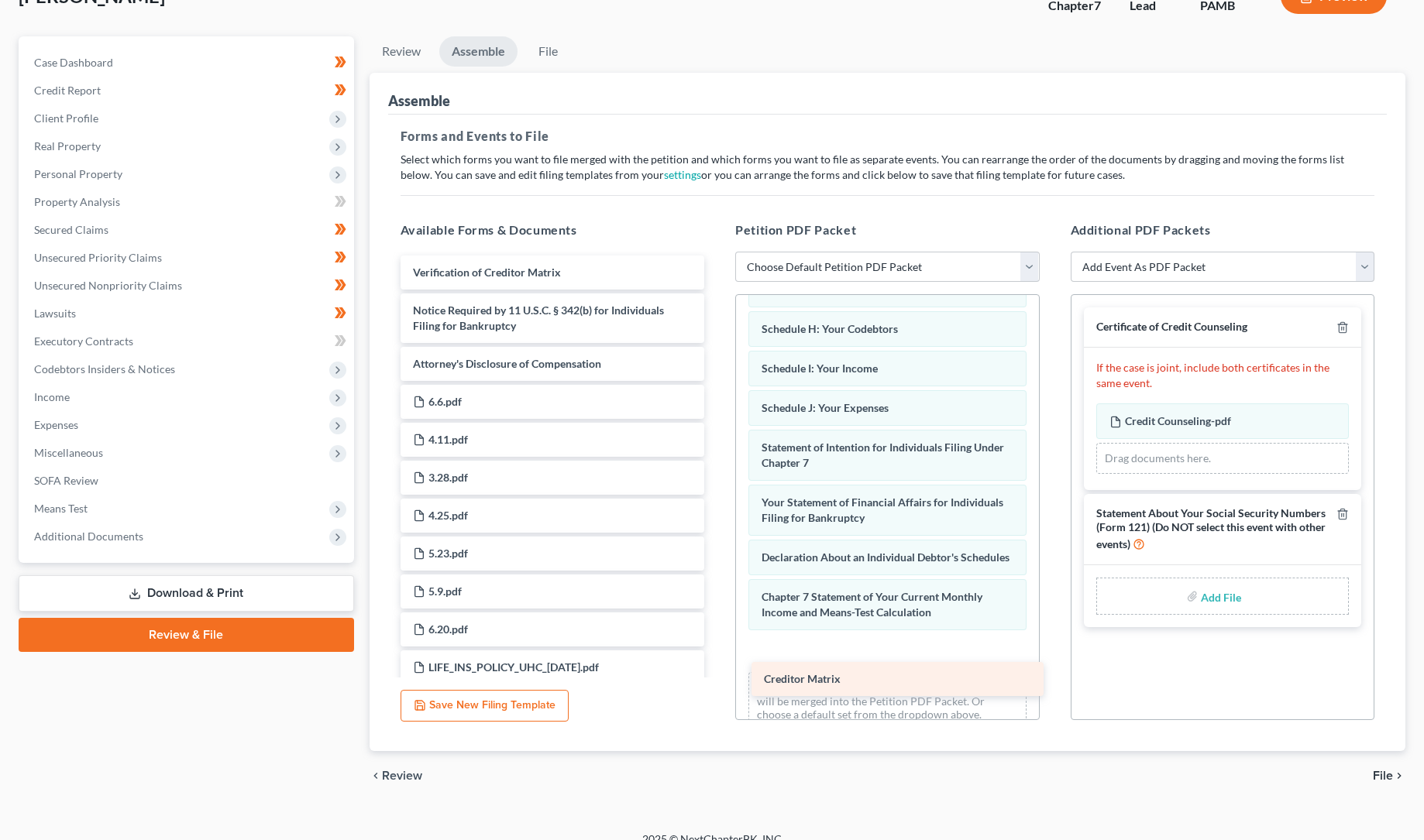
drag, startPoint x: 484, startPoint y: 271, endPoint x: 835, endPoint y: 677, distance: 536.7
click at [718, 678] on div "Creditor Matrix Creditor Matrix Verification of Creditor Matrix Notice Required…" at bounding box center [553, 630] width 330 height 748
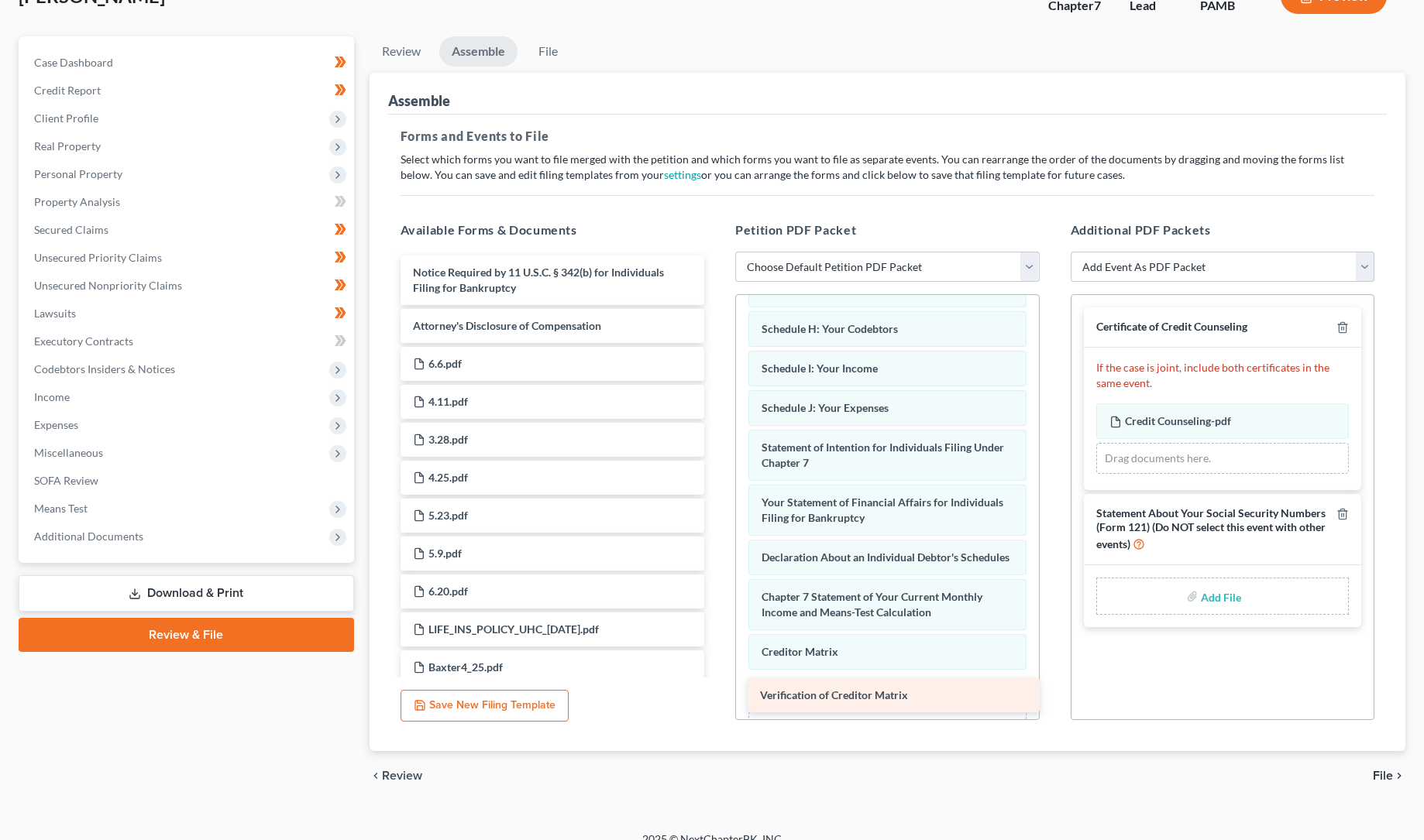
drag, startPoint x: 474, startPoint y: 268, endPoint x: 820, endPoint y: 692, distance: 547.3
click at [718, 692] on div "Verification of Creditor Matrix Verification of Creditor Matrix Notice Required…" at bounding box center [553, 611] width 330 height 710
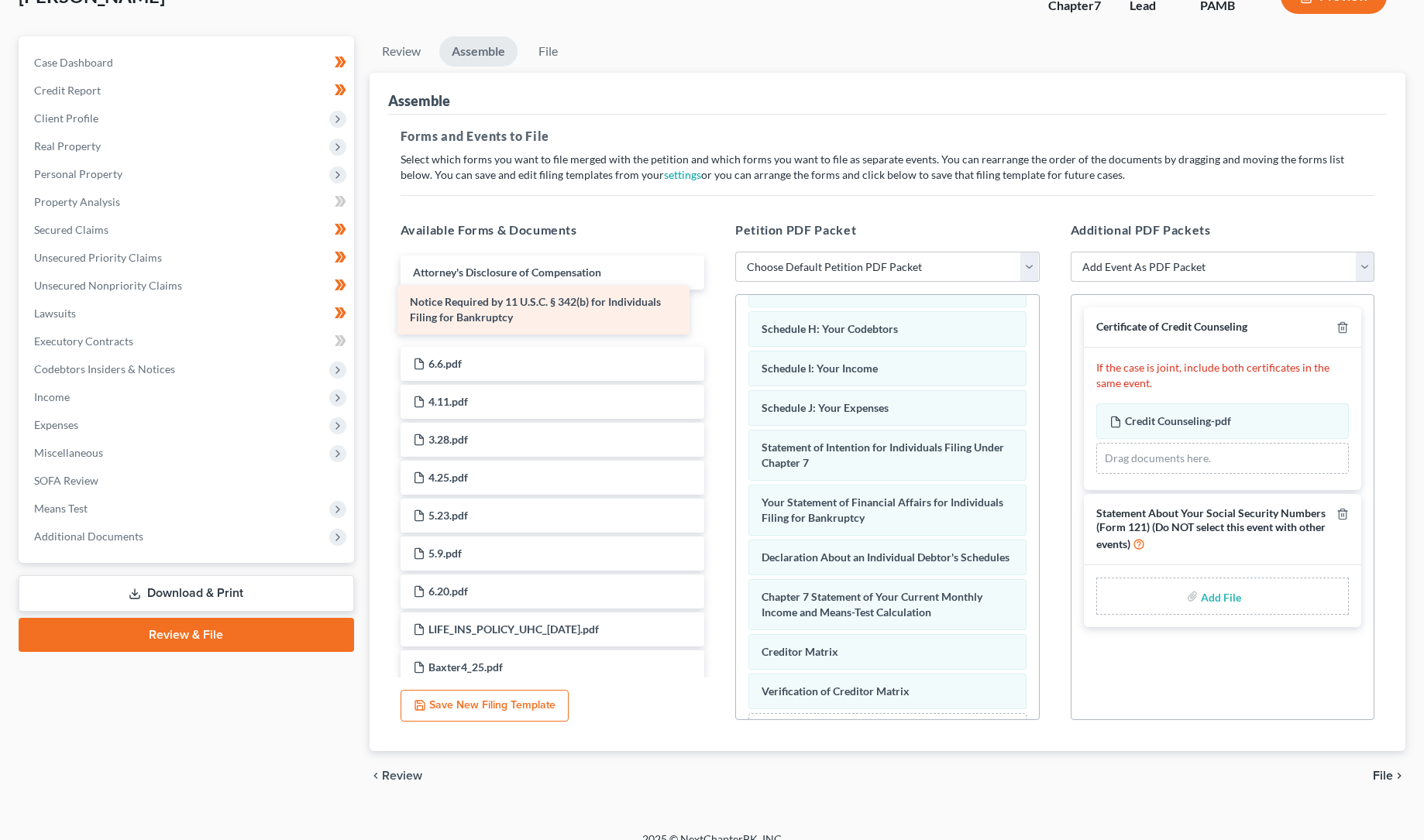
drag, startPoint x: 494, startPoint y: 281, endPoint x: 490, endPoint y: 313, distance: 32.2
click at [490, 313] on div "Notice Required by 11 U.S.C. § 342(b) for Individuals Filing for Bankruptcy Not…" at bounding box center [553, 611] width 330 height 710
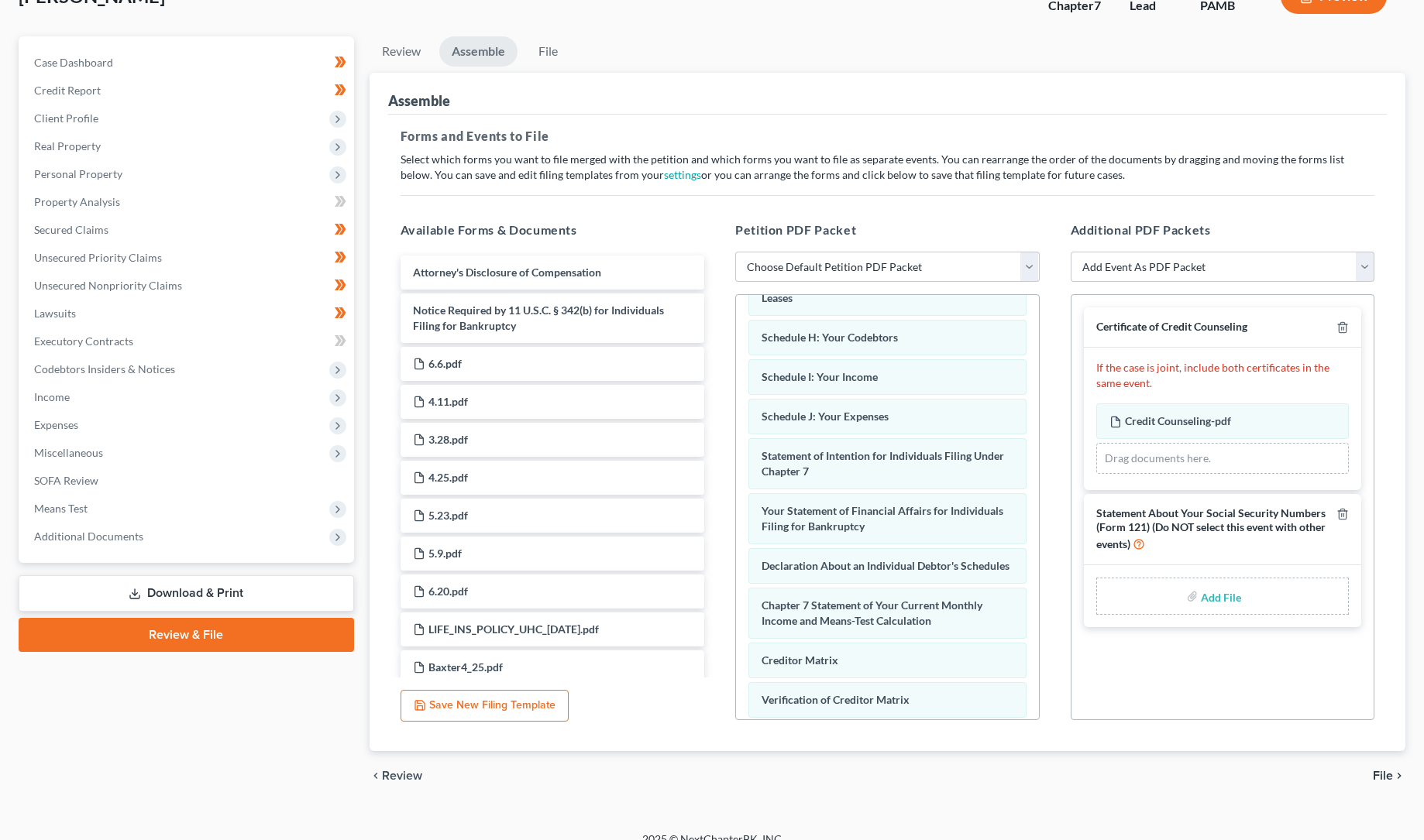
scroll to position [414, 0]
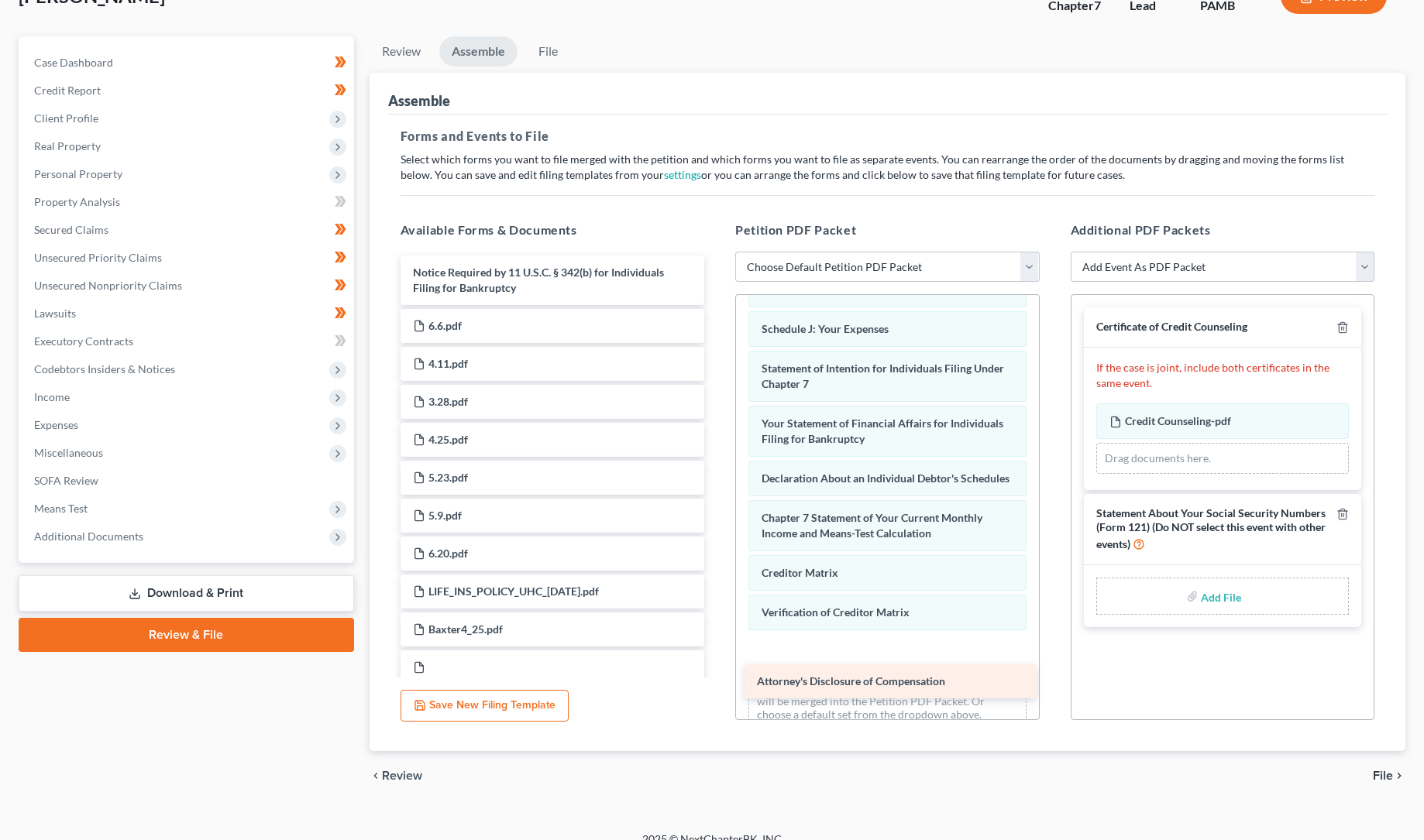
drag, startPoint x: 503, startPoint y: 271, endPoint x: 835, endPoint y: 667, distance: 516.8
click at [718, 679] on div "Attorney's Disclosure of Compensation Attorney's Disclosure of Compensation Not…" at bounding box center [553, 592] width 330 height 672
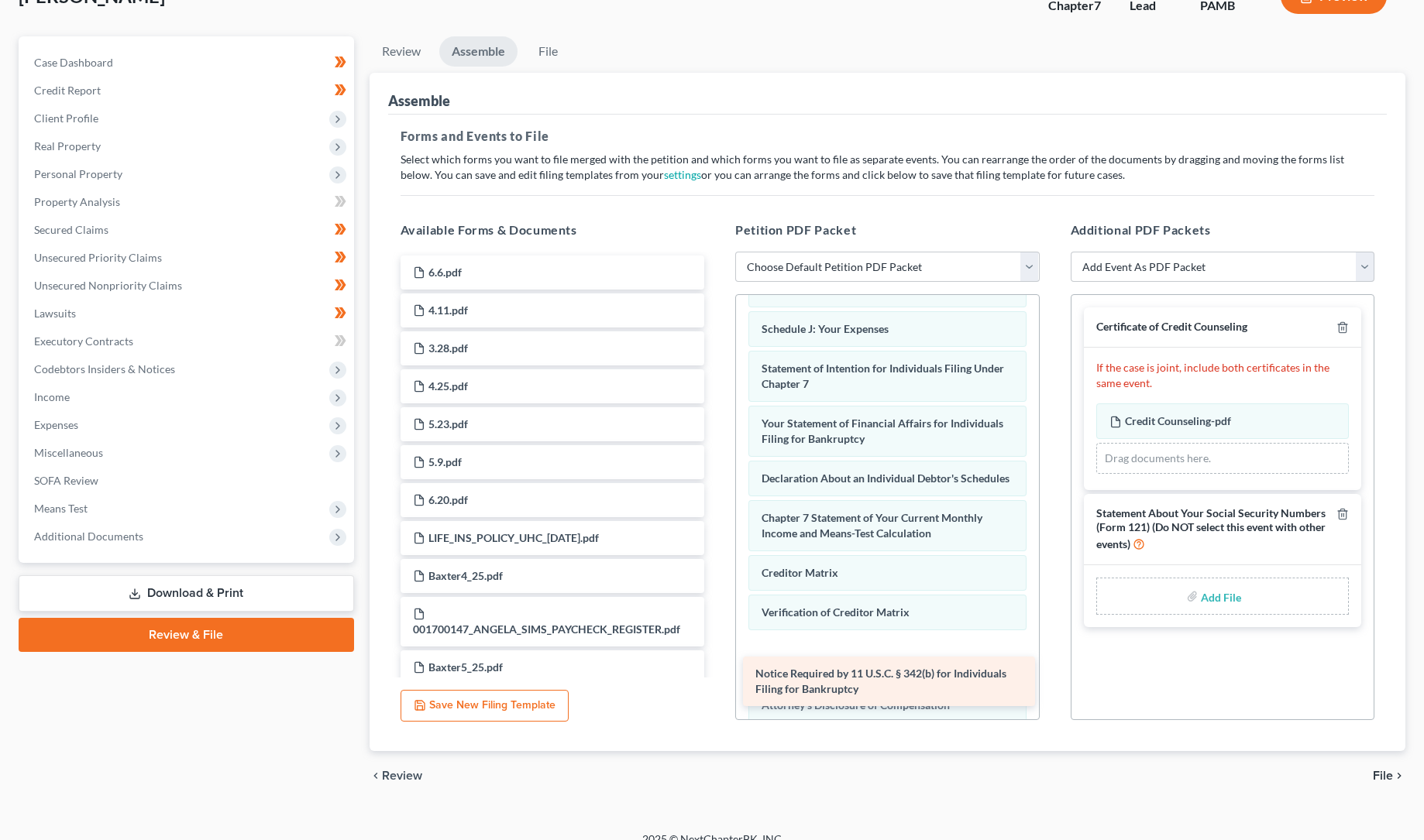
drag, startPoint x: 482, startPoint y: 275, endPoint x: 825, endPoint y: 677, distance: 528.4
click at [718, 677] on div "Notice Required by 11 U.S.C. § 342(b) for Individuals Filing for Bankruptcy Not…" at bounding box center [553, 565] width 330 height 619
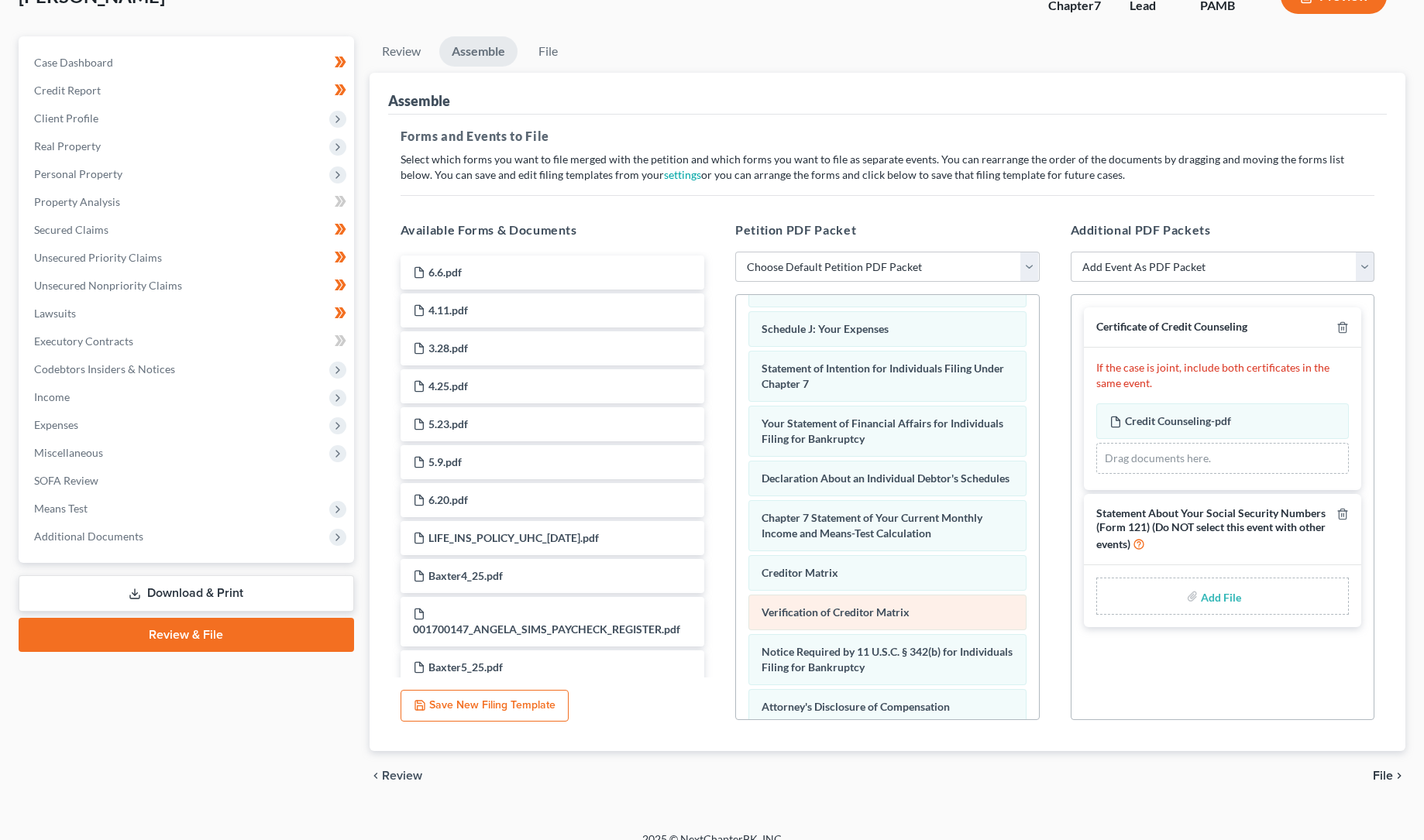
scroll to position [508, 0]
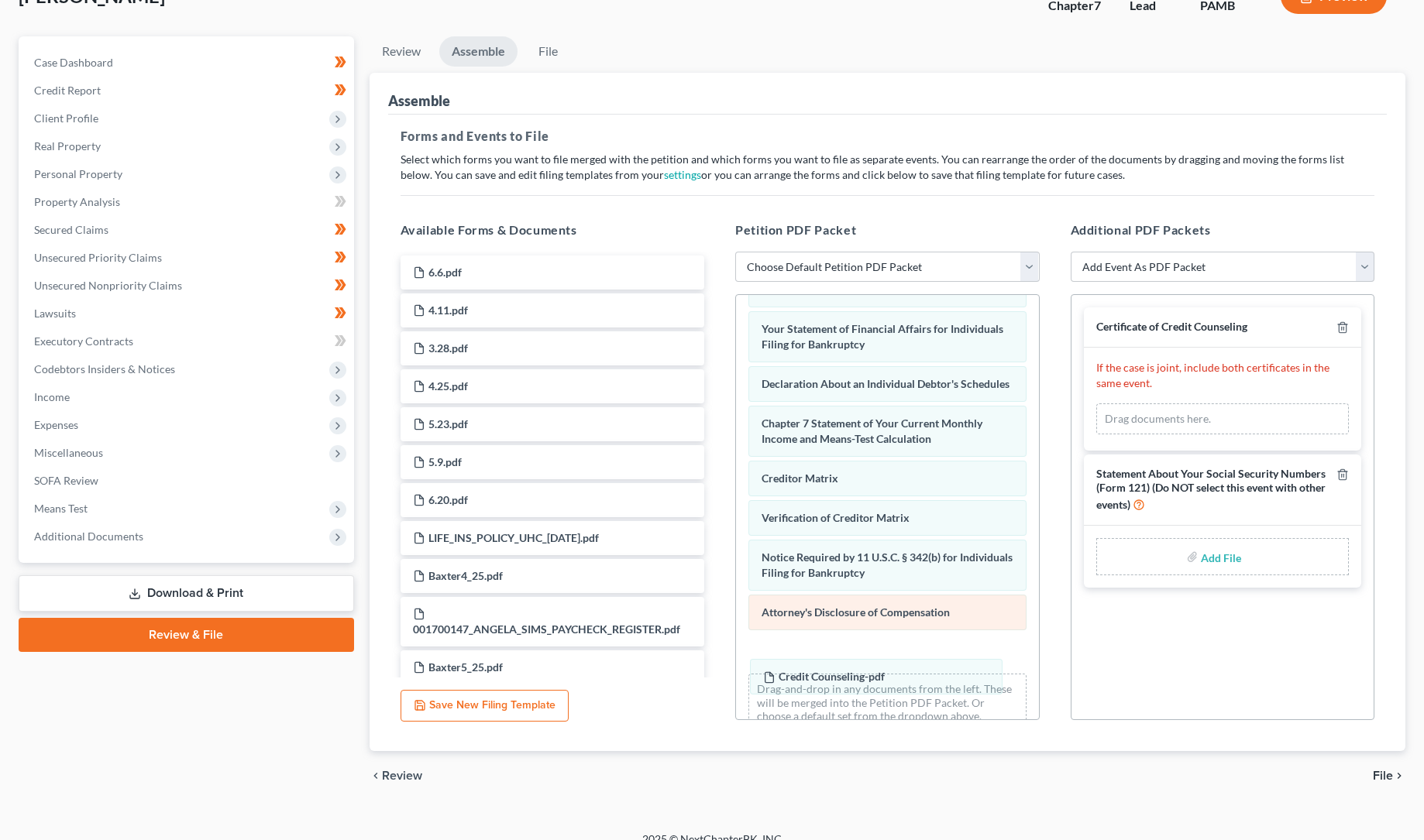
drag, startPoint x: 1173, startPoint y: 418, endPoint x: 830, endPoint y: 670, distance: 425.6
click at [1096, 434] on div "Credit Counseling-pdf Amended Credit Counseling-pdf Credit Counseling-pdf Amend…" at bounding box center [1223, 419] width 253 height 31
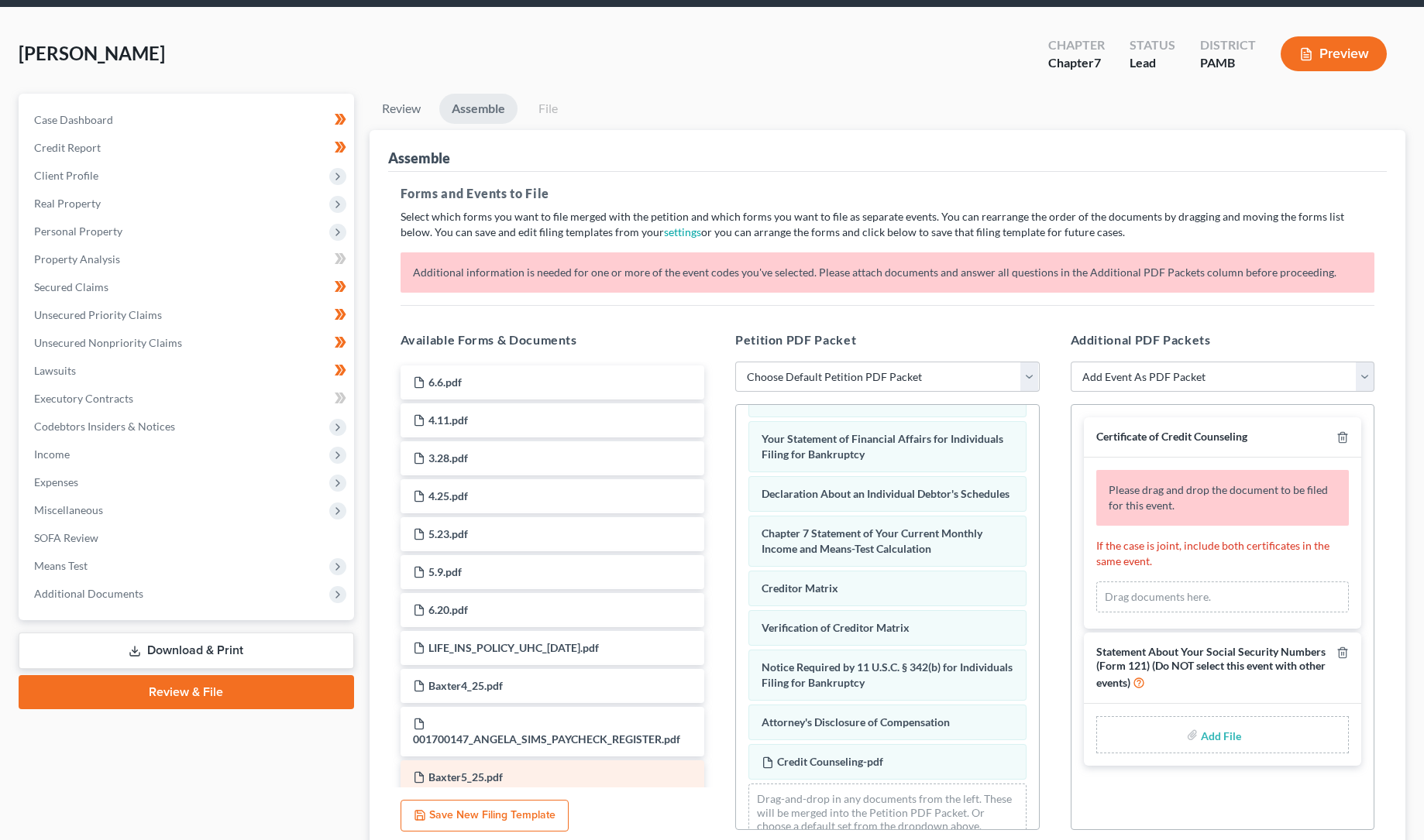
scroll to position [0, 0]
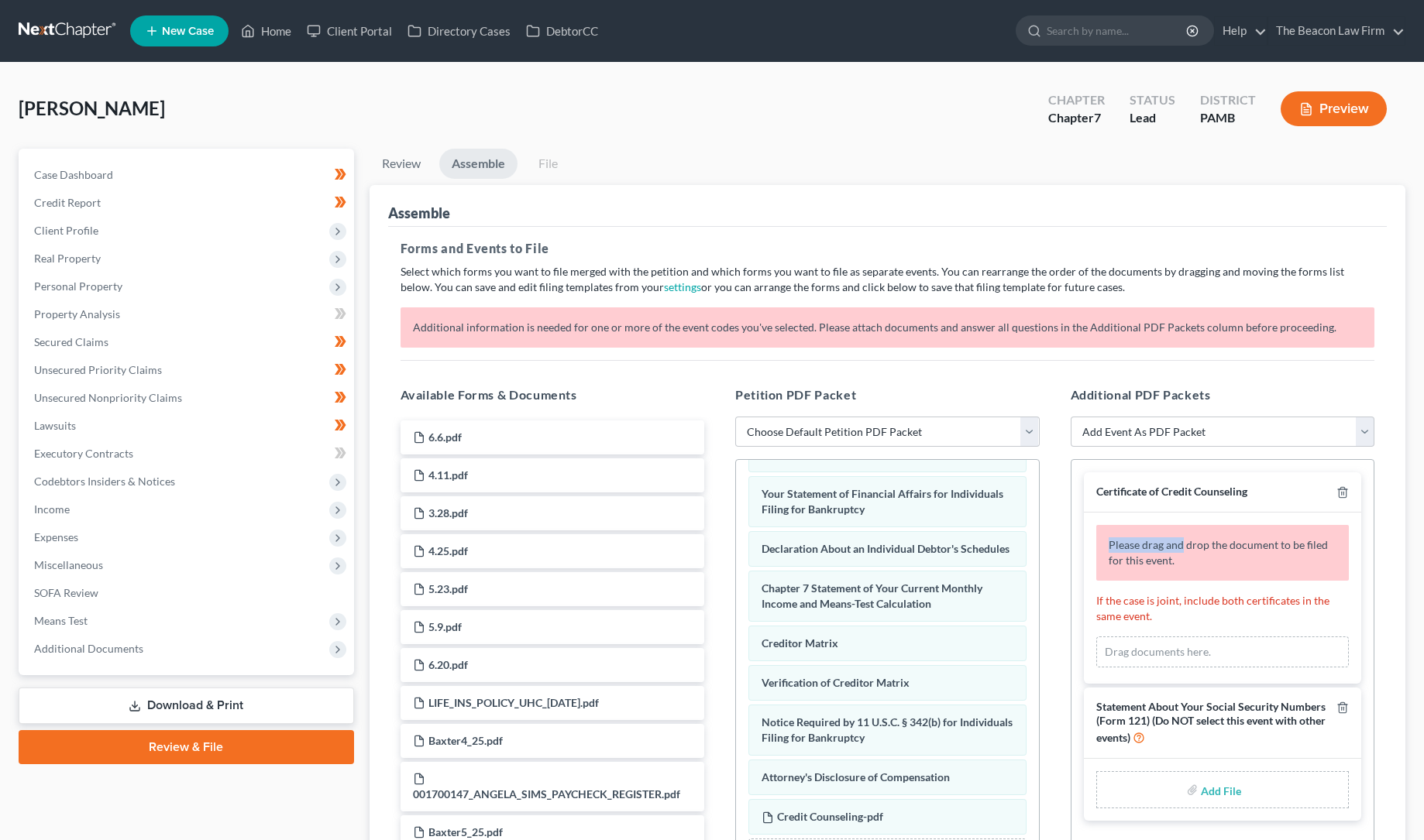
drag, startPoint x: 1180, startPoint y: 544, endPoint x: 1225, endPoint y: 530, distance: 47.1
click at [1225, 530] on div "Please drag and drop the document to be filed for this event." at bounding box center [1223, 552] width 253 height 55
drag, startPoint x: 1267, startPoint y: 559, endPoint x: 1272, endPoint y: 580, distance: 21.6
click at [1257, 635] on div "Please drag and drop the document to be filed for this event. If the case is jo…" at bounding box center [1223, 598] width 278 height 171
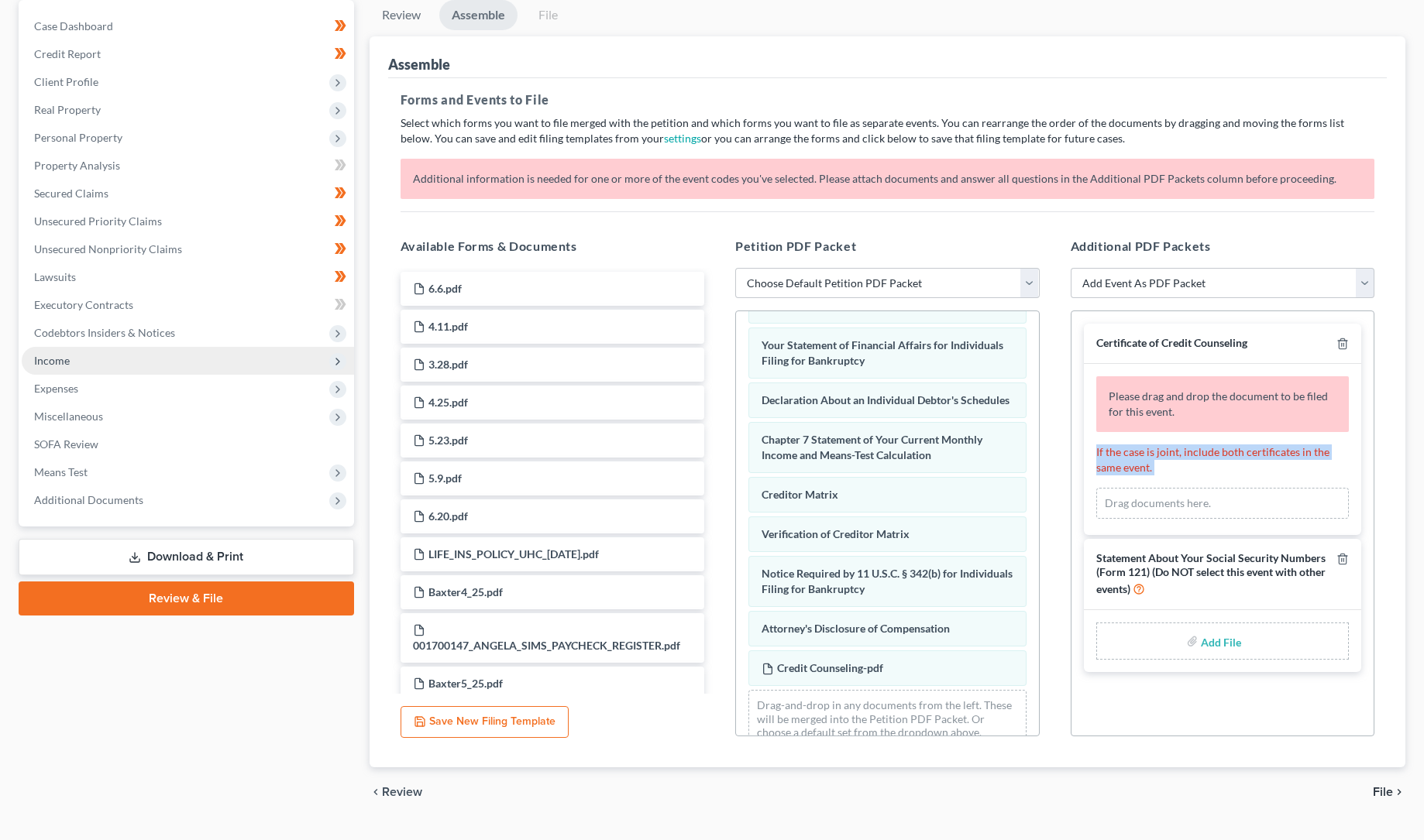
scroll to position [184, 0]
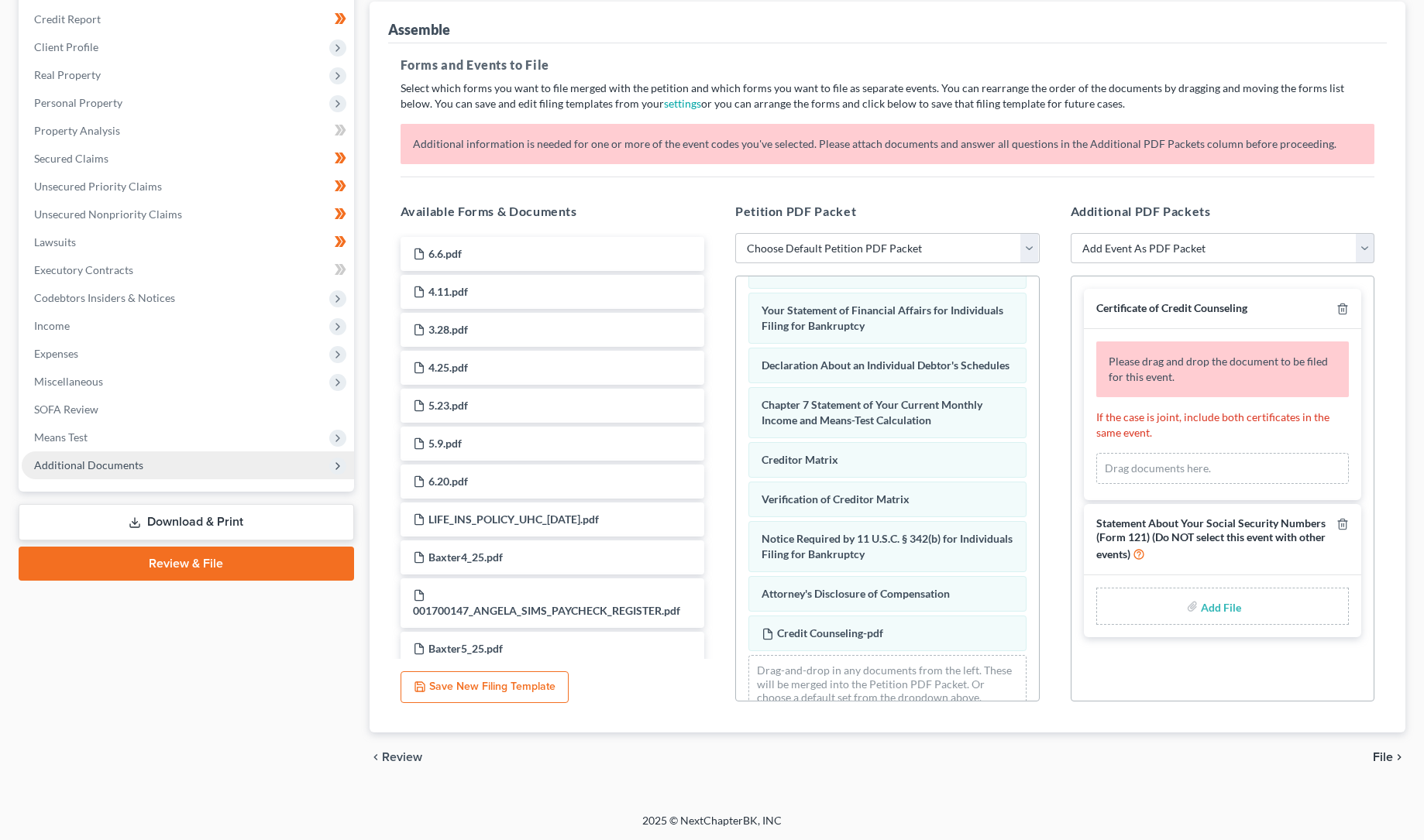
click at [113, 464] on span "Additional Documents" at bounding box center [89, 465] width 109 height 13
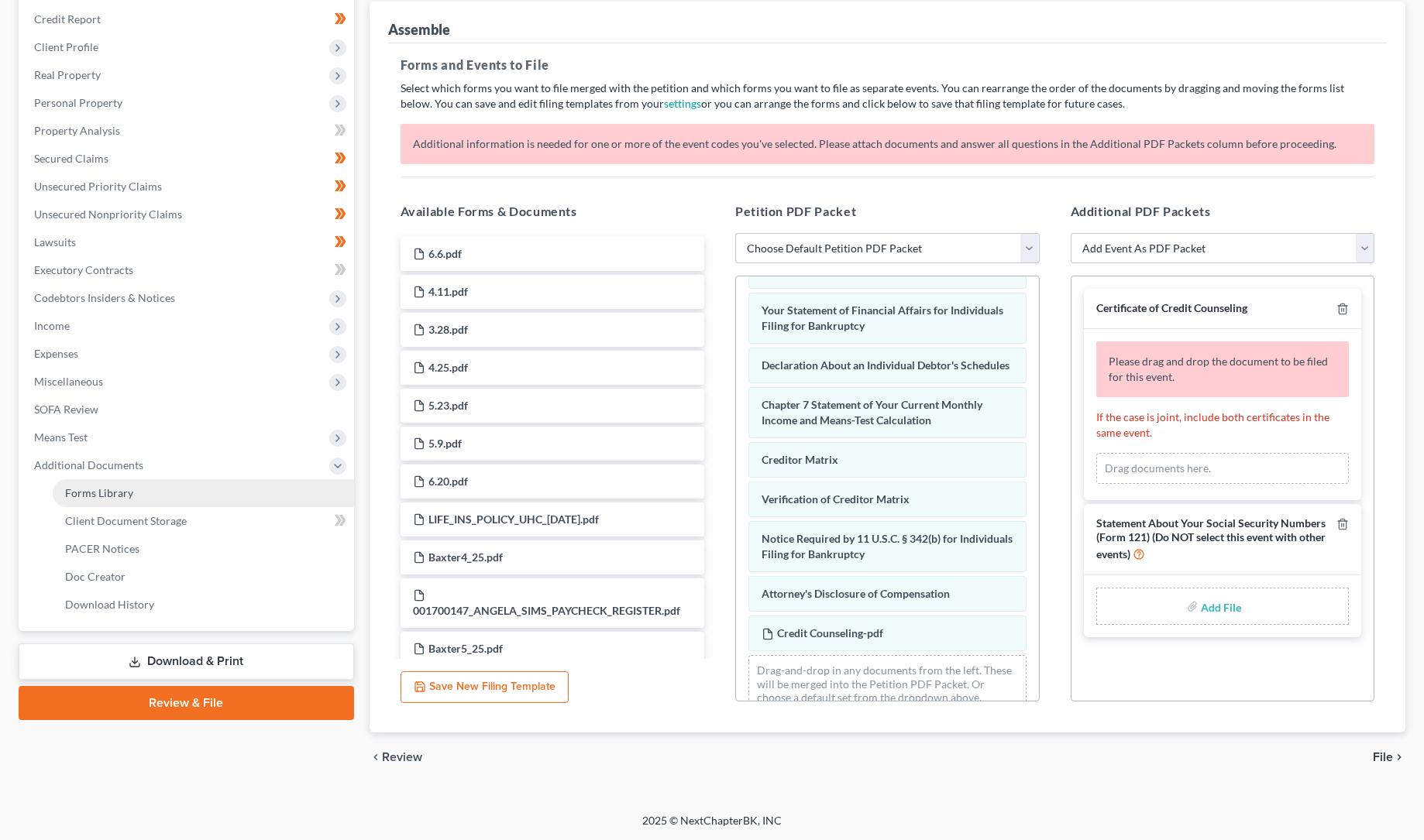
click at [115, 490] on span "Forms Library" at bounding box center [99, 493] width 68 height 13
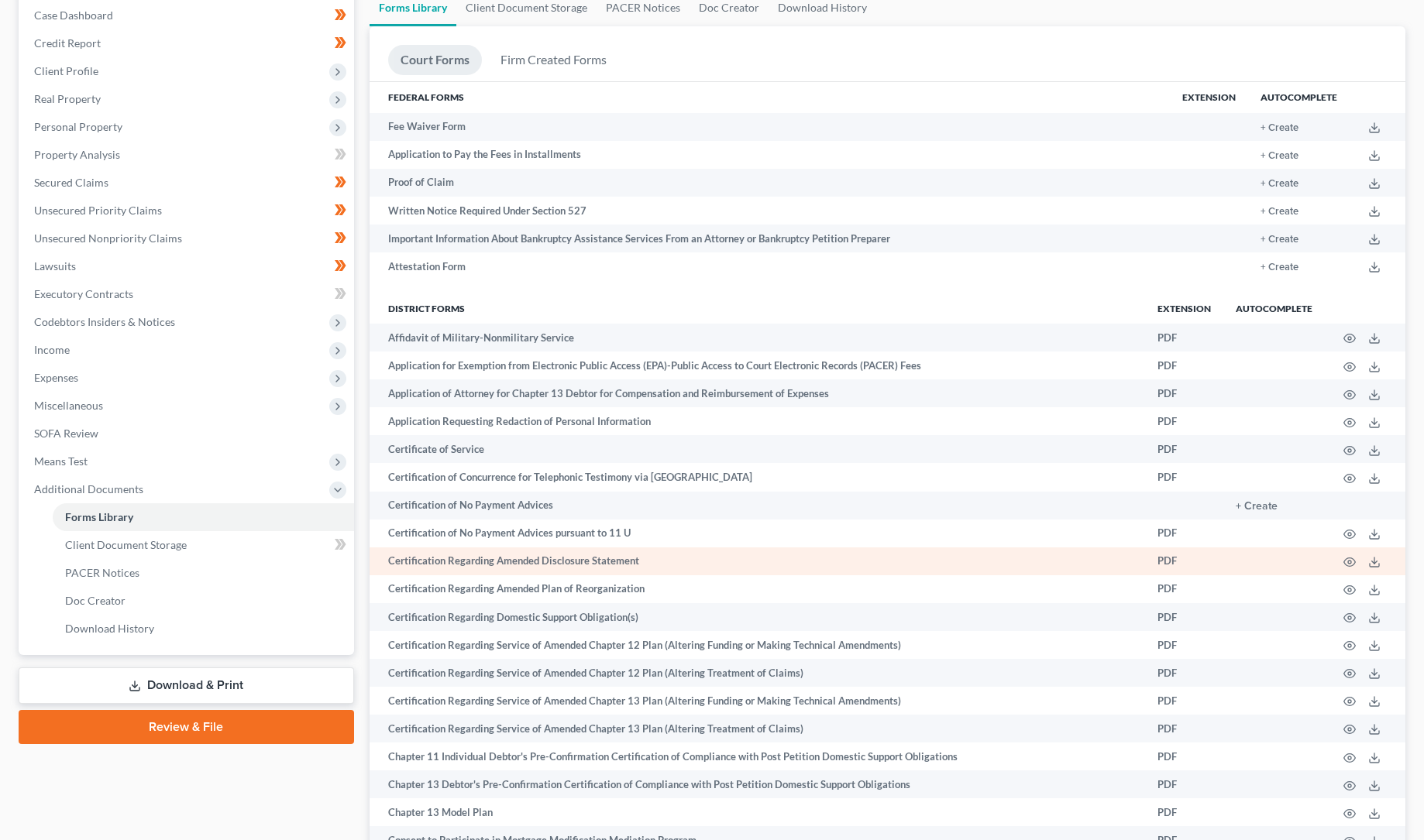
scroll to position [156, 0]
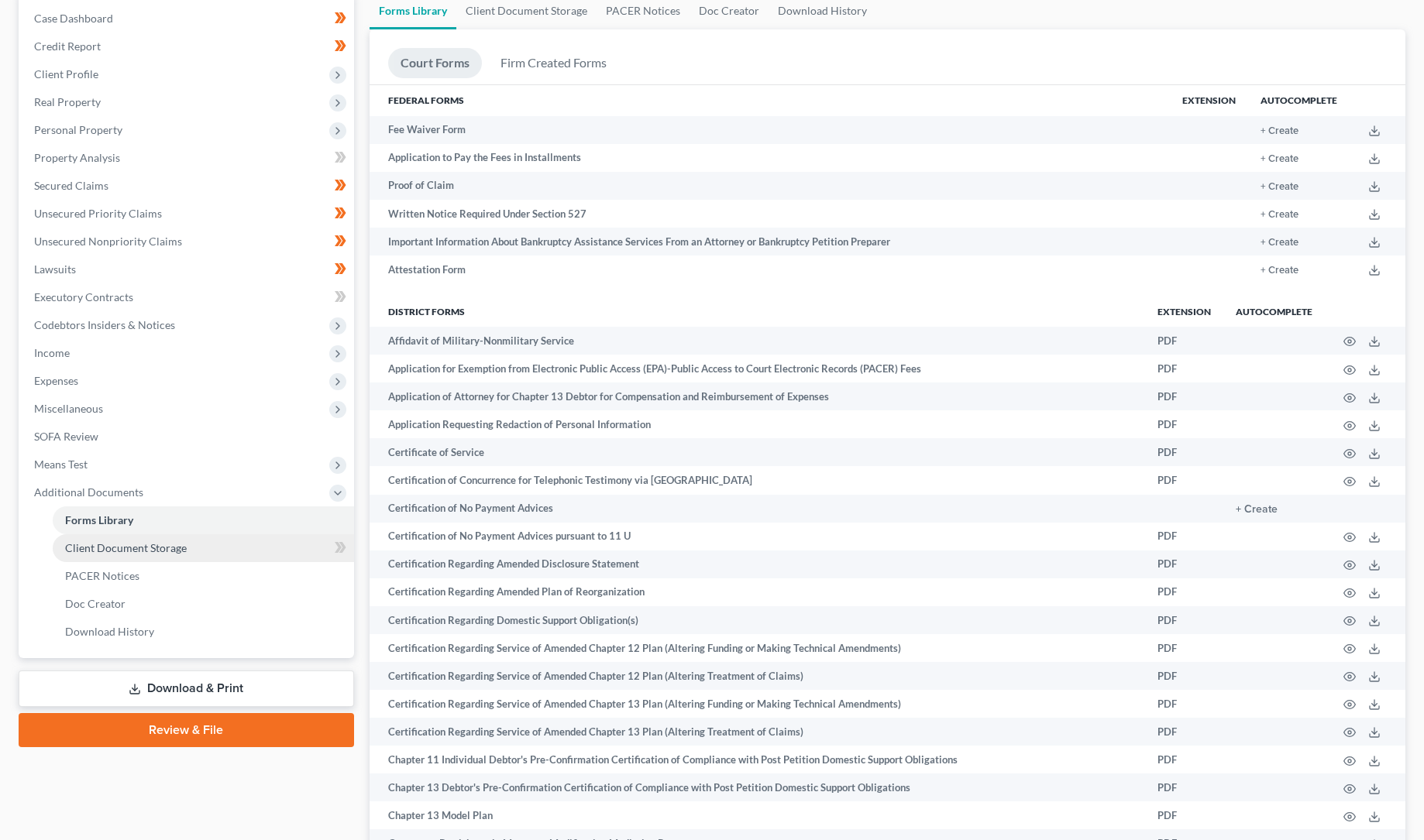
click at [108, 547] on span "Client Document Storage" at bounding box center [126, 548] width 122 height 13
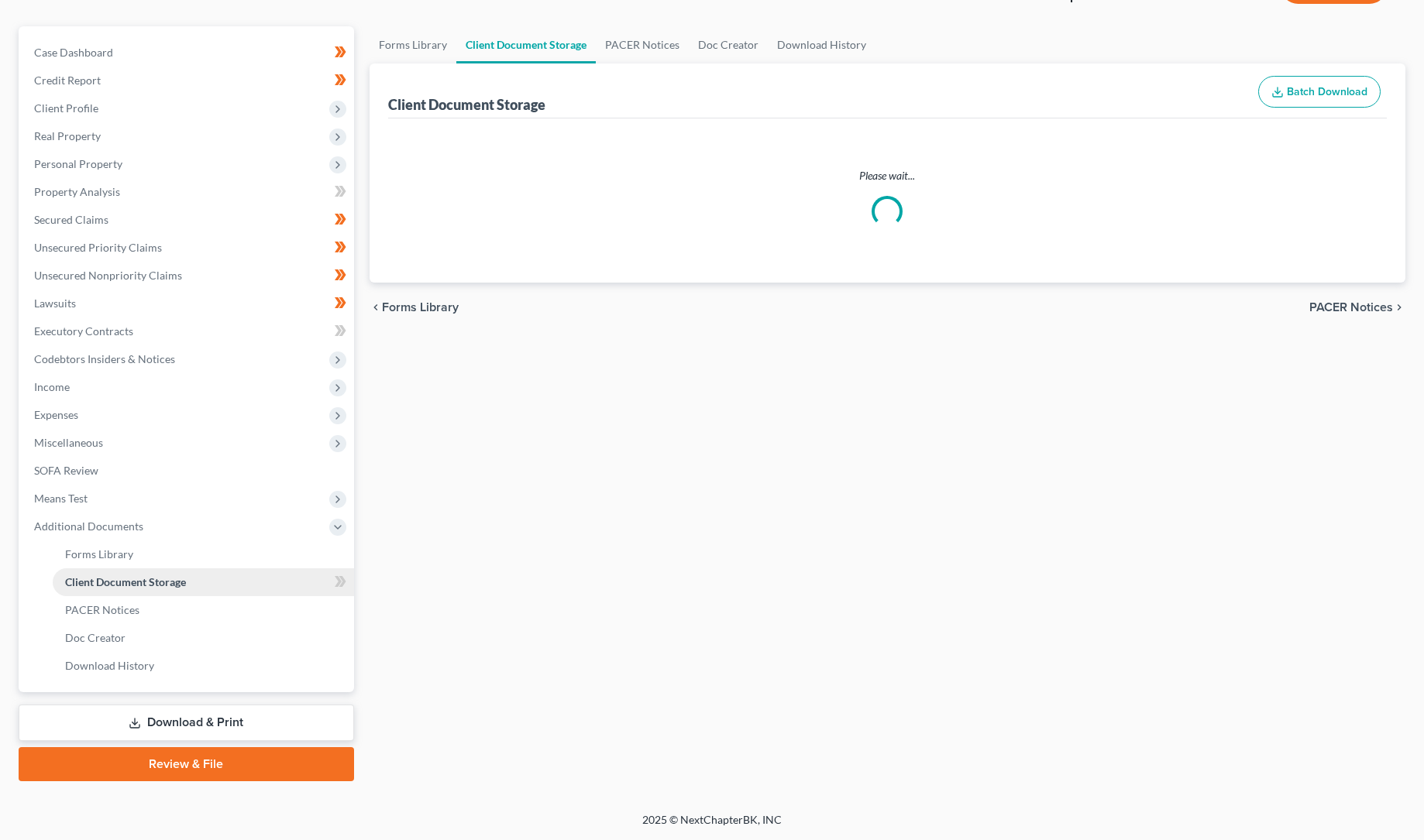
scroll to position [92, 0]
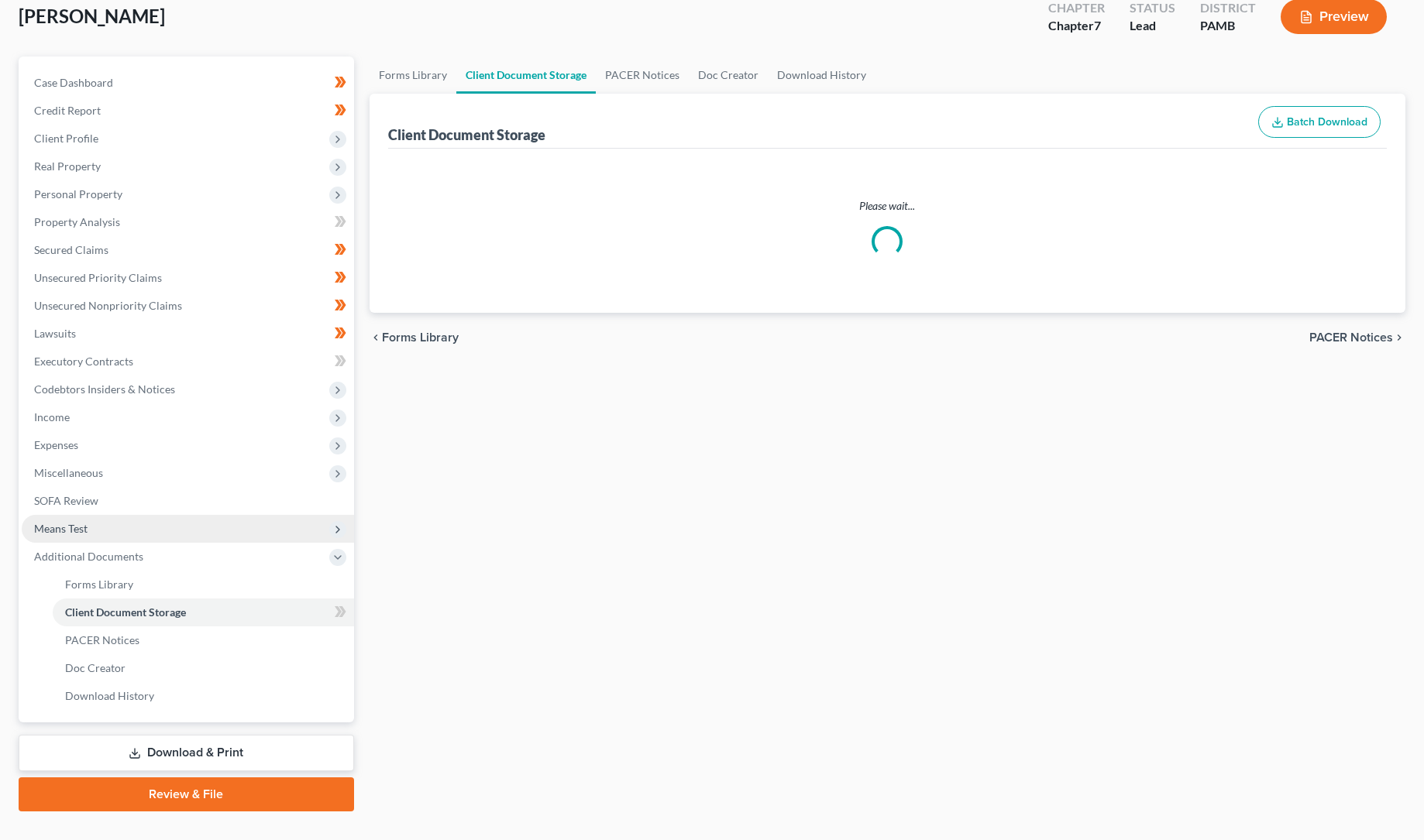
select select "0"
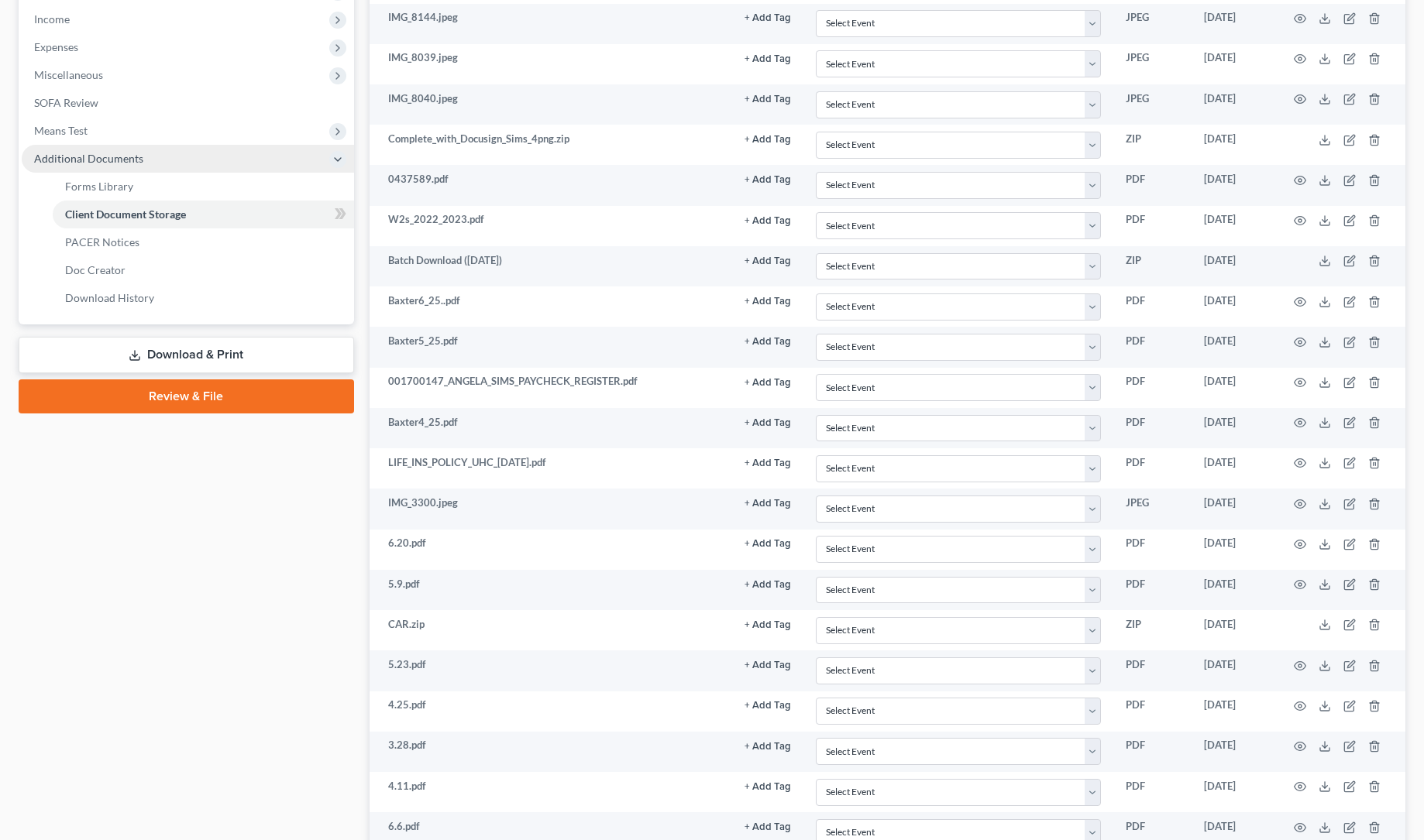
scroll to position [466, 0]
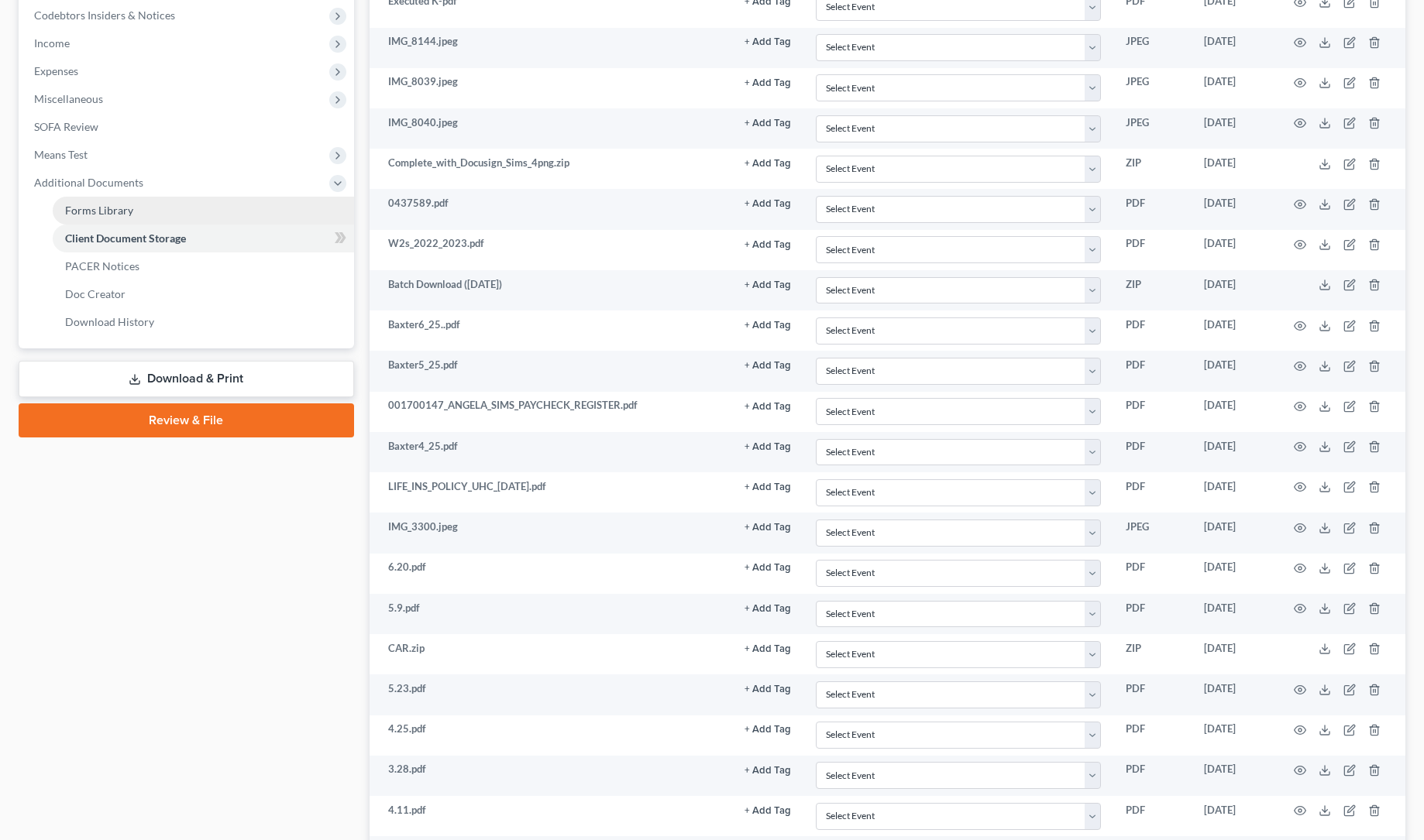
click at [117, 209] on span "Forms Library" at bounding box center [99, 210] width 68 height 13
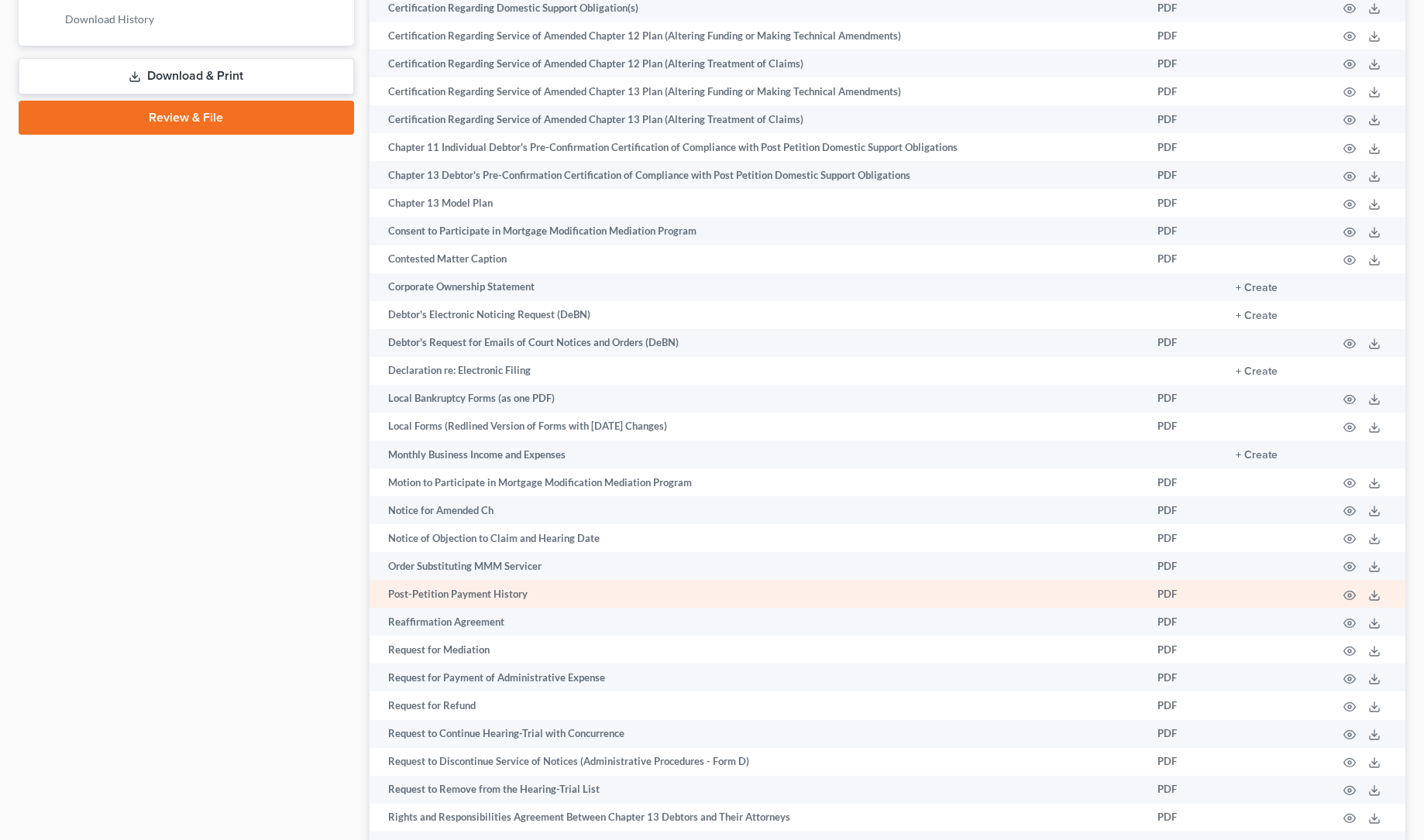
scroll to position [732, 0]
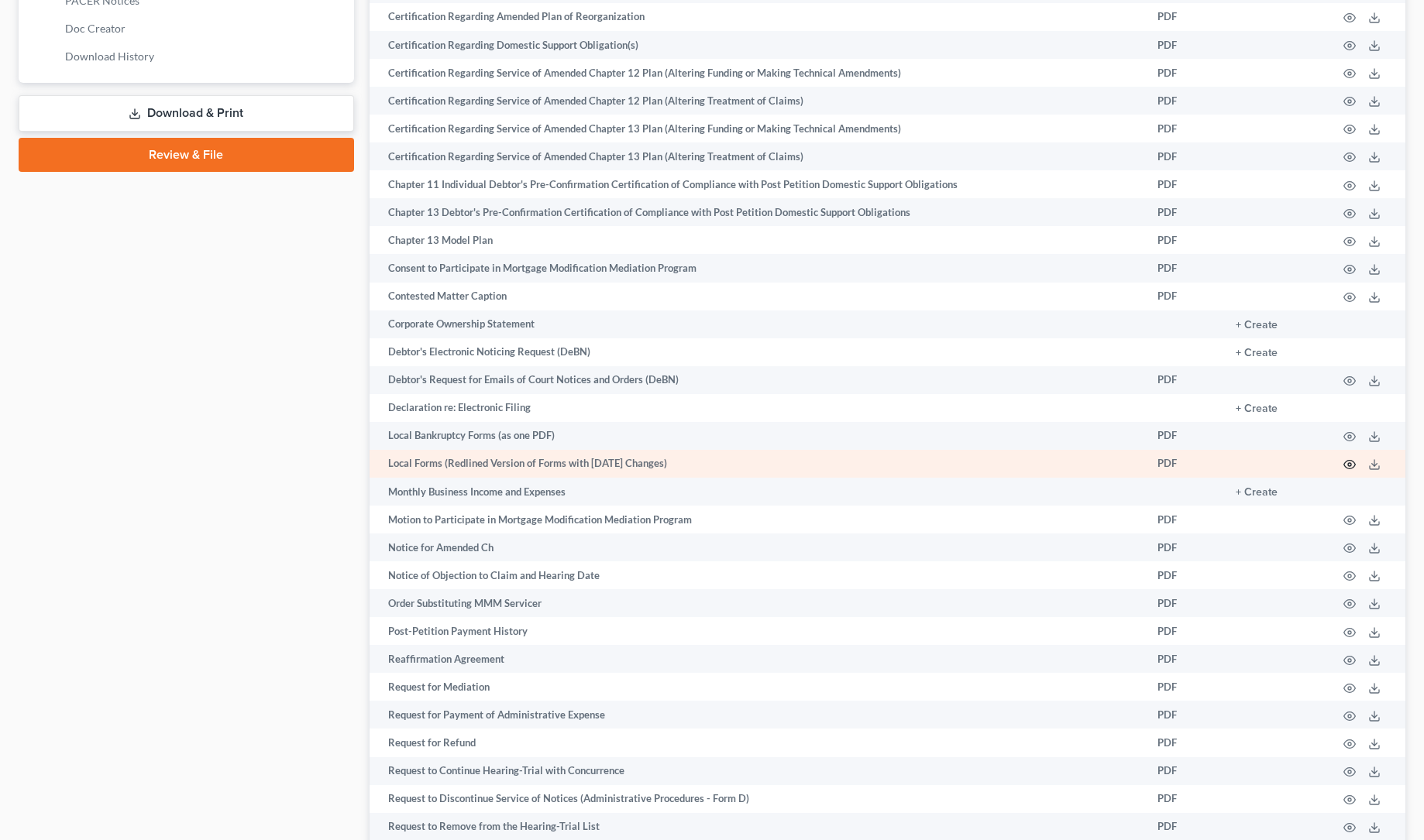
click at [1352, 461] on icon "button" at bounding box center [1350, 465] width 12 height 8
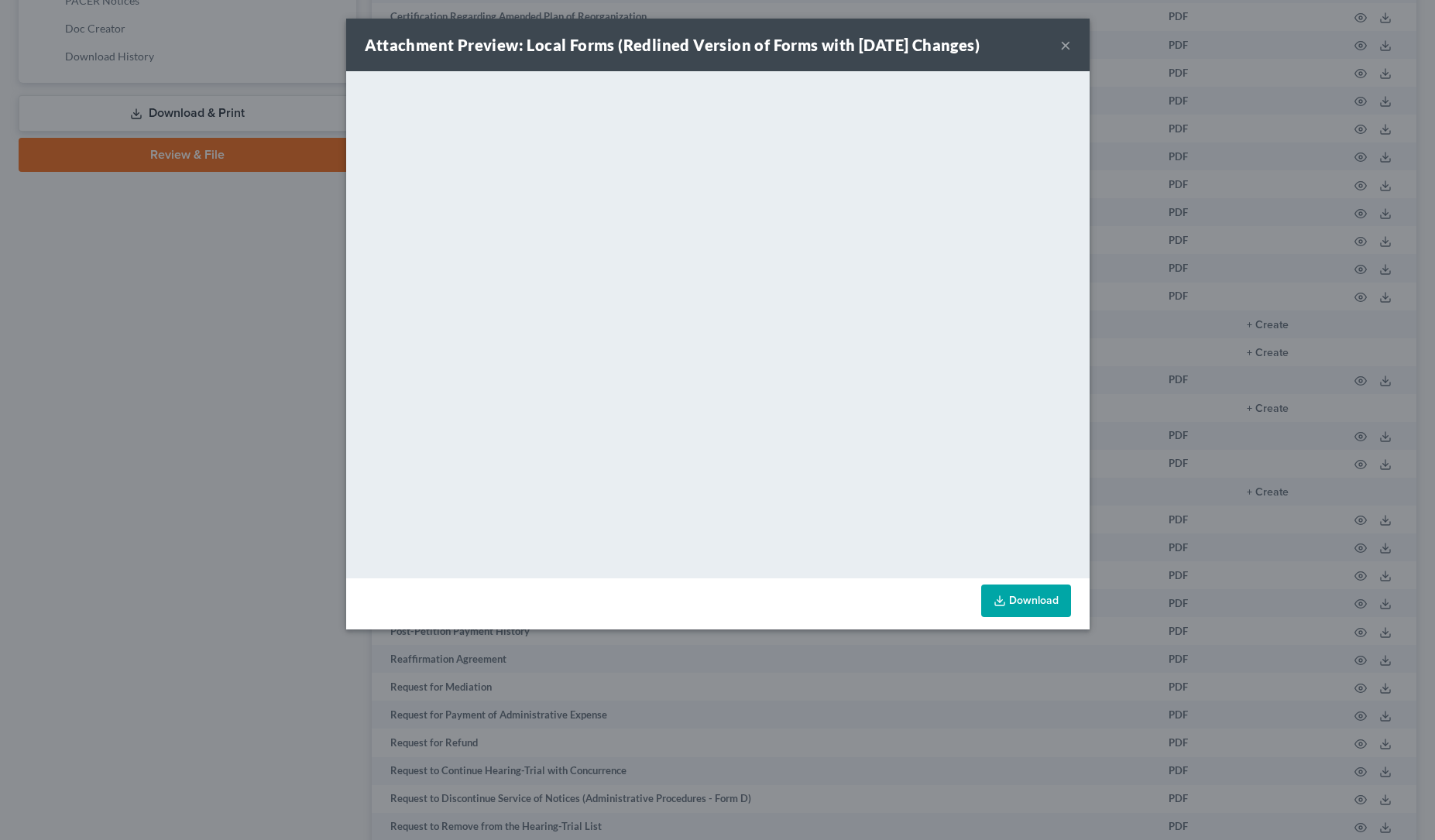
click at [1064, 40] on button "×" at bounding box center [1065, 45] width 11 height 18
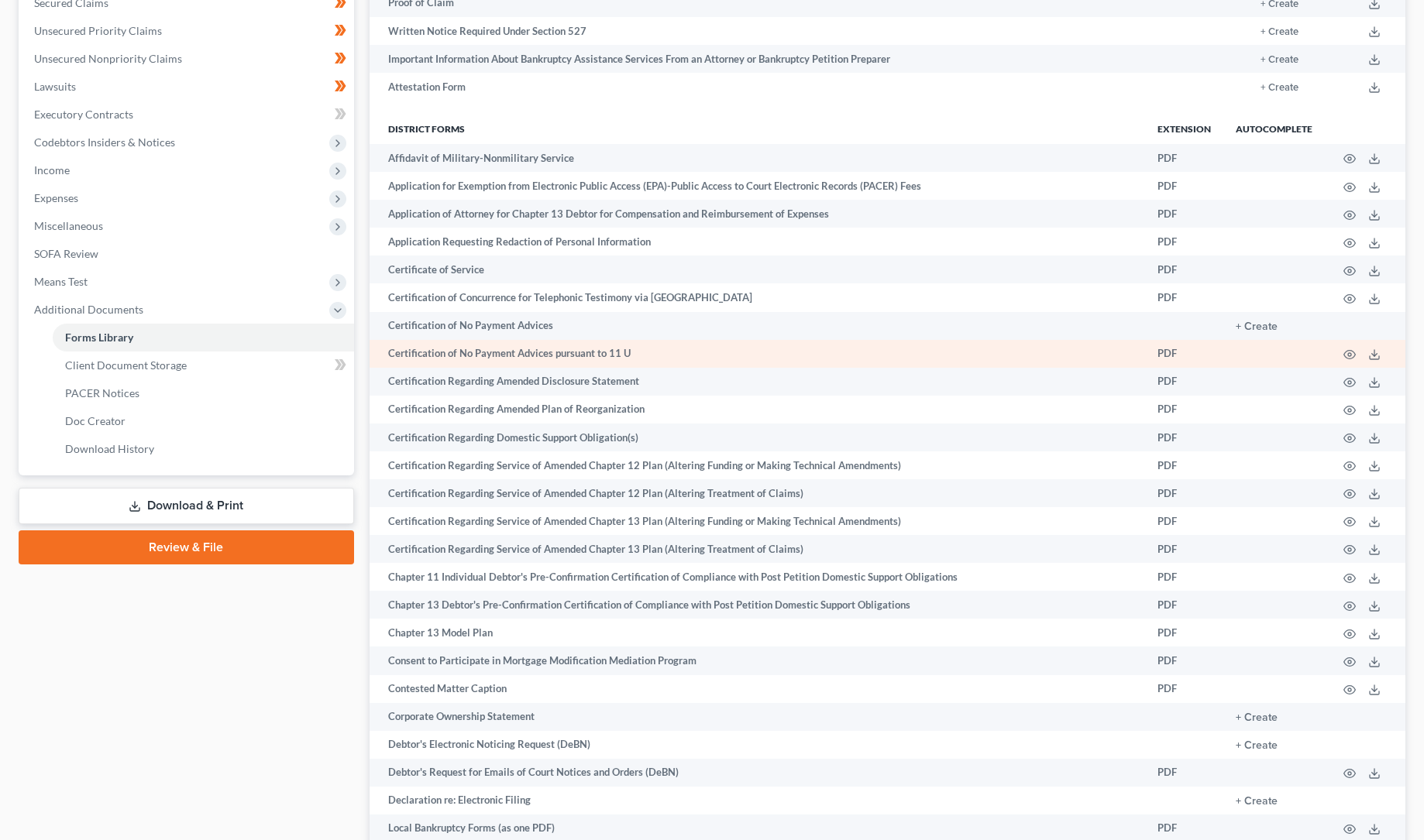
scroll to position [305, 0]
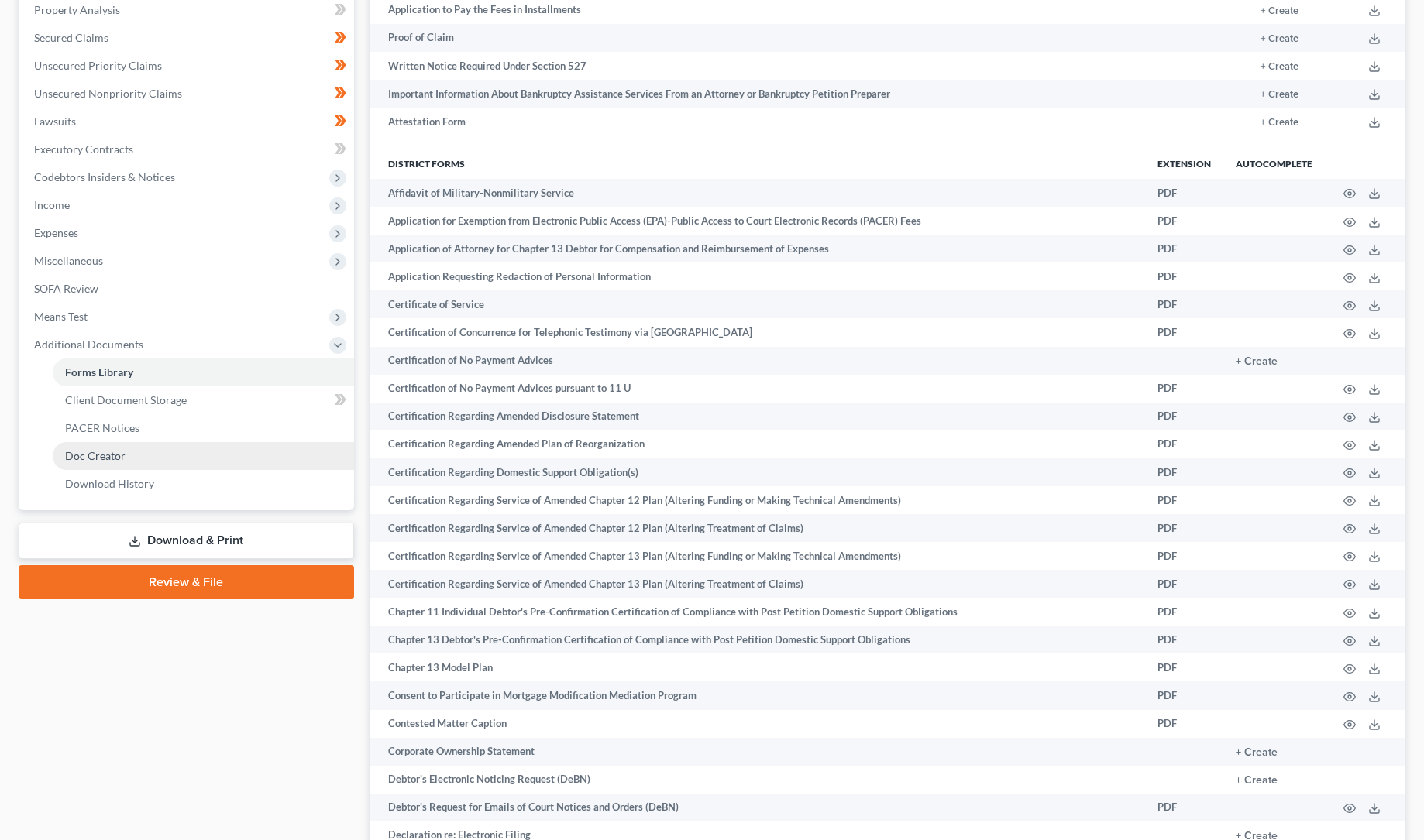
click at [103, 453] on span "Doc Creator" at bounding box center [95, 456] width 60 height 13
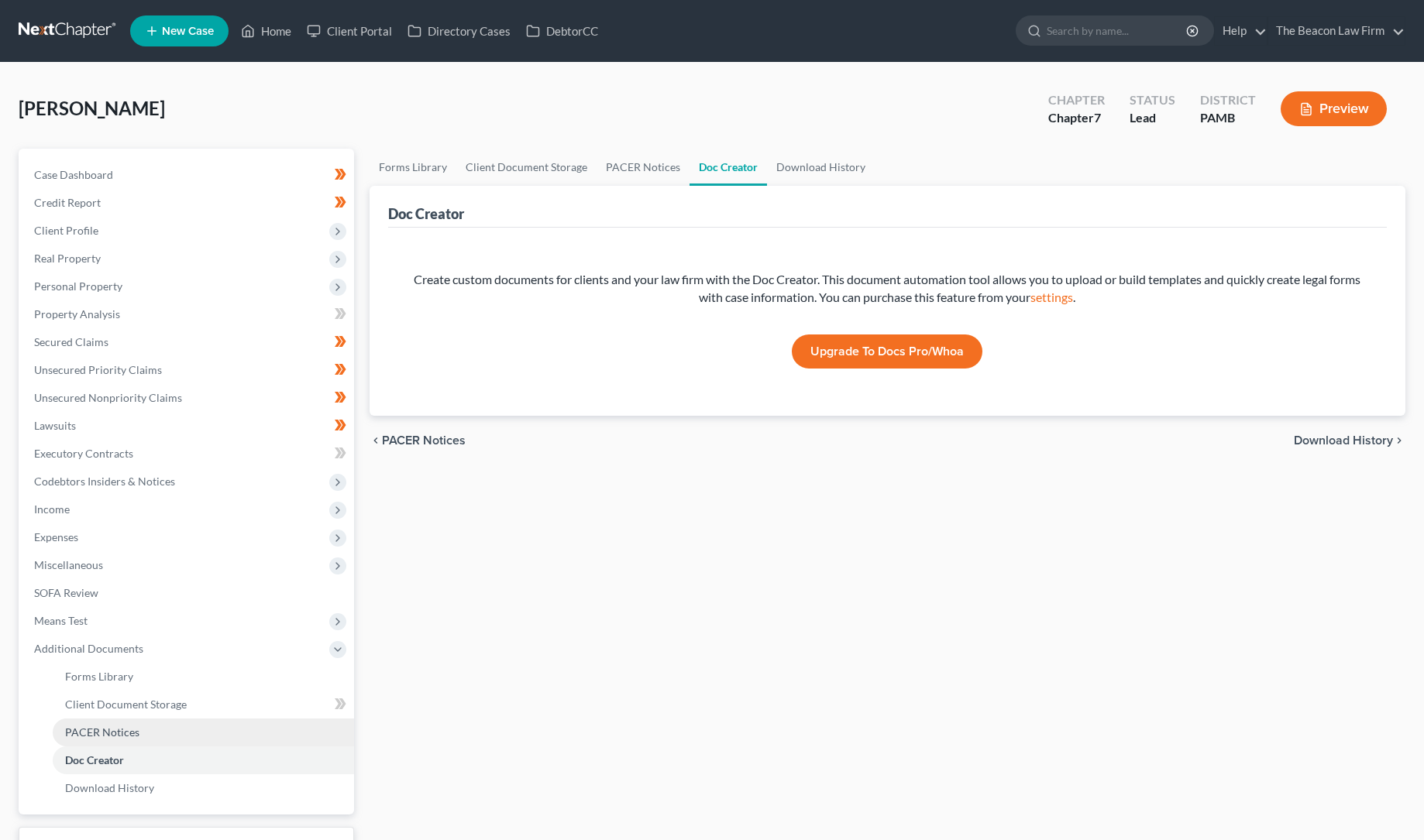
click at [97, 729] on span "PACER Notices" at bounding box center [103, 732] width 75 height 13
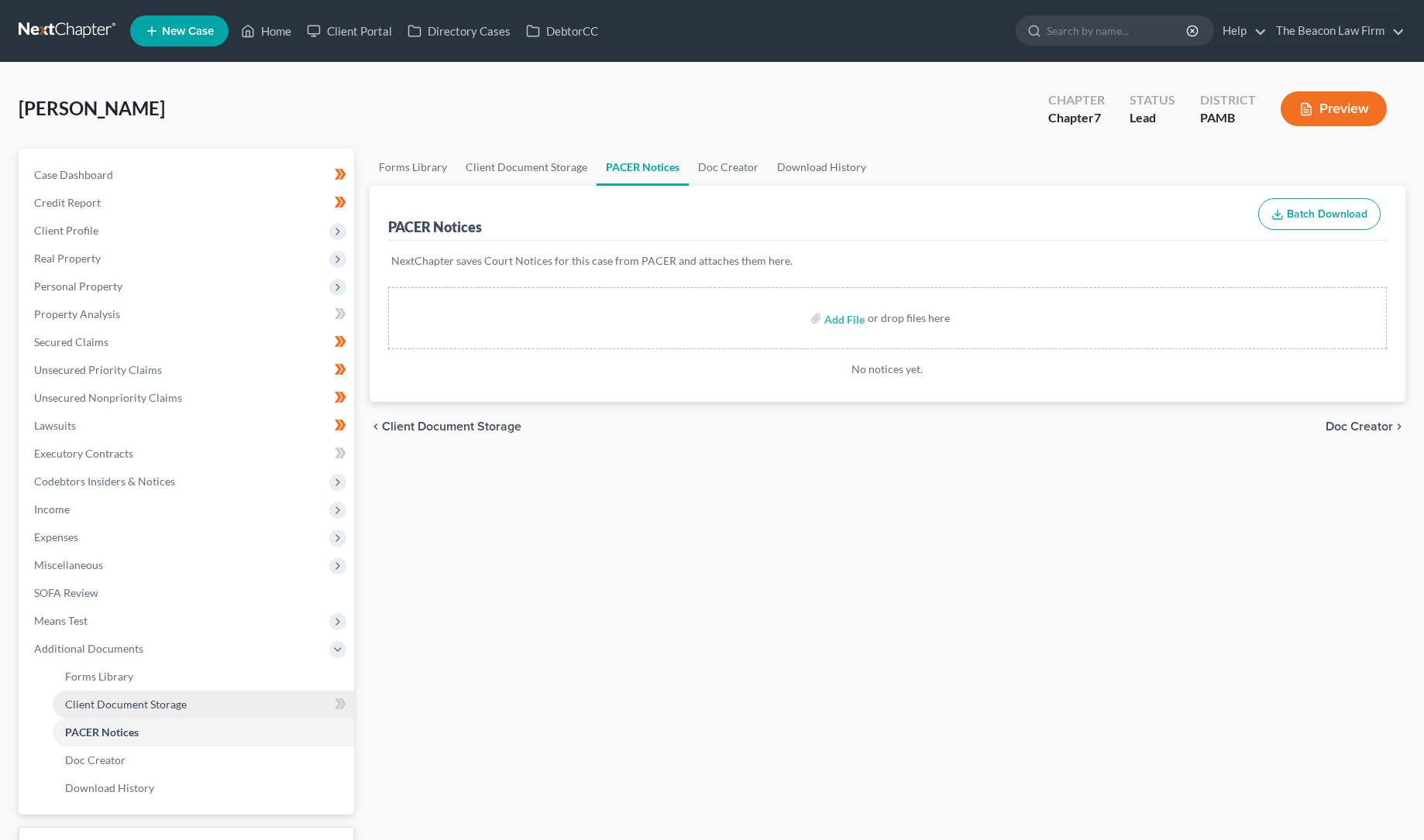
click at [88, 702] on span "Client Document Storage" at bounding box center [126, 704] width 122 height 13
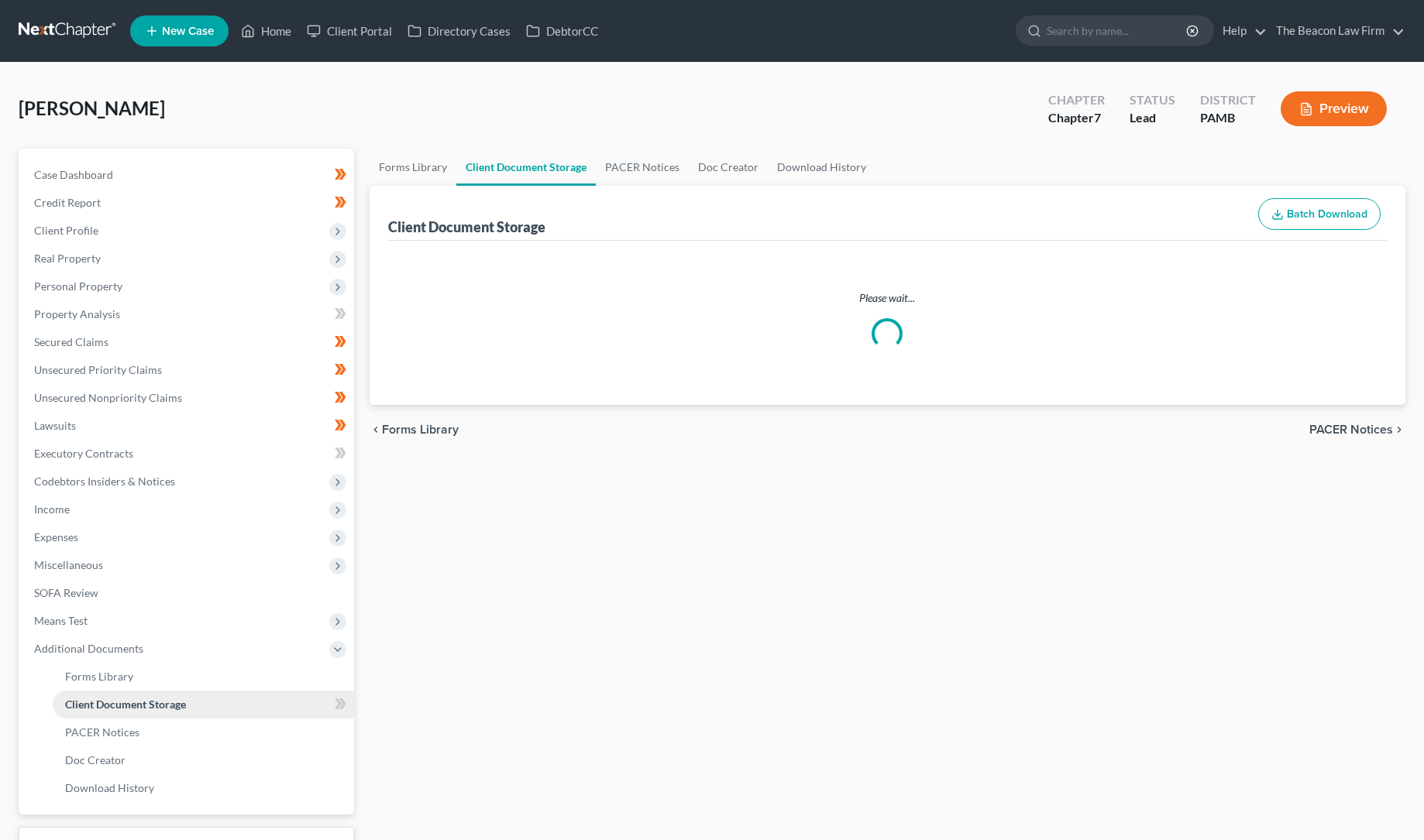
select select "0"
